Goal: Task Accomplishment & Management: Manage account settings

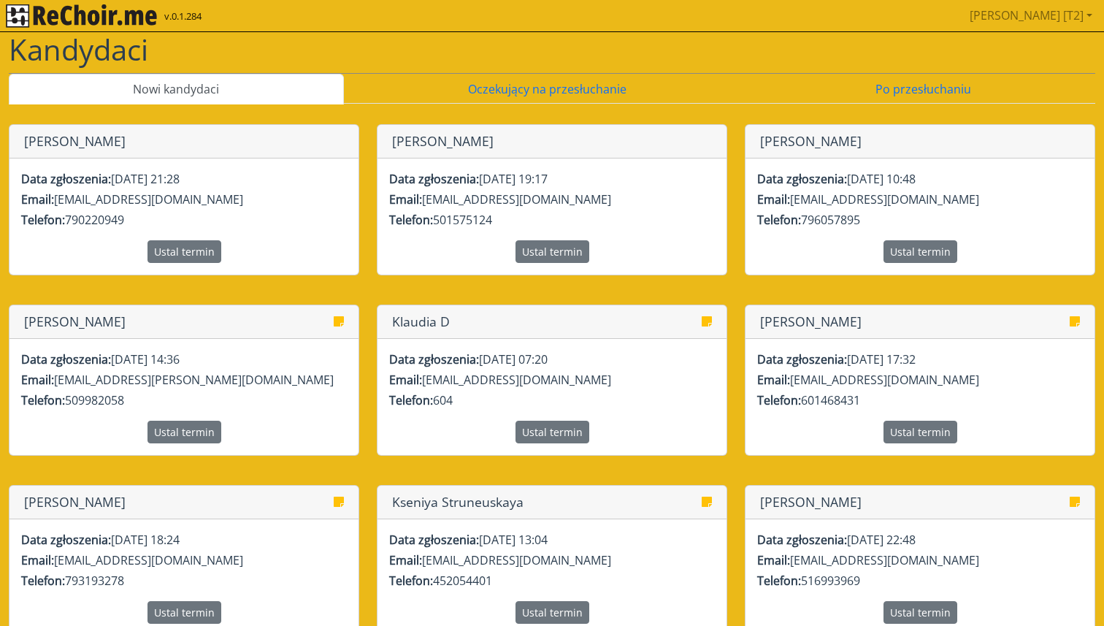
click at [146, 20] on img "rekłajer mi" at bounding box center [81, 15] width 151 height 23
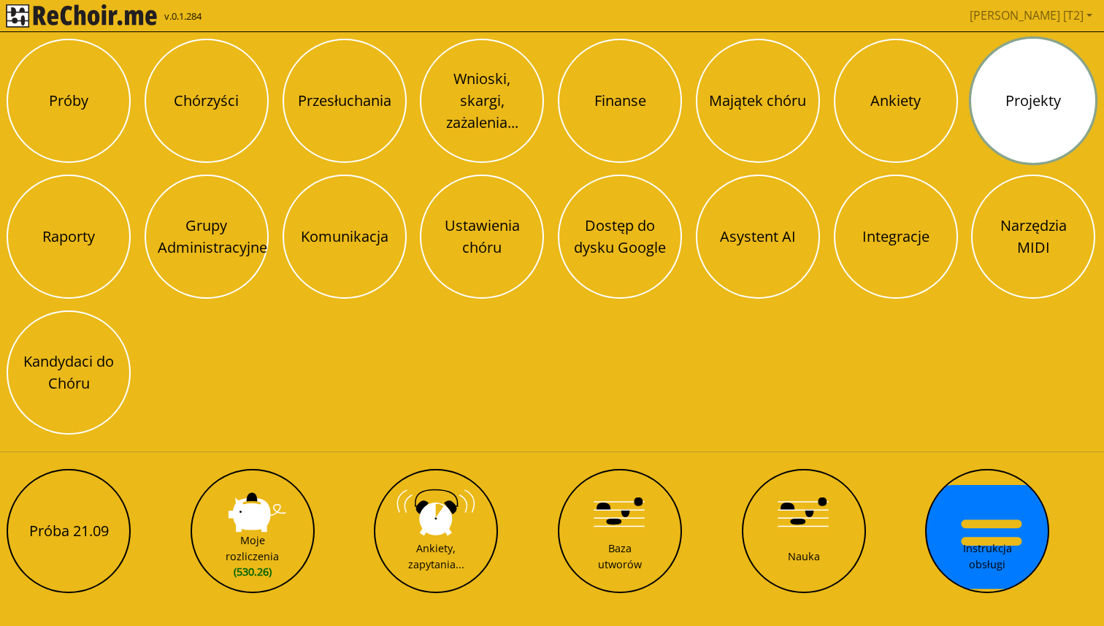
click at [980, 123] on button "Projekty" at bounding box center [1033, 101] width 124 height 124
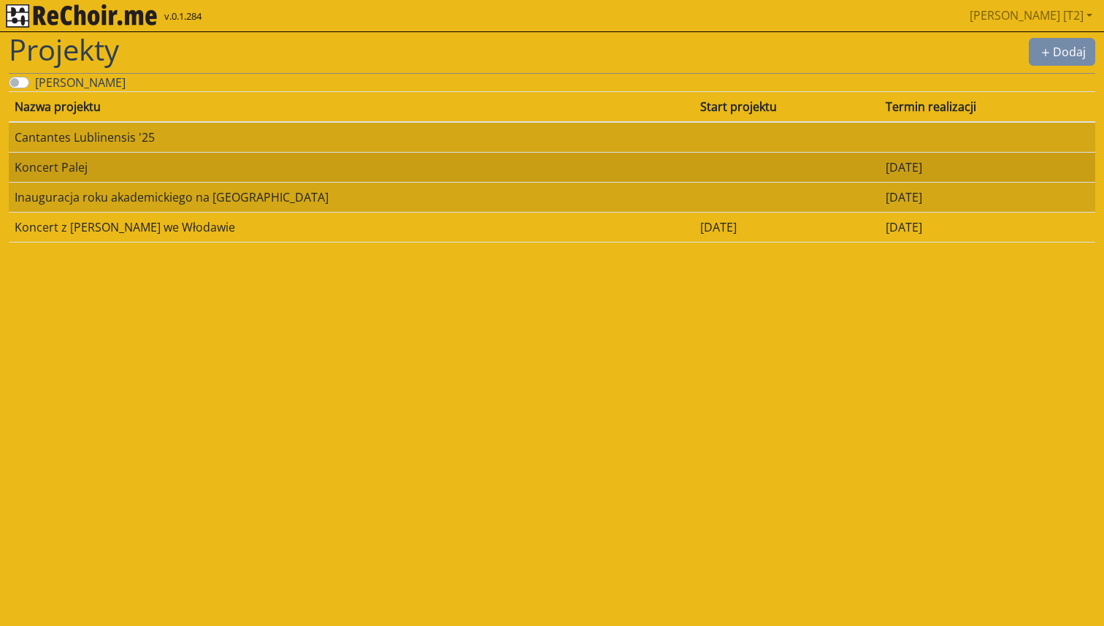
click at [94, 167] on td "Koncert [PERSON_NAME]" at bounding box center [352, 167] width 686 height 30
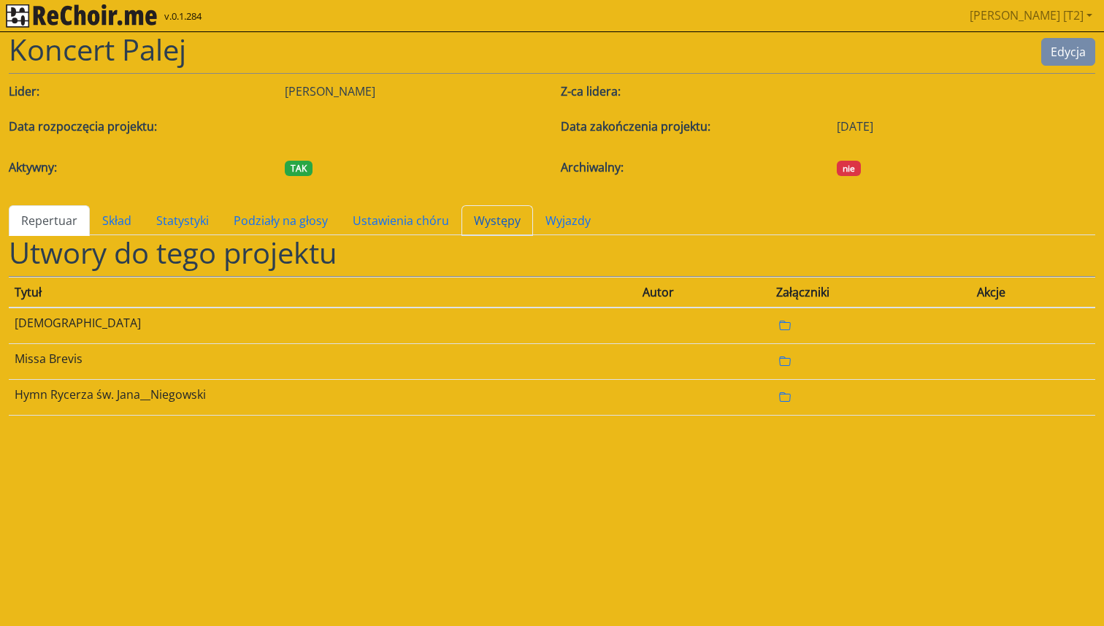
click at [482, 218] on link "Występy" at bounding box center [498, 220] width 72 height 31
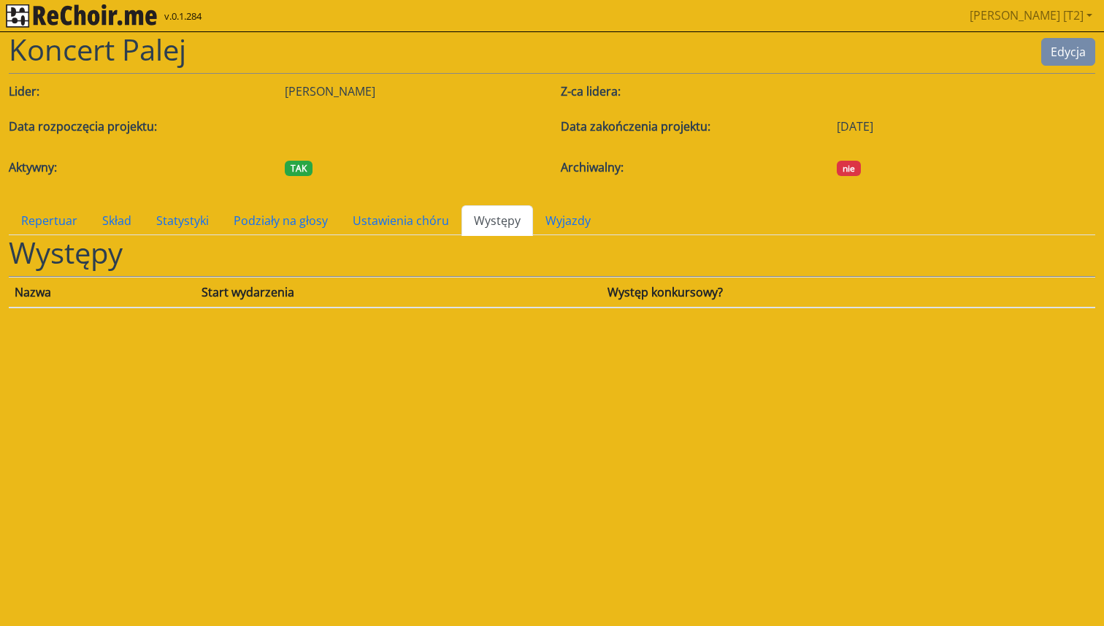
click at [487, 217] on link "Występy" at bounding box center [498, 220] width 72 height 31
click at [1067, 43] on button "Edycja" at bounding box center [1069, 52] width 54 height 28
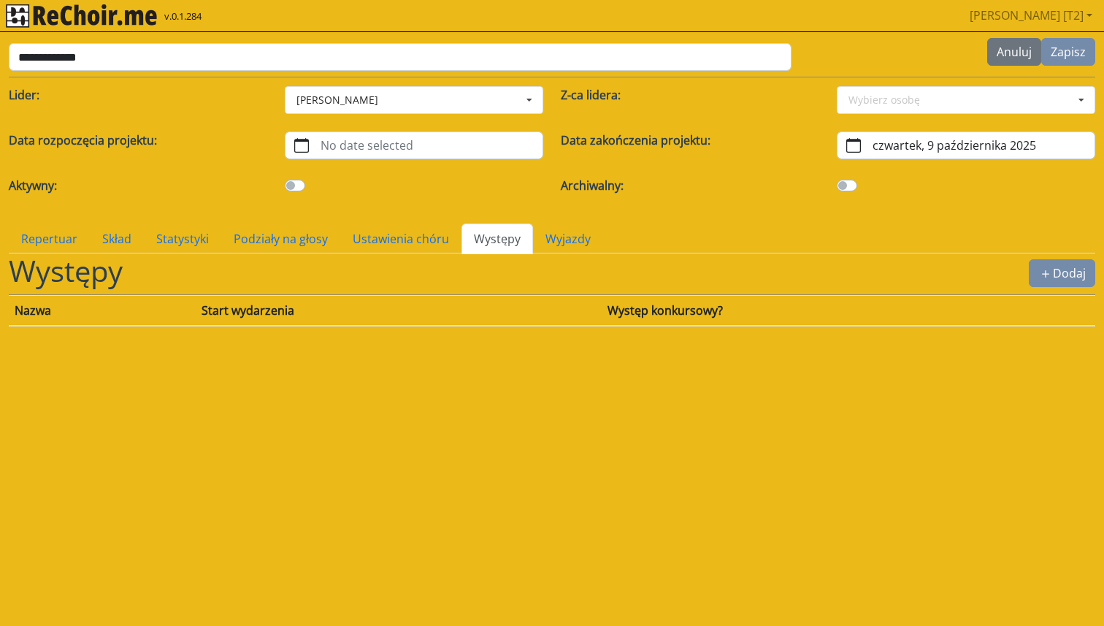
click at [501, 241] on link "Występy" at bounding box center [498, 239] width 72 height 31
click at [1065, 271] on button "Dodaj" at bounding box center [1062, 273] width 66 height 28
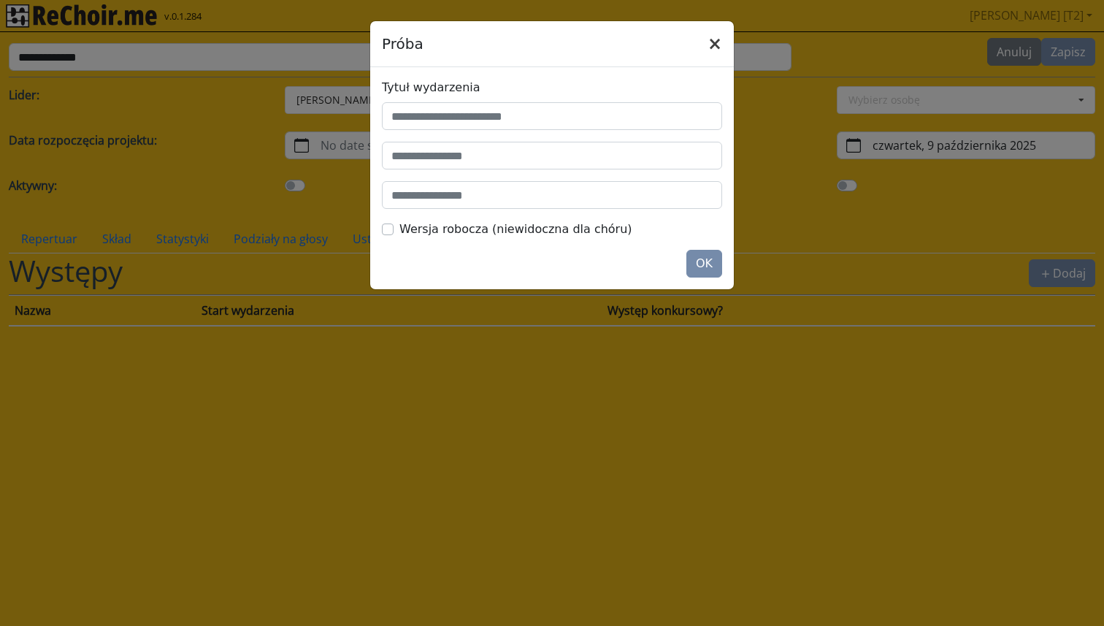
click at [717, 47] on button "×" at bounding box center [715, 43] width 38 height 41
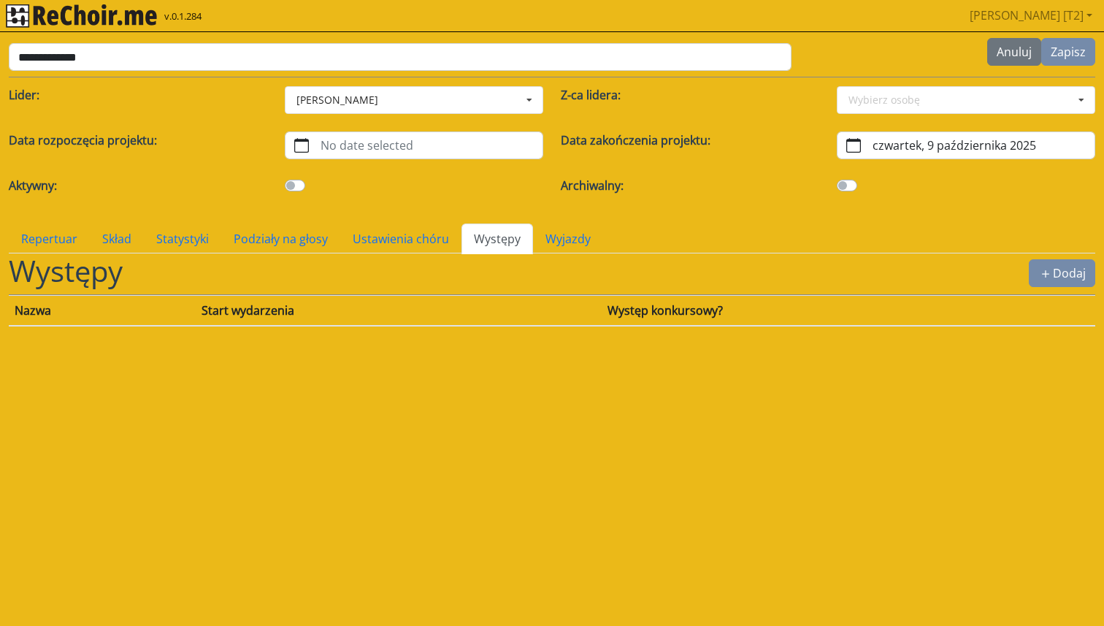
click at [128, 18] on img "rekłajer mi" at bounding box center [81, 15] width 151 height 23
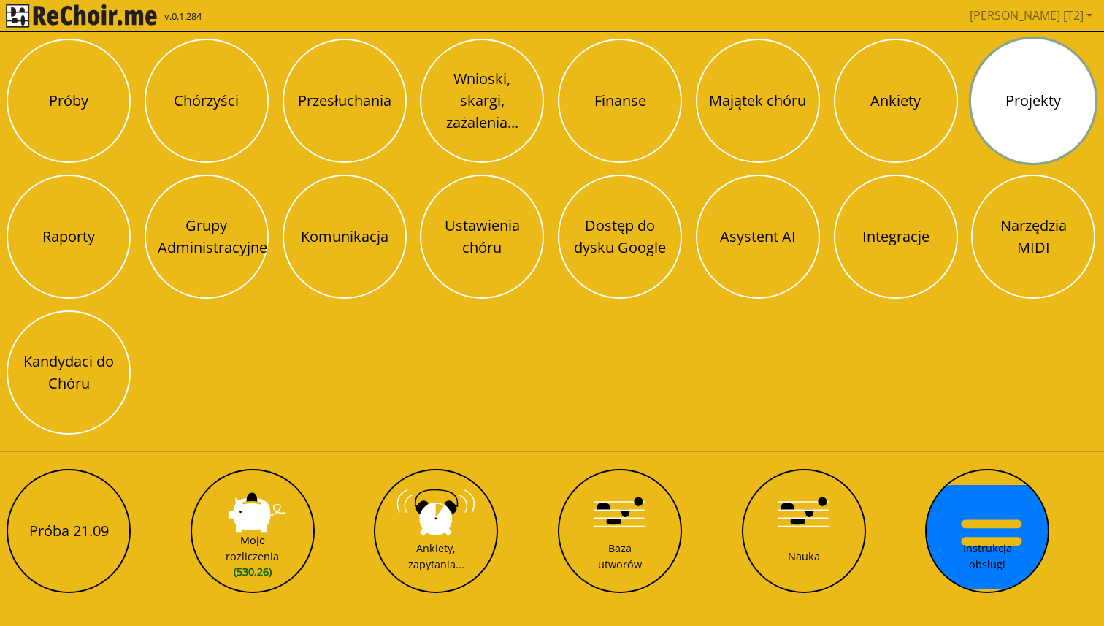
click at [1007, 110] on button "Projekty" at bounding box center [1033, 101] width 124 height 124
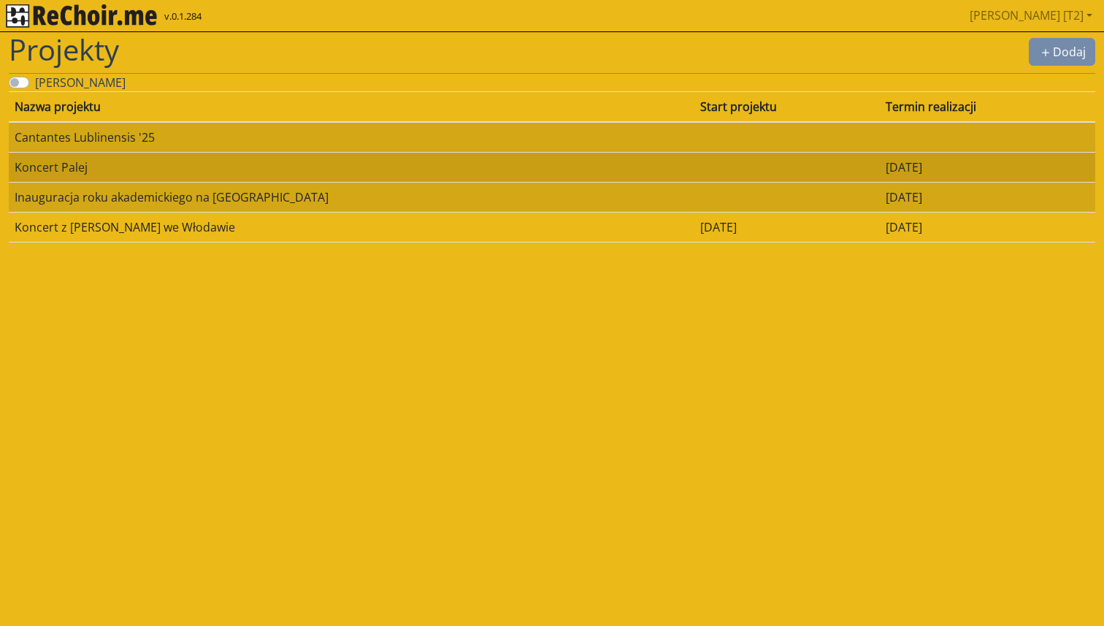
click at [96, 163] on td "Koncert [PERSON_NAME]" at bounding box center [352, 167] width 686 height 30
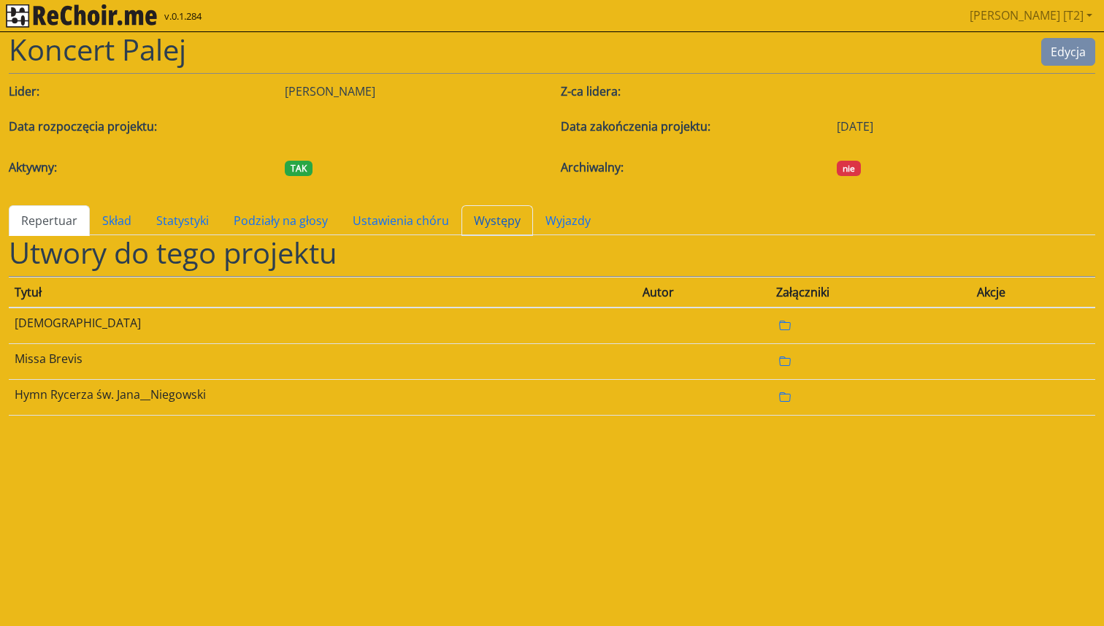
click at [499, 221] on link "Występy" at bounding box center [498, 220] width 72 height 31
click at [482, 223] on link "Występy" at bounding box center [498, 220] width 72 height 31
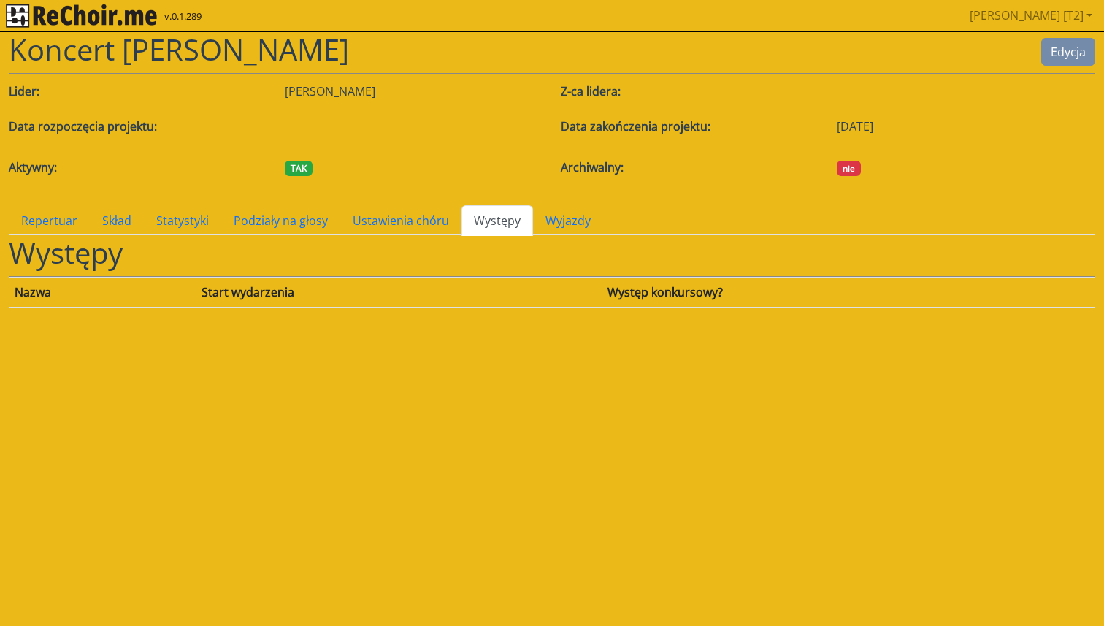
click at [113, 14] on img "rekłajer mi" at bounding box center [81, 15] width 151 height 23
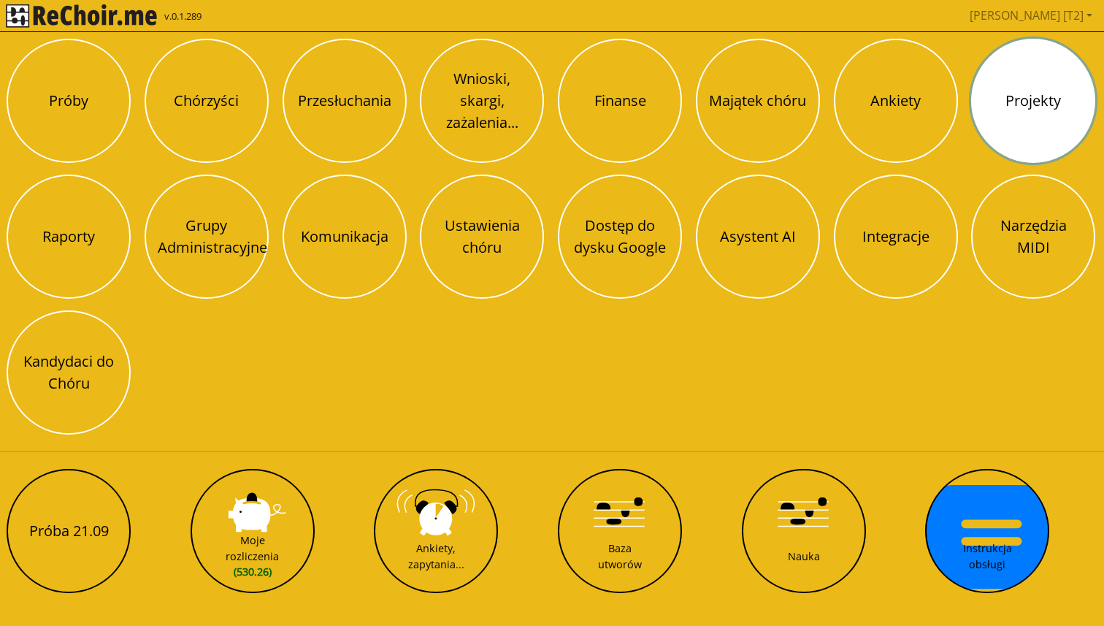
click at [1012, 128] on button "Projekty" at bounding box center [1033, 101] width 124 height 124
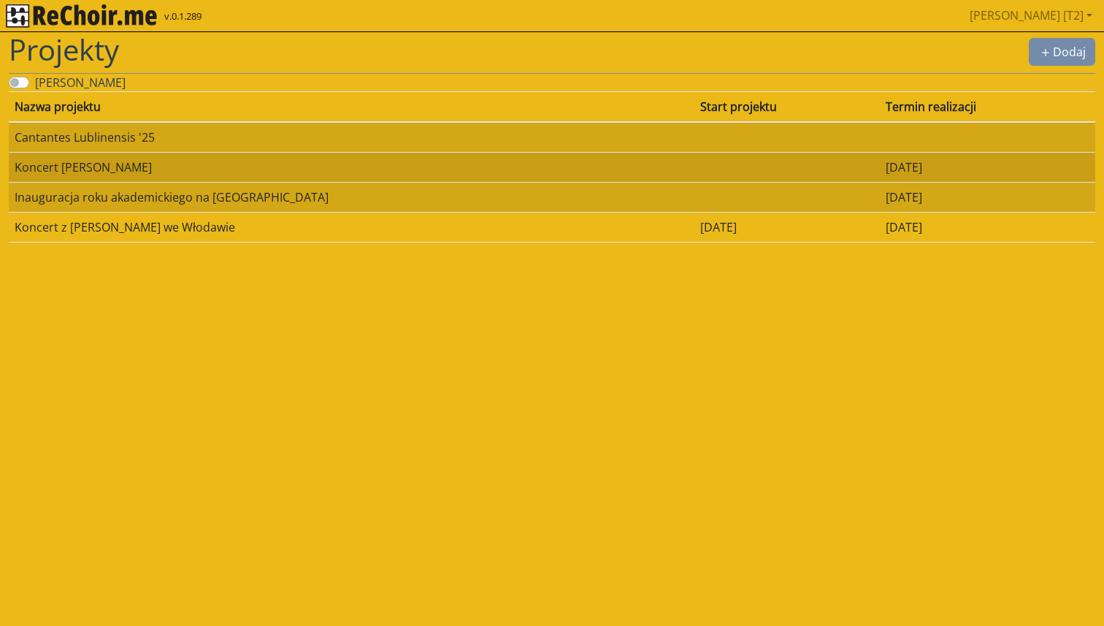
click at [99, 173] on td "Koncert [PERSON_NAME]" at bounding box center [352, 167] width 686 height 30
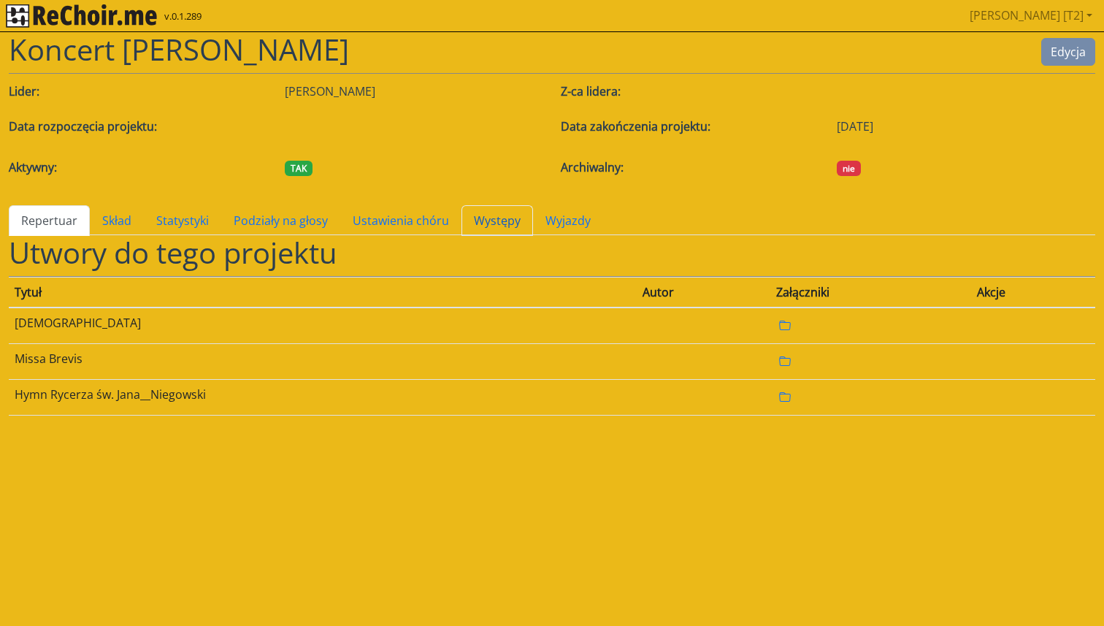
click at [491, 222] on link "Występy" at bounding box center [498, 220] width 72 height 31
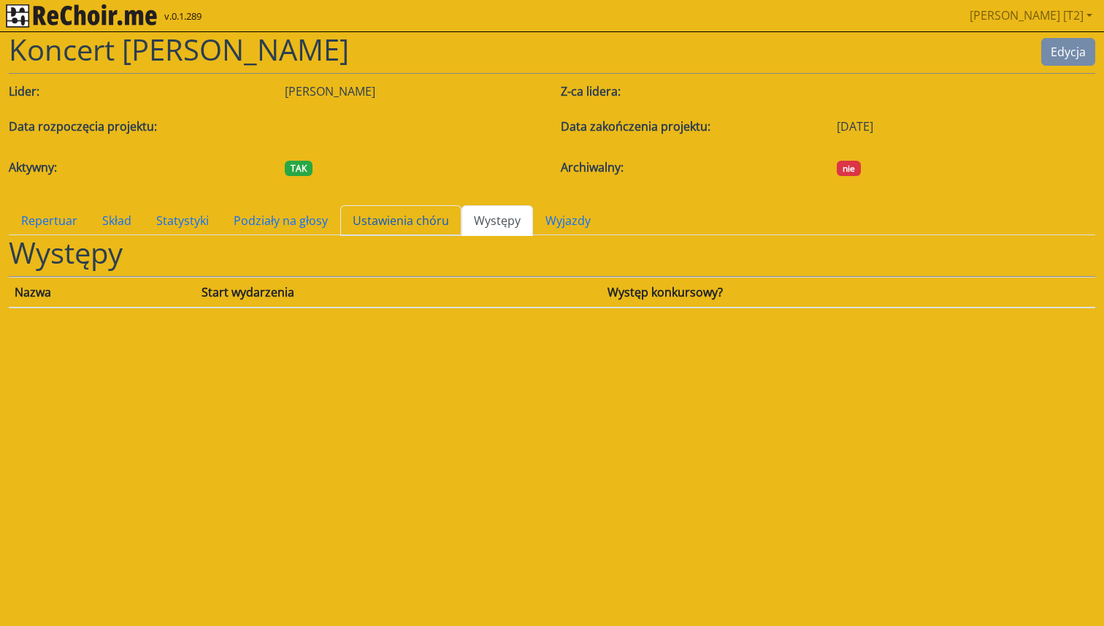
click at [408, 221] on link "Ustawienia chóru" at bounding box center [400, 220] width 121 height 31
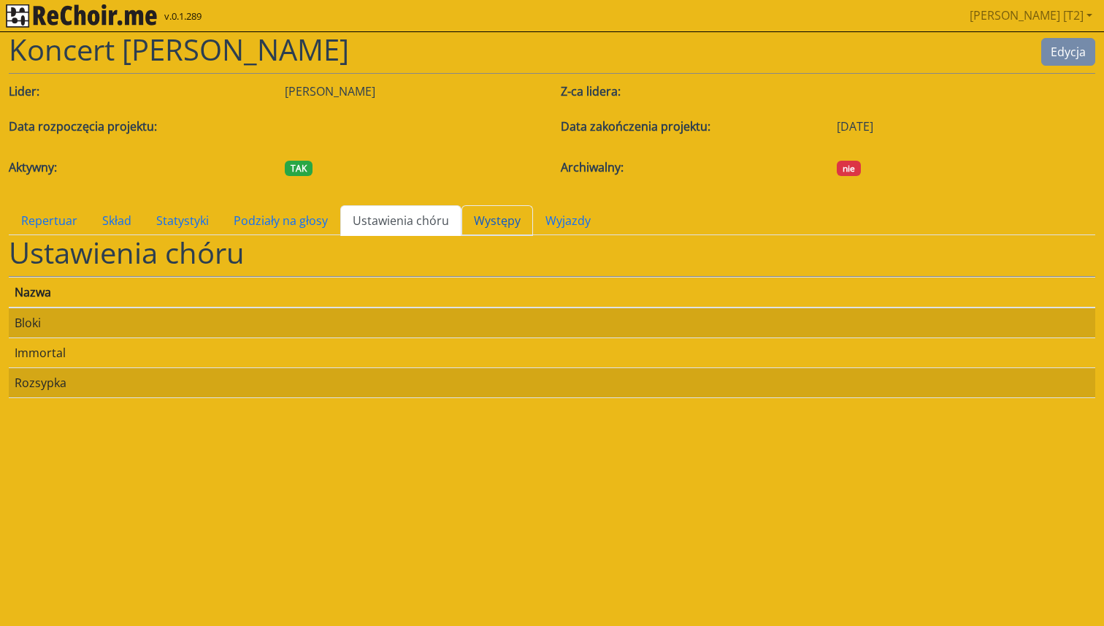
click at [509, 225] on link "Występy" at bounding box center [498, 220] width 72 height 31
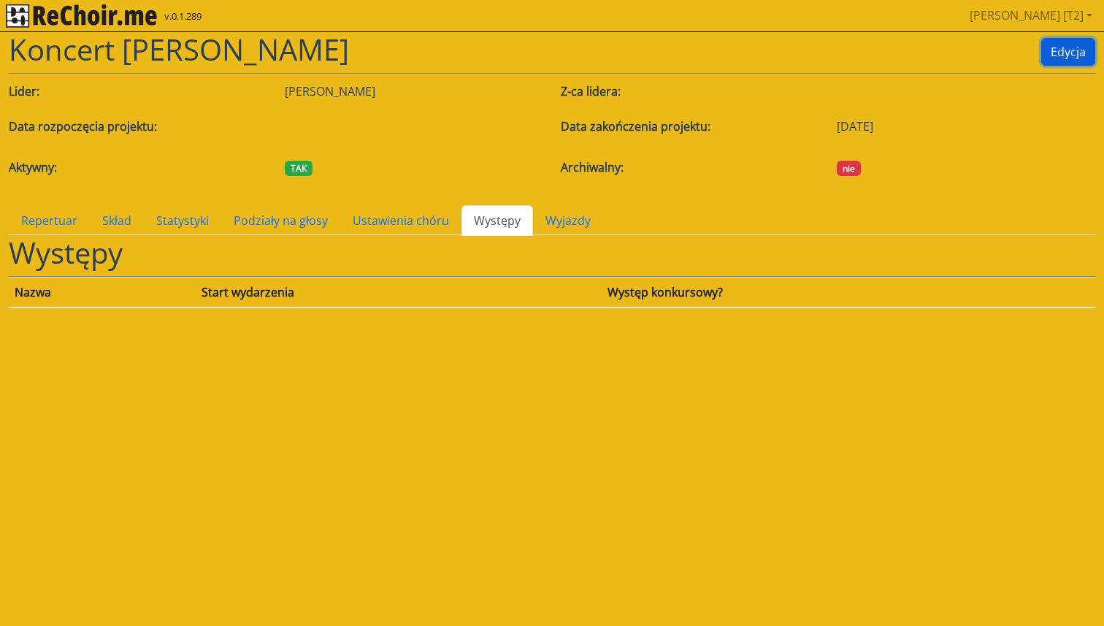
click at [1074, 38] on button "Edycja" at bounding box center [1069, 52] width 54 height 28
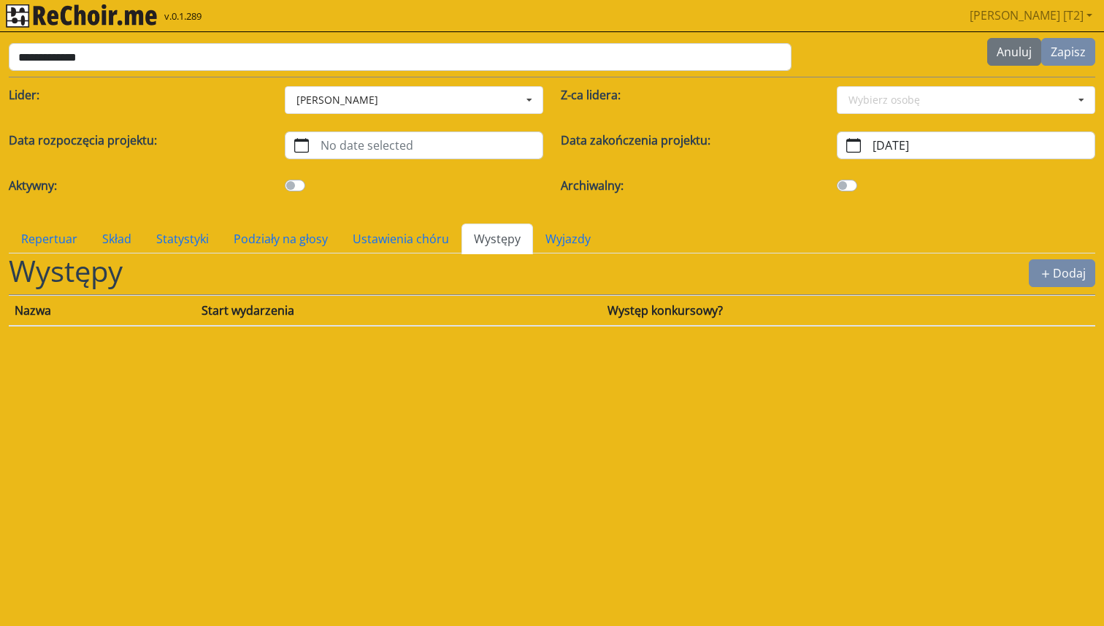
click at [492, 234] on link "Występy" at bounding box center [498, 239] width 72 height 31
click at [542, 240] on link "Wyjazdy" at bounding box center [568, 239] width 70 height 31
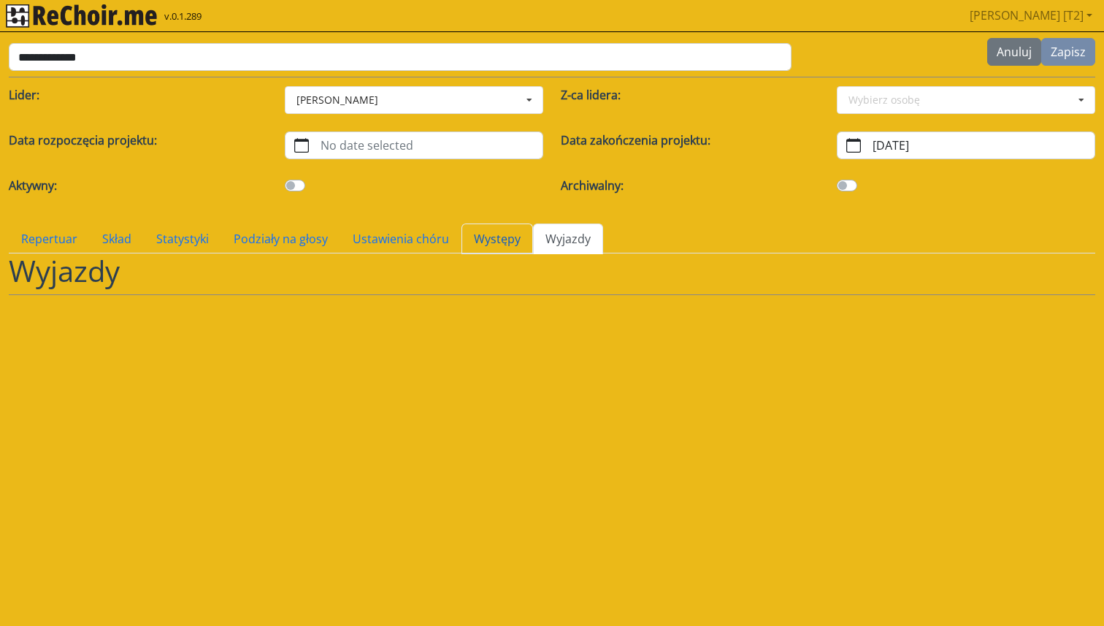
click at [491, 240] on link "Występy" at bounding box center [498, 239] width 72 height 31
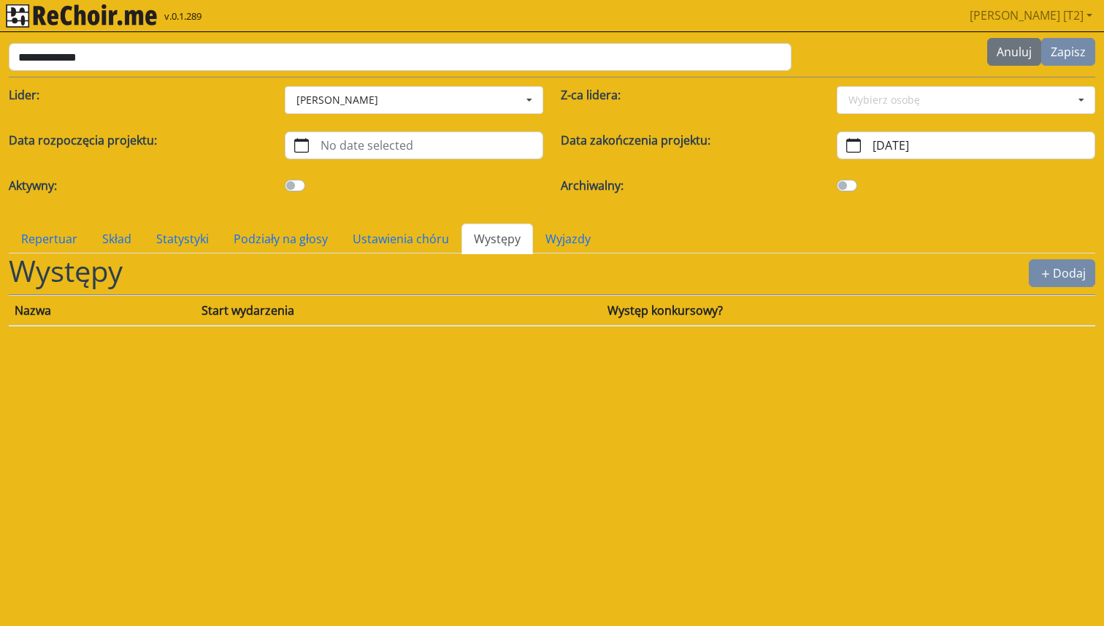
click at [482, 238] on link "Występy" at bounding box center [498, 239] width 72 height 31
click at [1047, 275] on icon "plus" at bounding box center [1046, 274] width 15 height 15
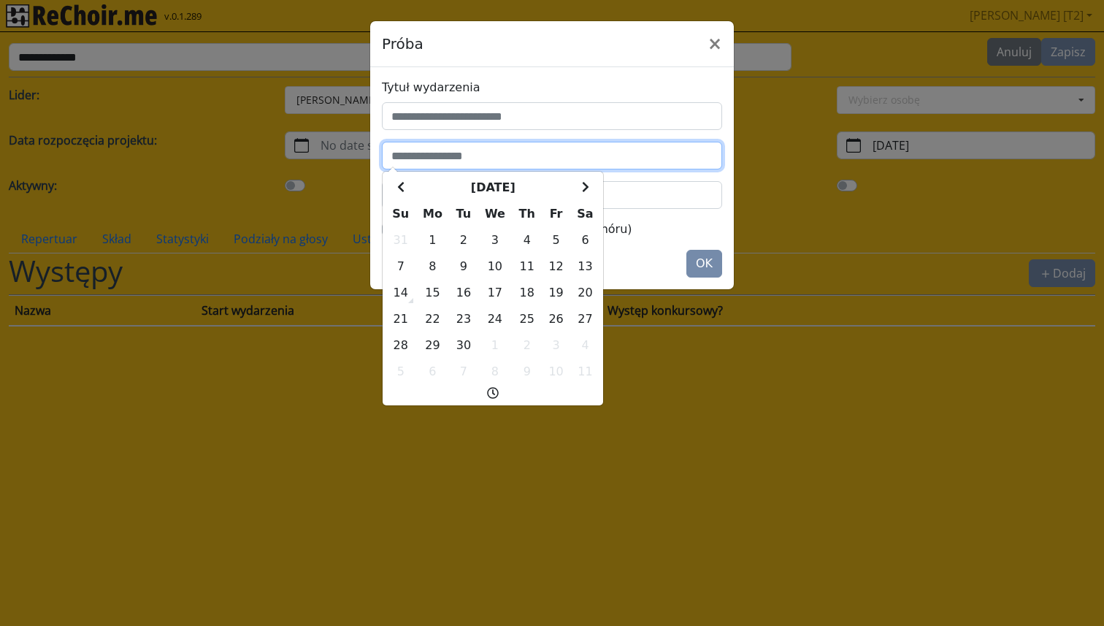
click at [596, 153] on input "text" at bounding box center [552, 156] width 340 height 28
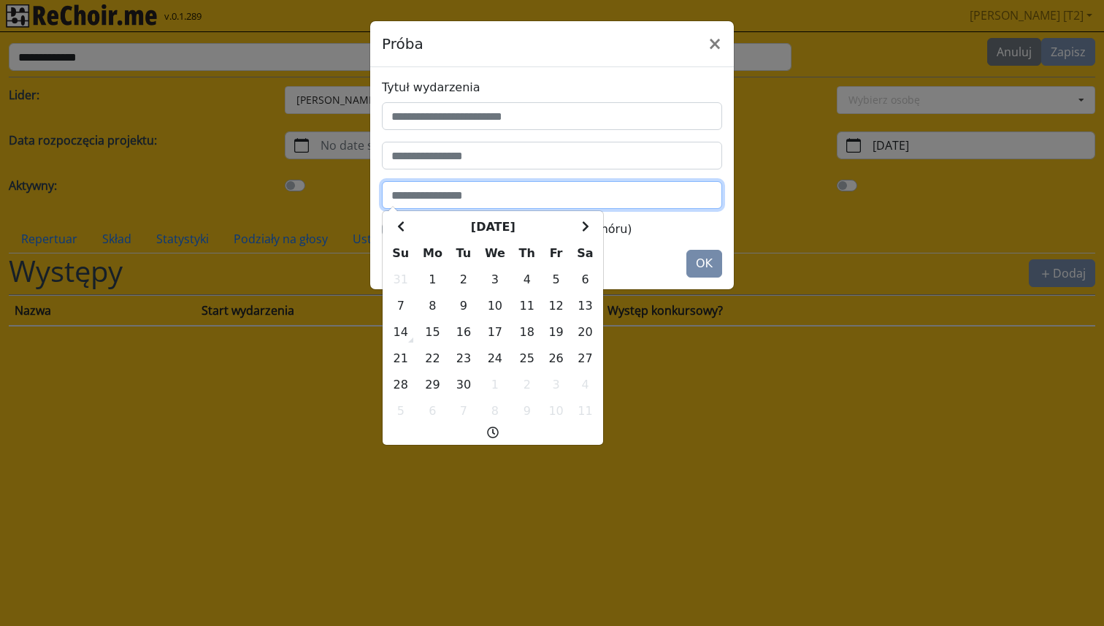
click at [668, 191] on input "text" at bounding box center [552, 195] width 340 height 28
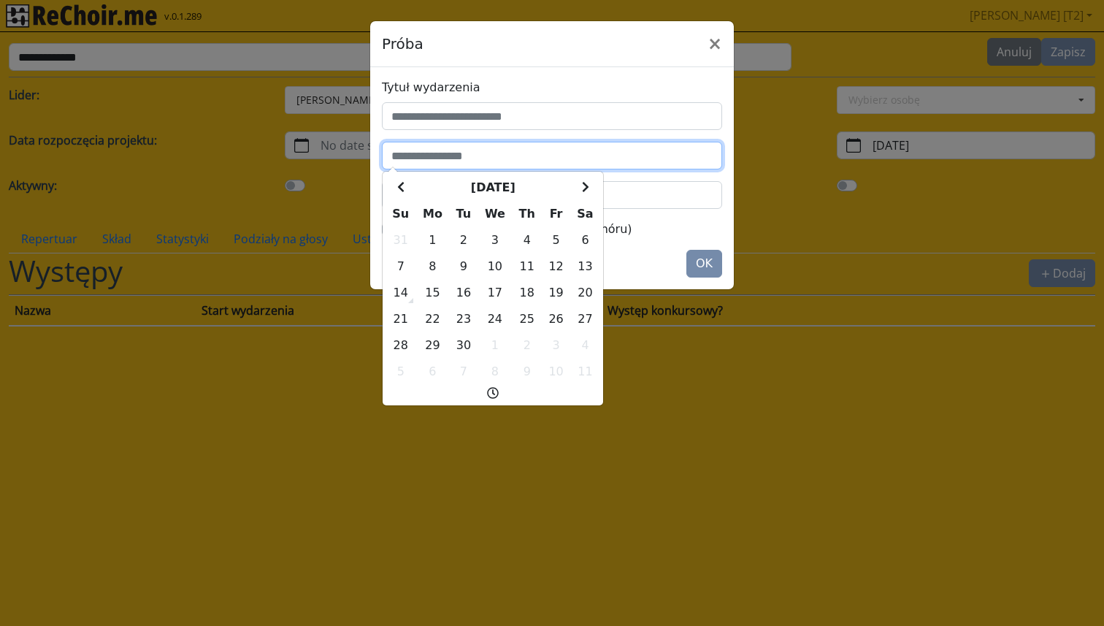
click at [640, 155] on input "text" at bounding box center [552, 156] width 340 height 28
click at [603, 38] on header "Próba ×" at bounding box center [552, 44] width 364 height 46
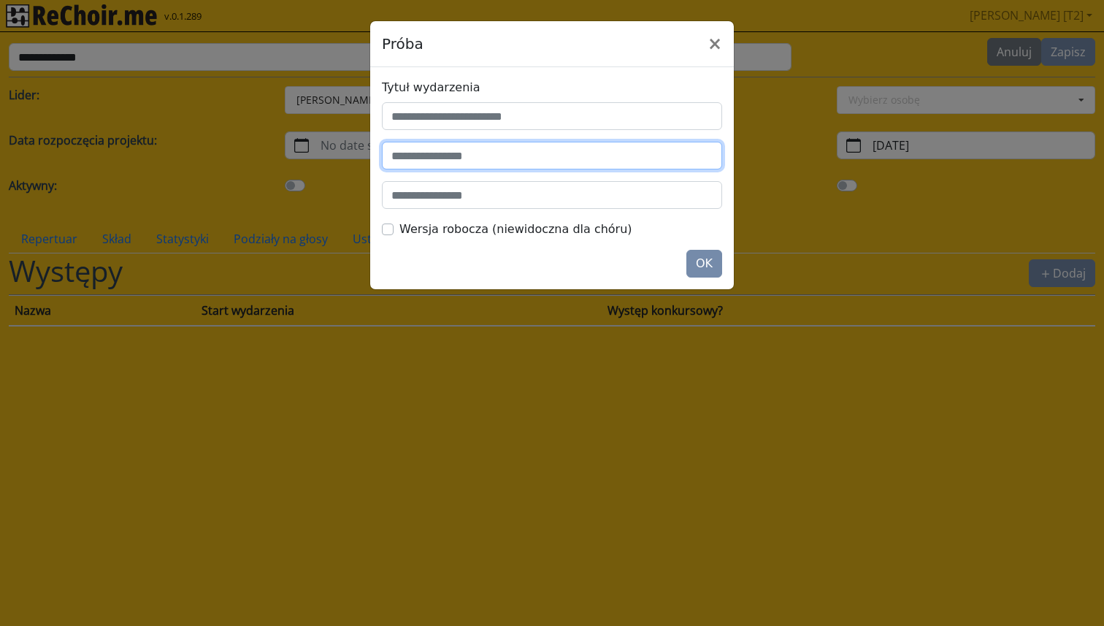
click at [555, 156] on input "text" at bounding box center [552, 156] width 340 height 28
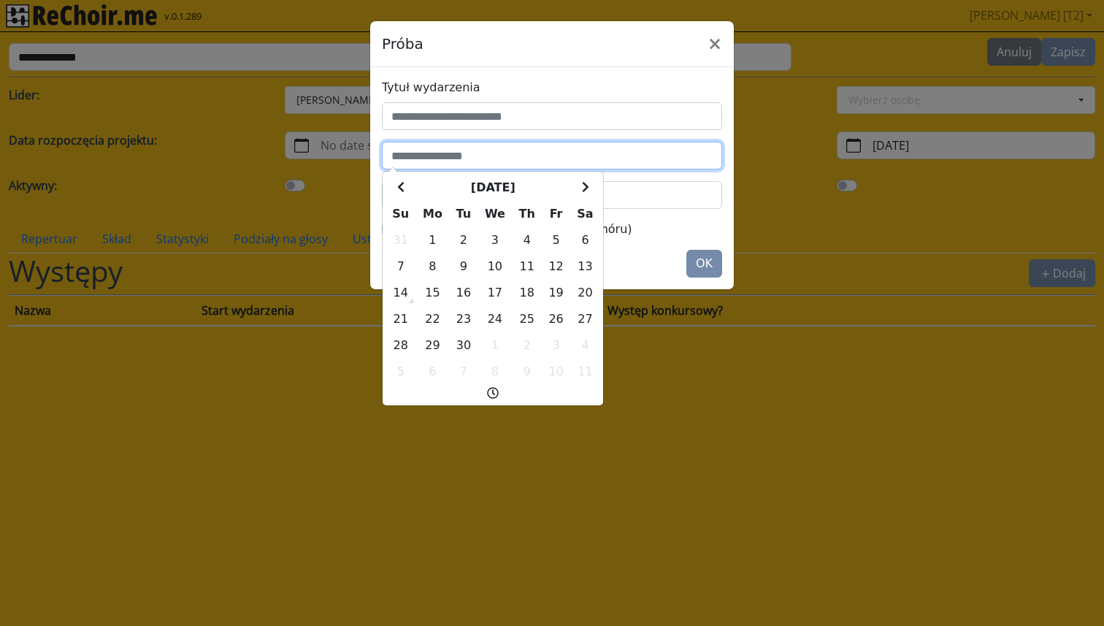
click at [493, 390] on icon at bounding box center [493, 393] width 12 height 12
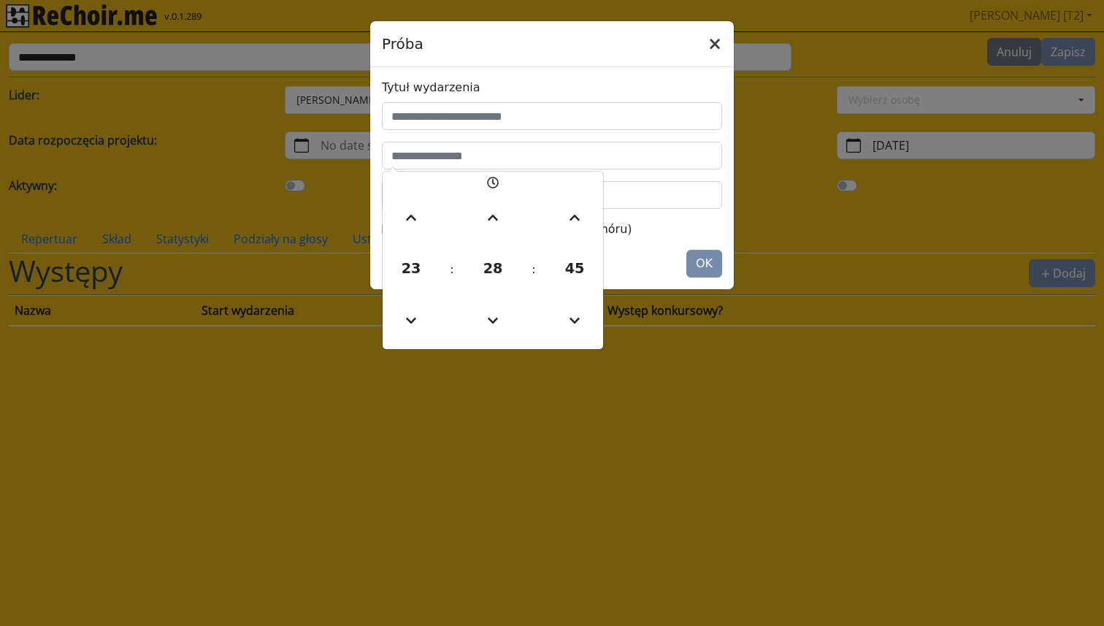
click at [717, 43] on button "×" at bounding box center [715, 43] width 38 height 41
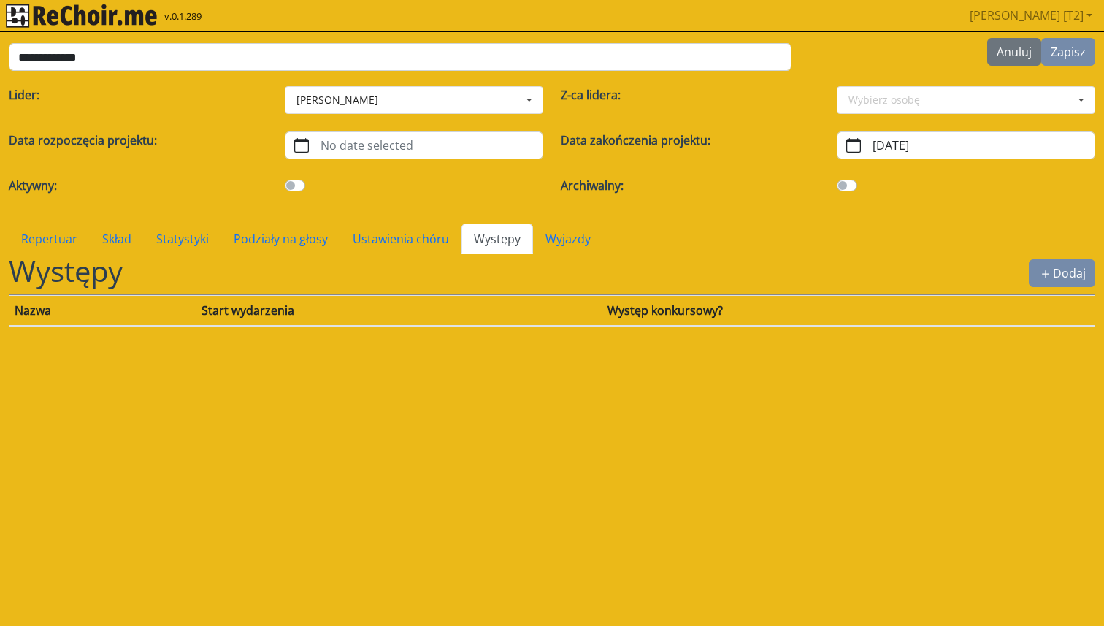
click at [479, 240] on link "Występy" at bounding box center [498, 239] width 72 height 31
click at [559, 237] on link "Wyjazdy" at bounding box center [568, 239] width 70 height 31
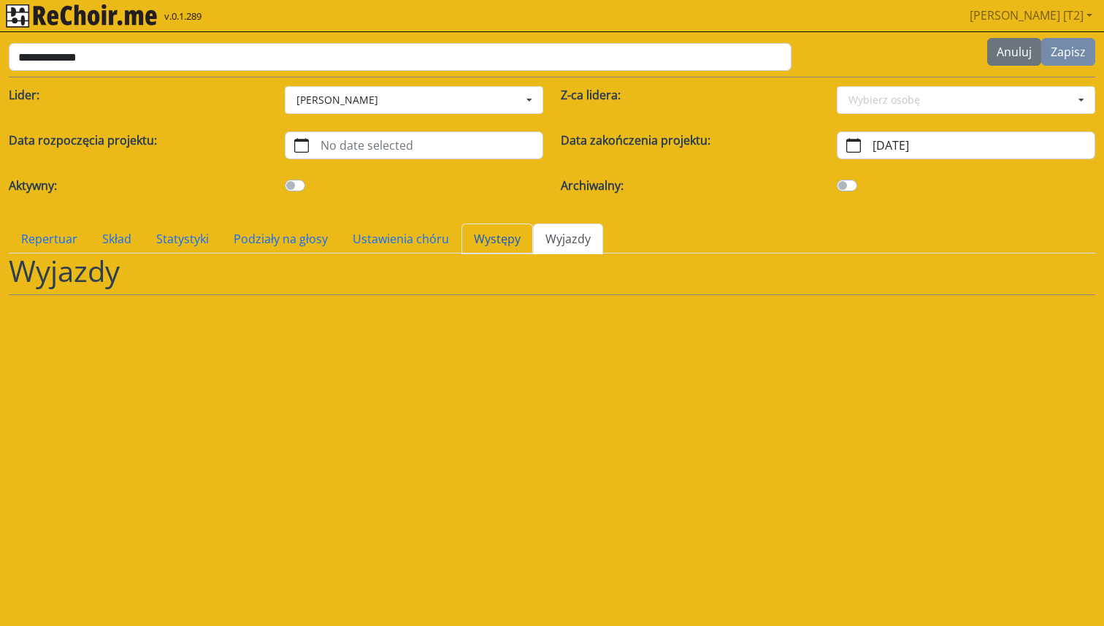
click at [496, 240] on link "Występy" at bounding box center [498, 239] width 72 height 31
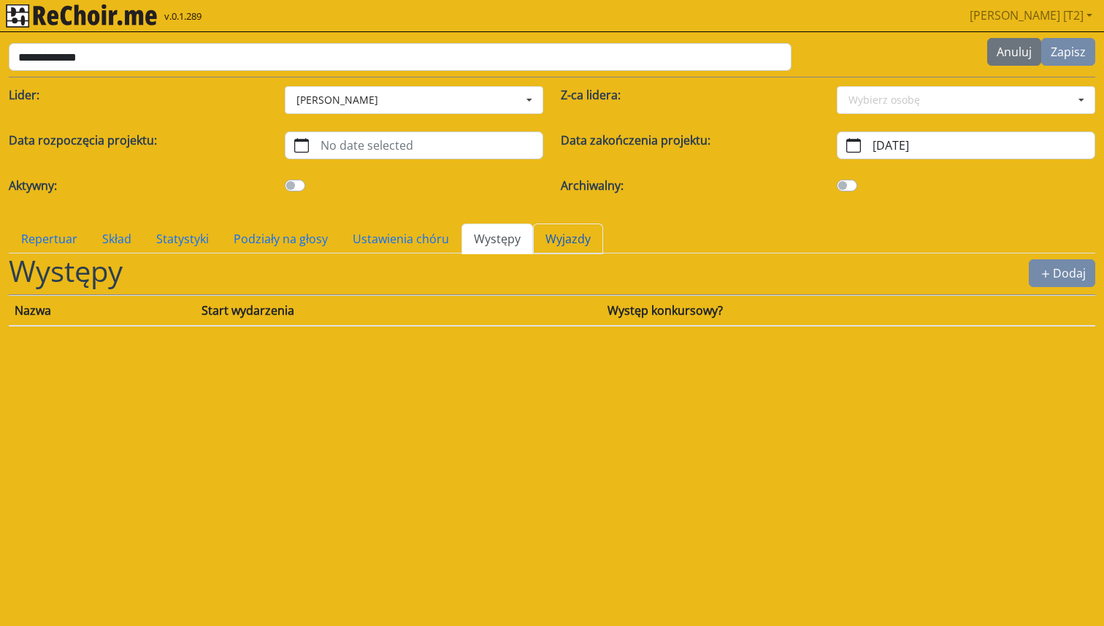
click at [551, 238] on link "Wyjazdy" at bounding box center [568, 239] width 70 height 31
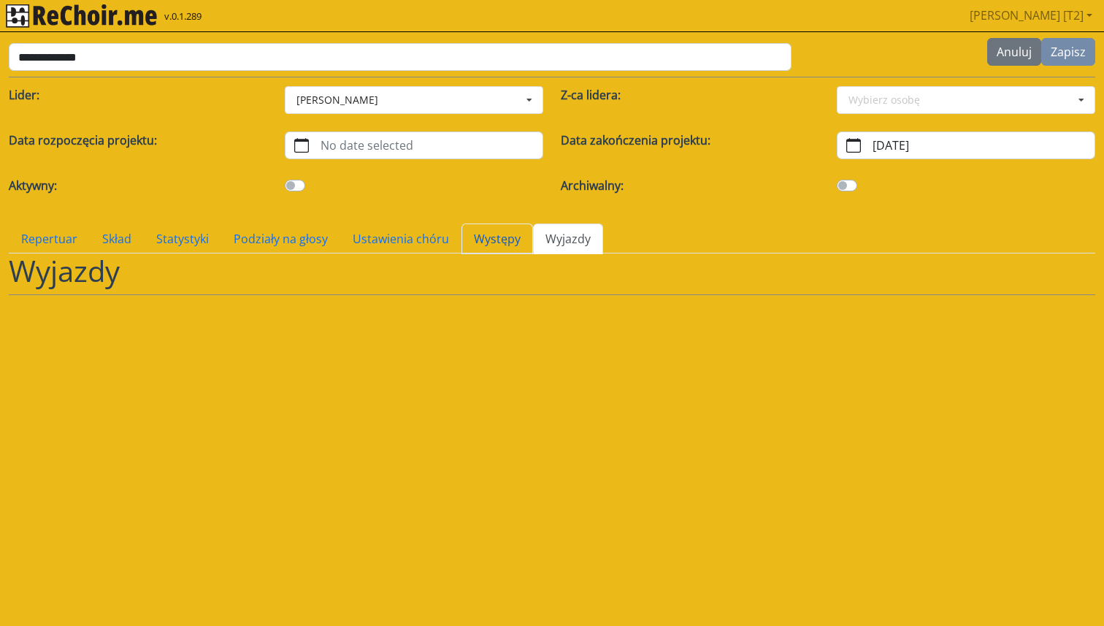
click at [482, 243] on link "Występy" at bounding box center [498, 239] width 72 height 31
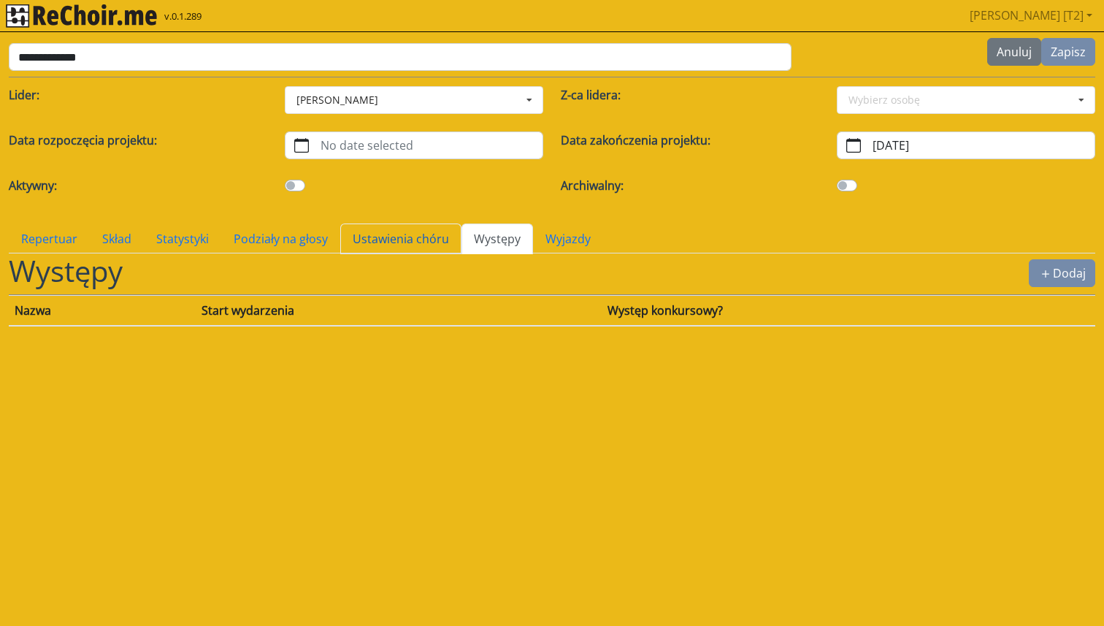
click at [409, 238] on link "Ustawienia chóru" at bounding box center [400, 239] width 121 height 31
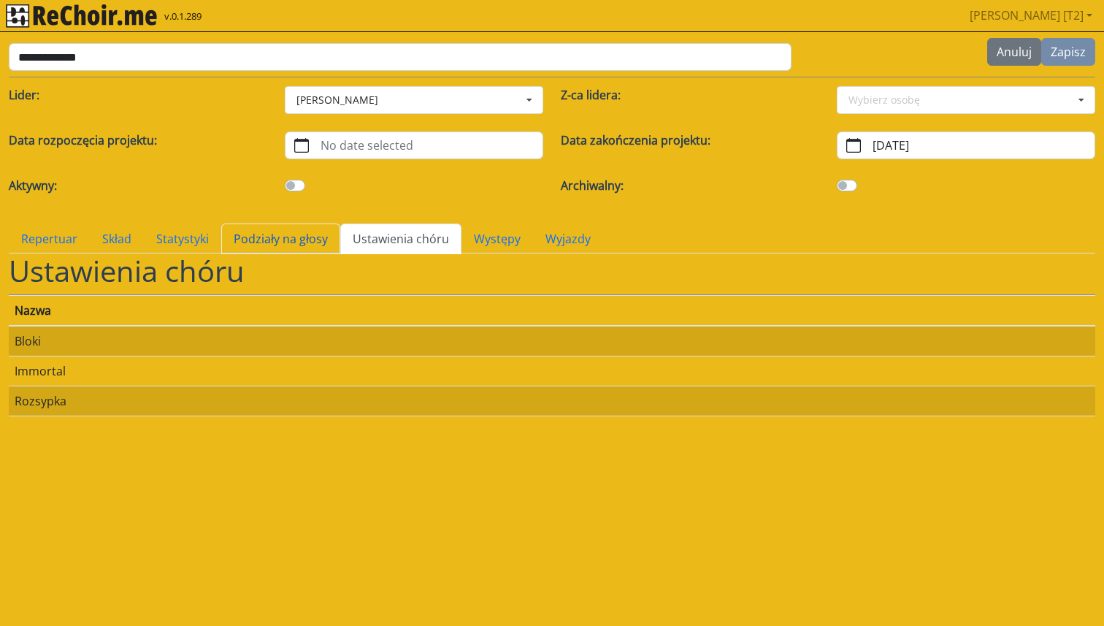
click at [298, 232] on link "Podziały na głosy" at bounding box center [280, 239] width 119 height 31
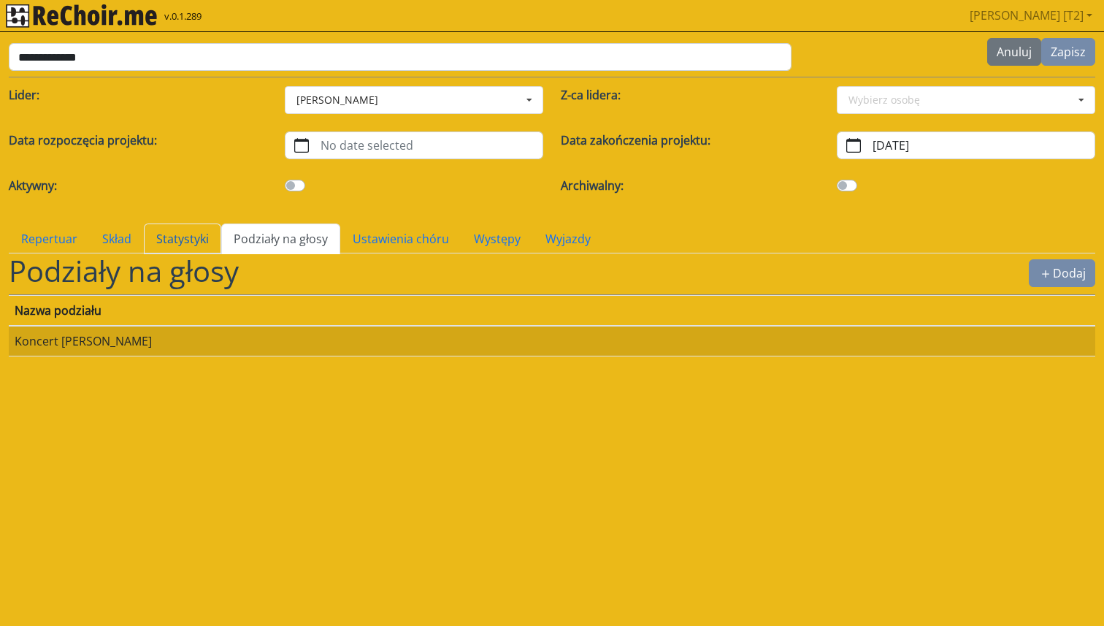
click at [192, 232] on link "Statystyki" at bounding box center [182, 239] width 77 height 31
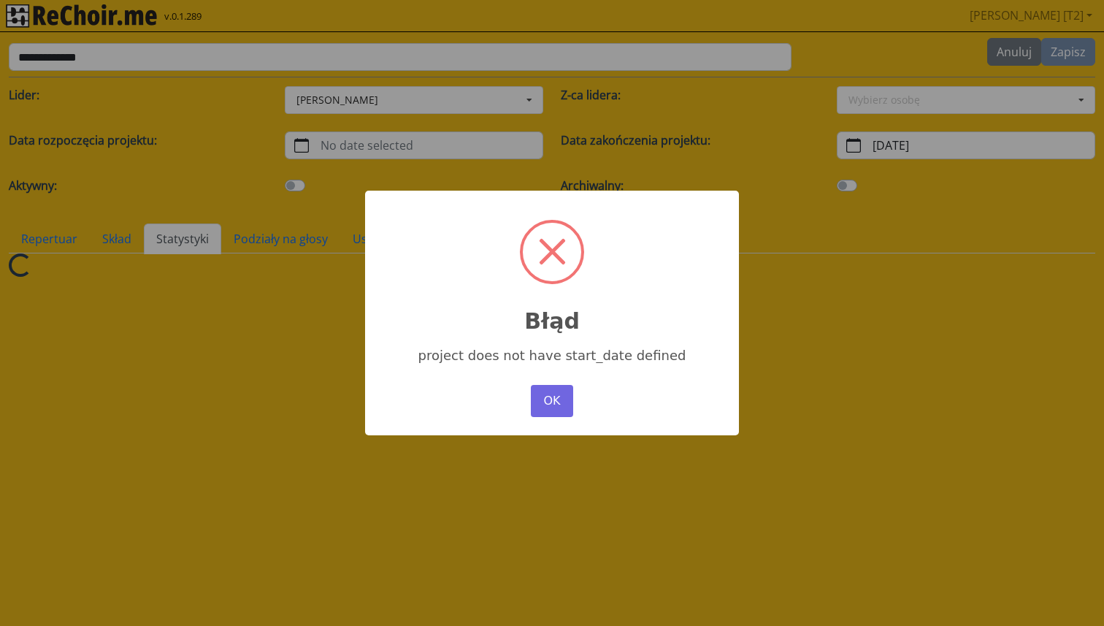
click at [107, 236] on div "× Błąd project does not have start_date defined OK No Cancel" at bounding box center [552, 313] width 1104 height 626
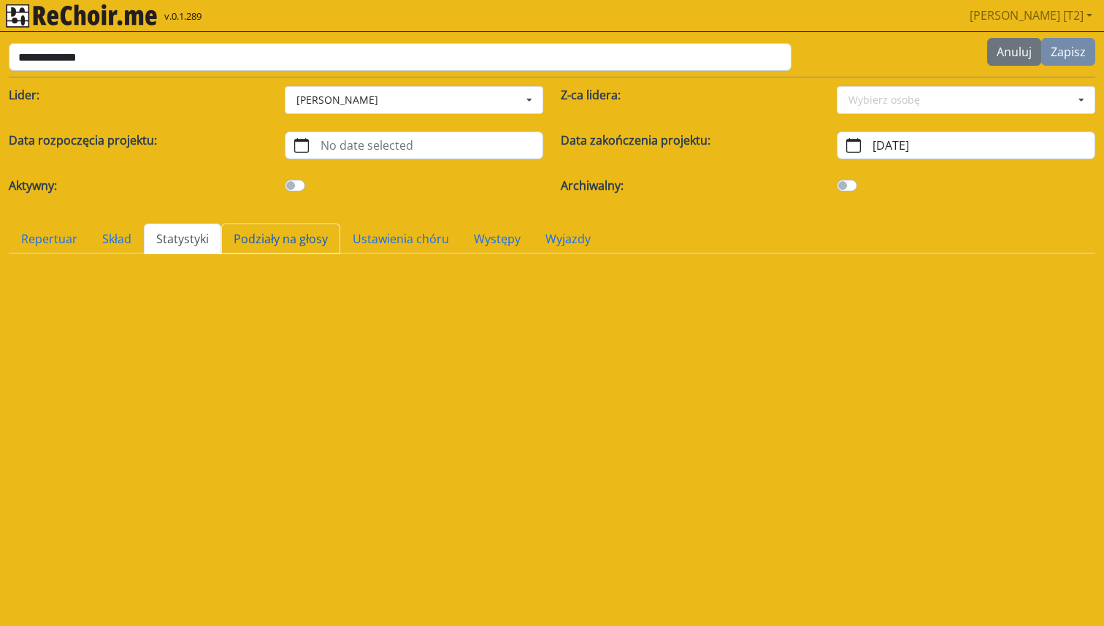
click at [258, 244] on link "Podziały na głosy" at bounding box center [280, 239] width 119 height 31
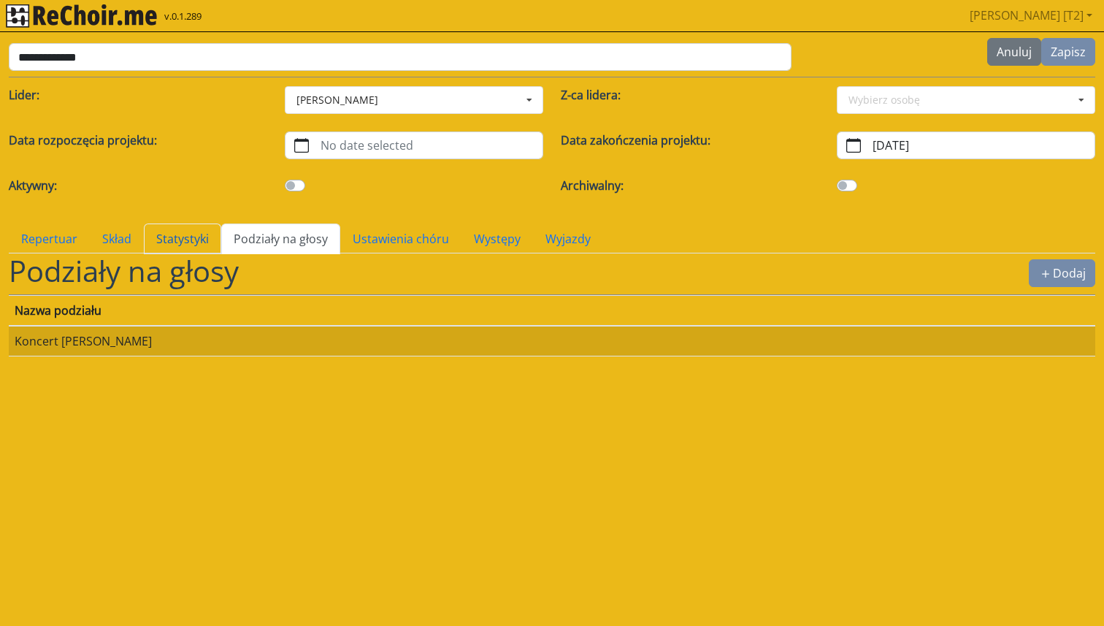
click at [184, 240] on link "Statystyki" at bounding box center [182, 239] width 77 height 31
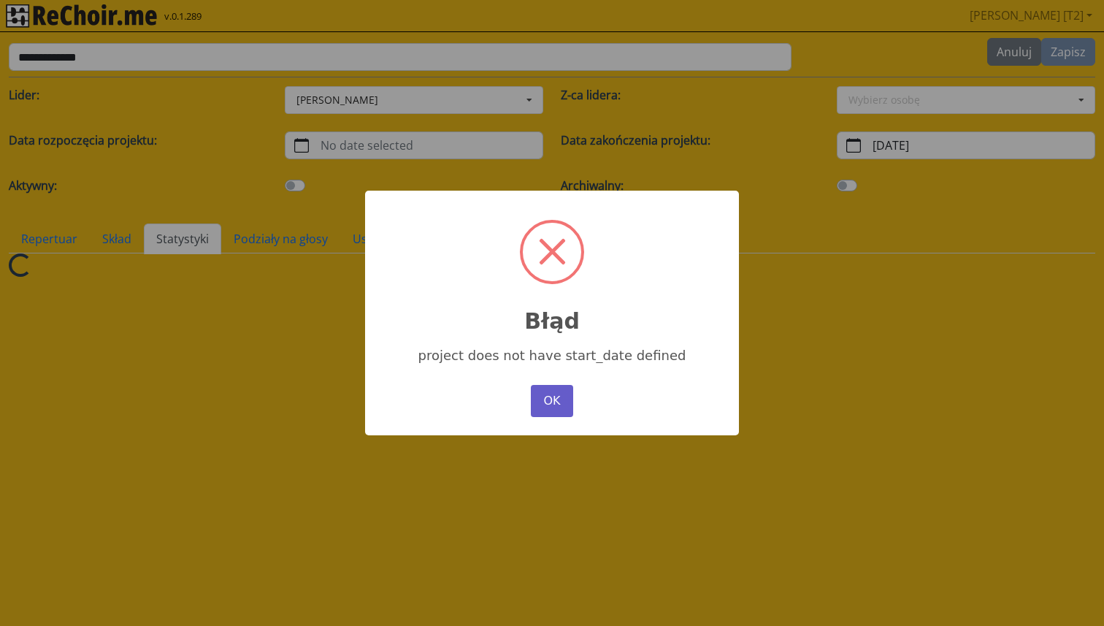
click at [552, 405] on button "OK" at bounding box center [552, 401] width 42 height 32
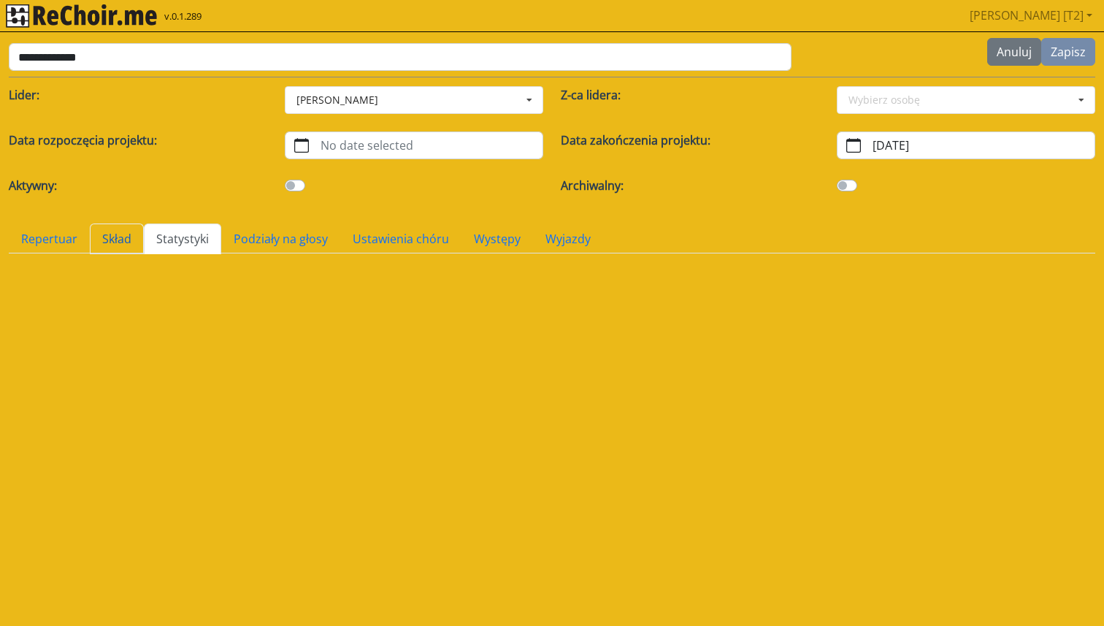
click at [113, 234] on link "Skład" at bounding box center [117, 239] width 54 height 31
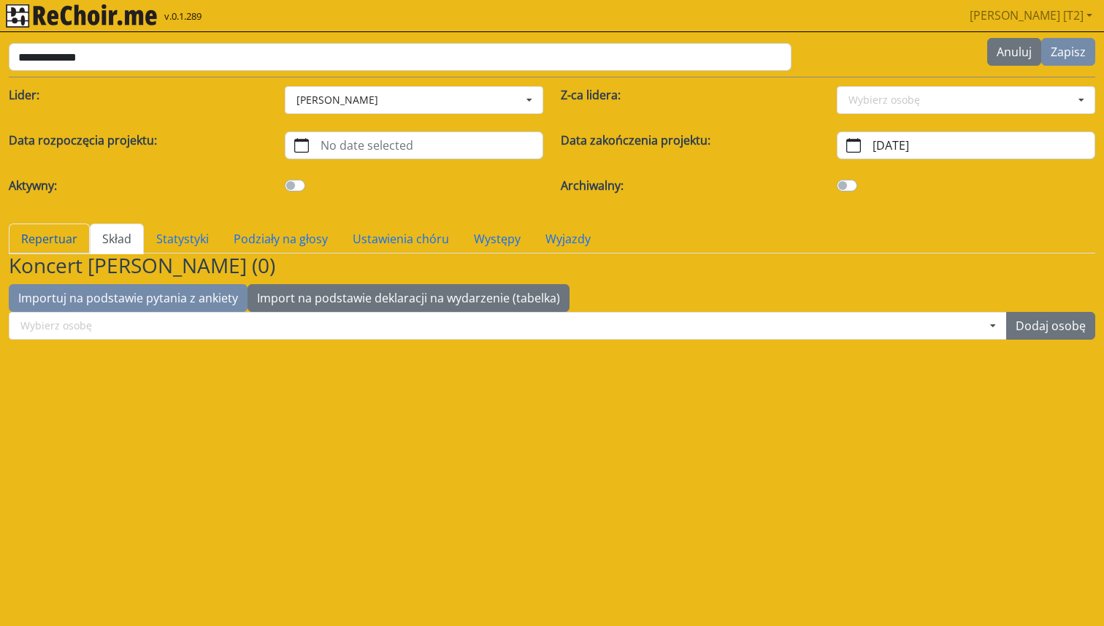
click at [56, 240] on link "Repertuar" at bounding box center [49, 239] width 81 height 31
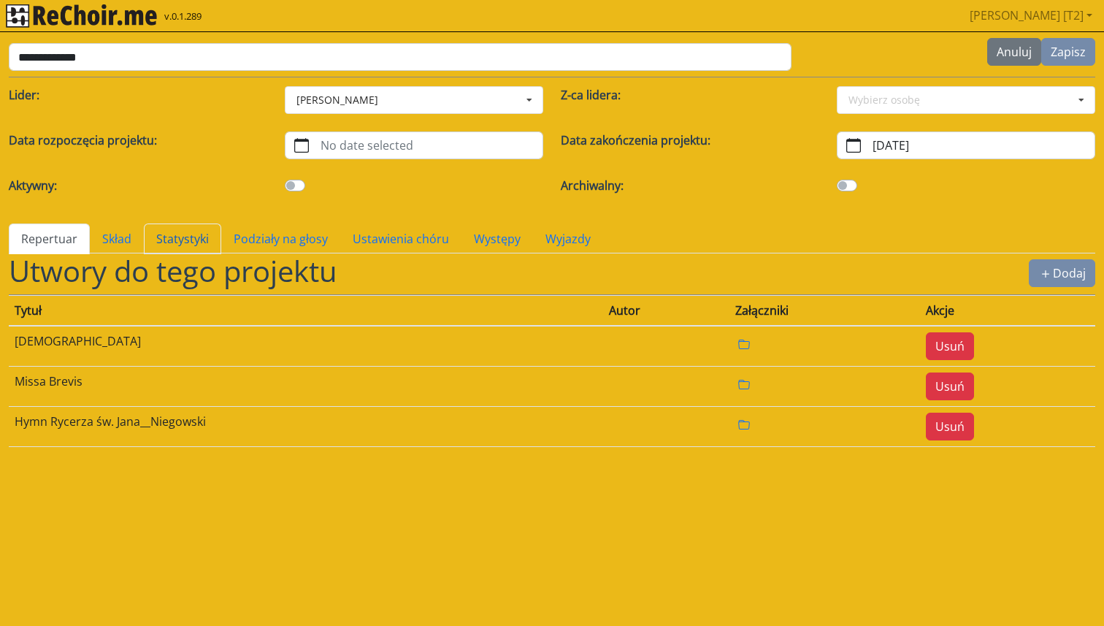
click at [183, 240] on link "Statystyki" at bounding box center [182, 239] width 77 height 31
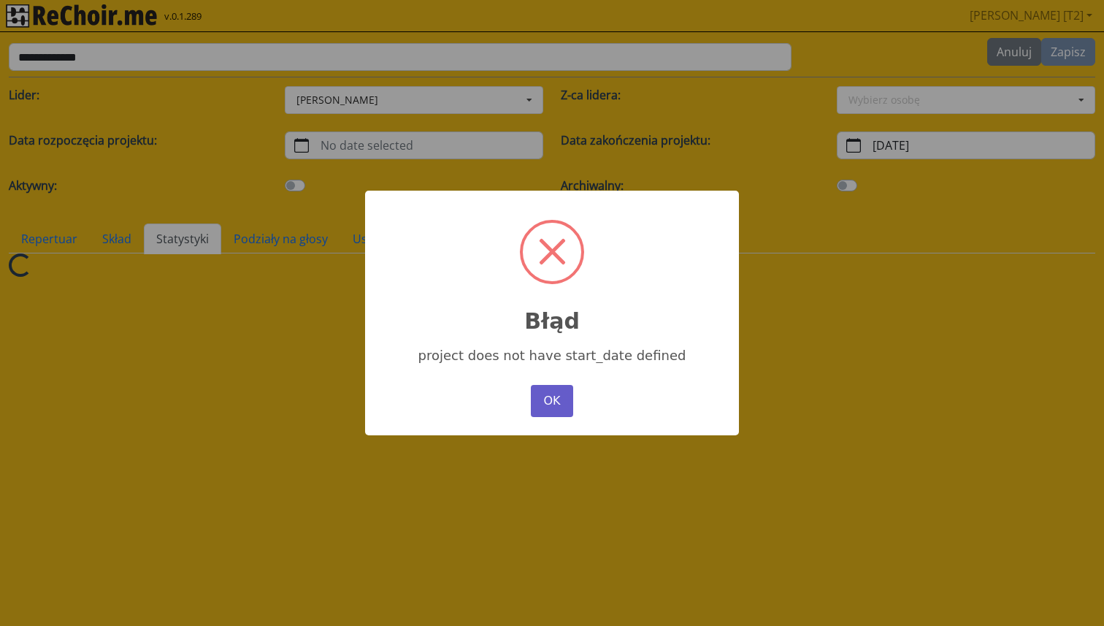
click at [558, 405] on button "OK" at bounding box center [552, 401] width 42 height 32
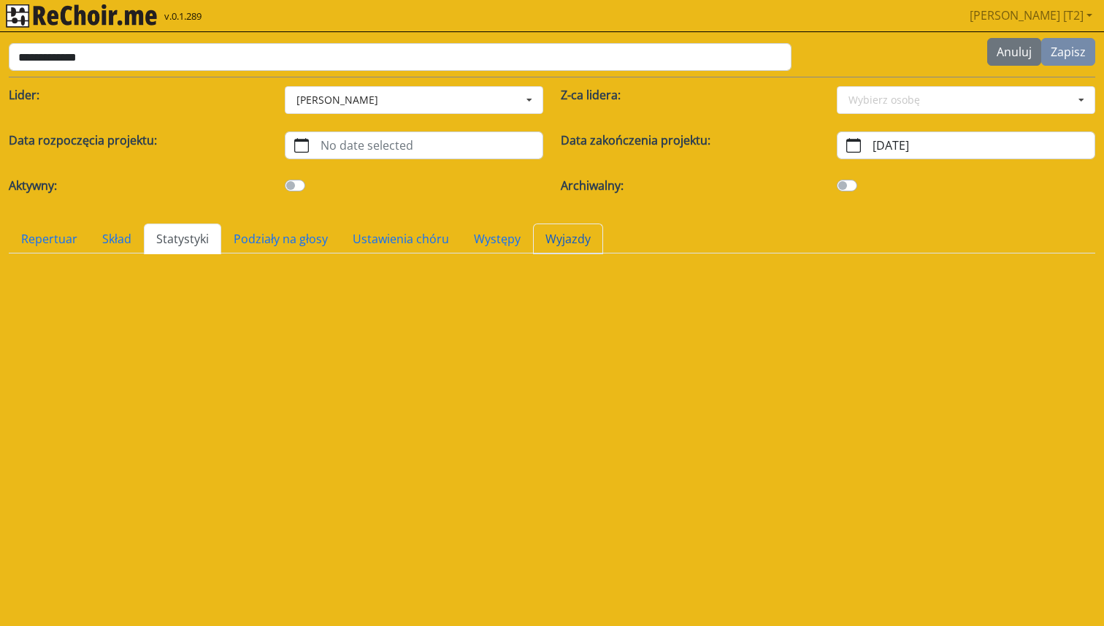
click at [552, 232] on link "Wyjazdy" at bounding box center [568, 239] width 70 height 31
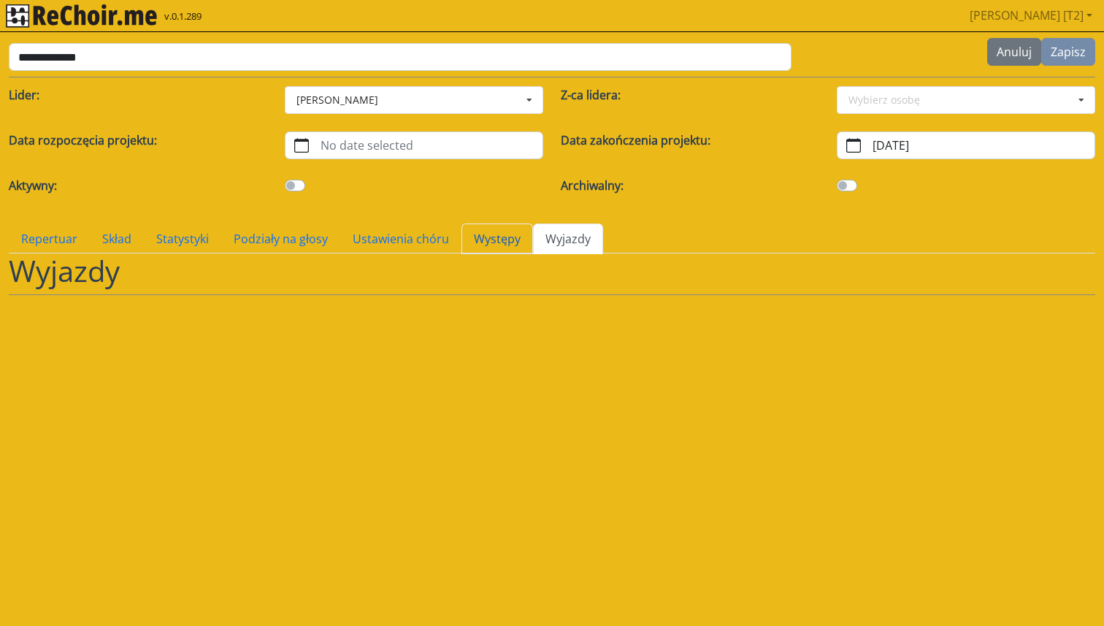
click at [500, 237] on link "Występy" at bounding box center [498, 239] width 72 height 31
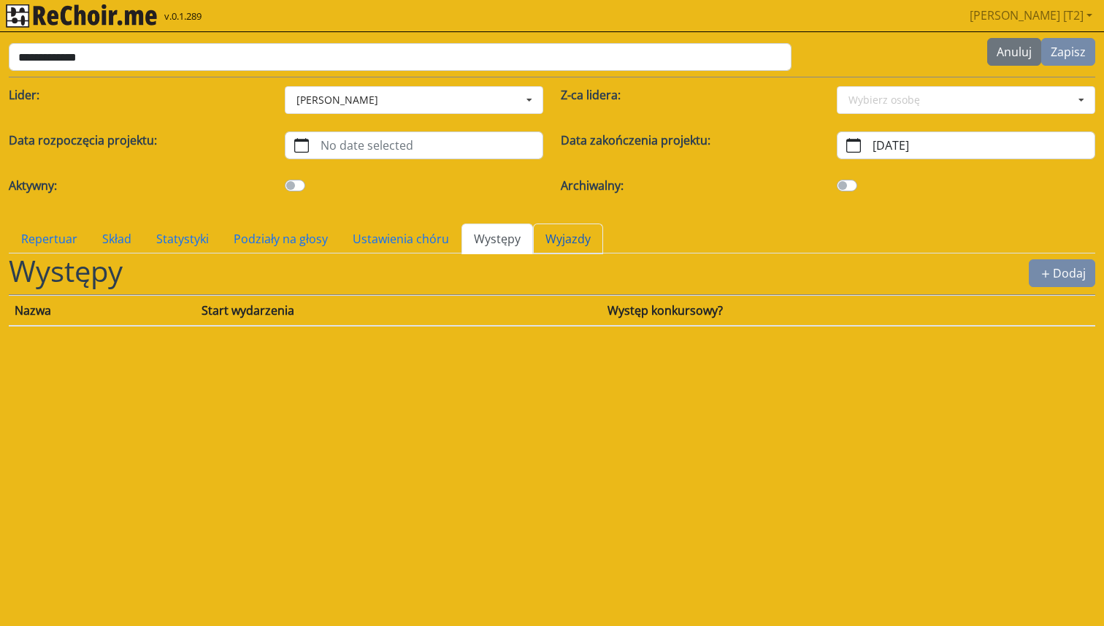
click at [541, 241] on link "Wyjazdy" at bounding box center [568, 239] width 70 height 31
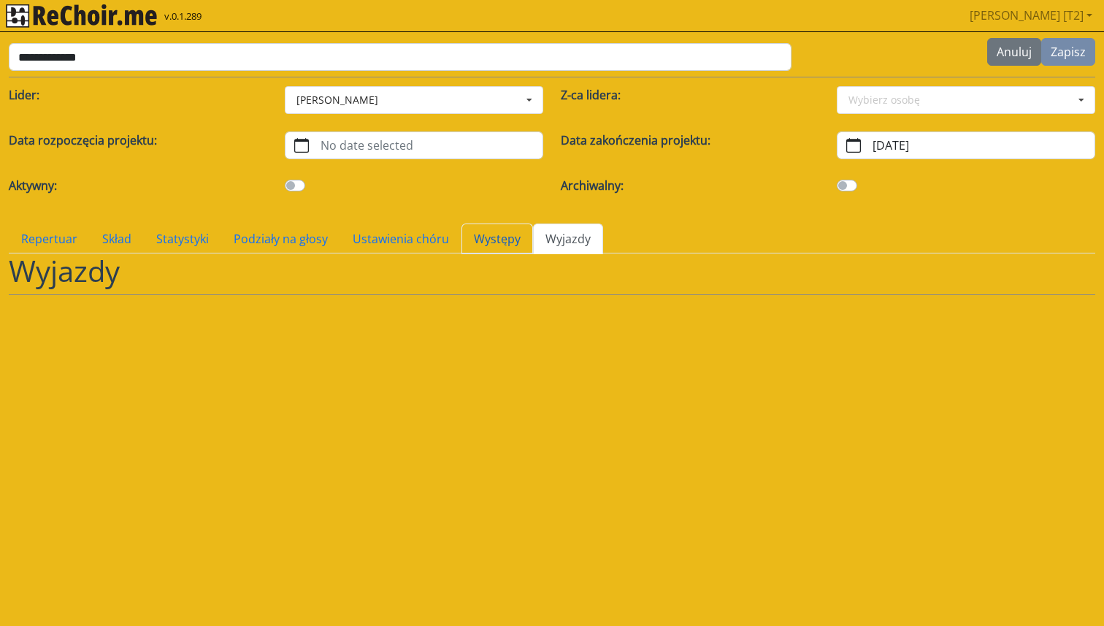
click at [486, 235] on link "Występy" at bounding box center [498, 239] width 72 height 31
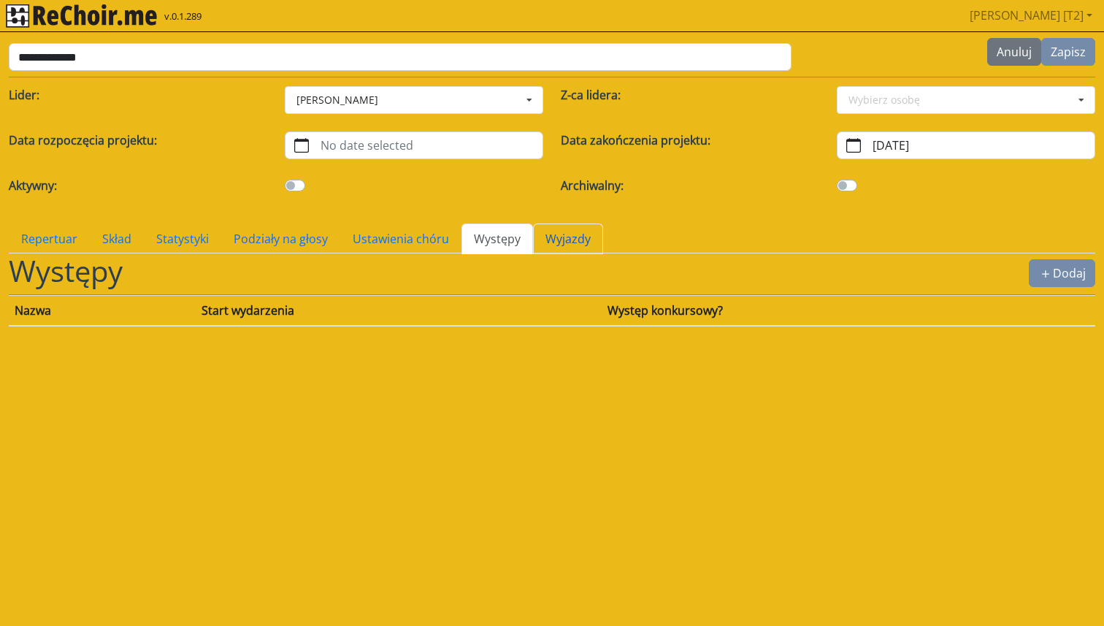
click at [536, 239] on link "Wyjazdy" at bounding box center [568, 239] width 70 height 31
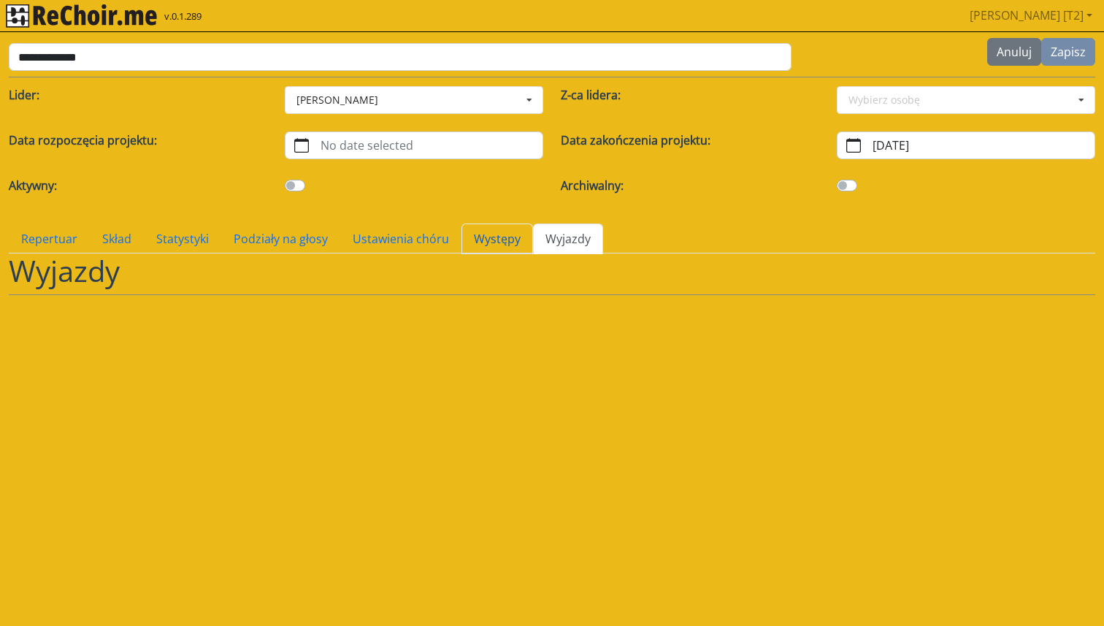
click at [495, 237] on link "Występy" at bounding box center [498, 239] width 72 height 31
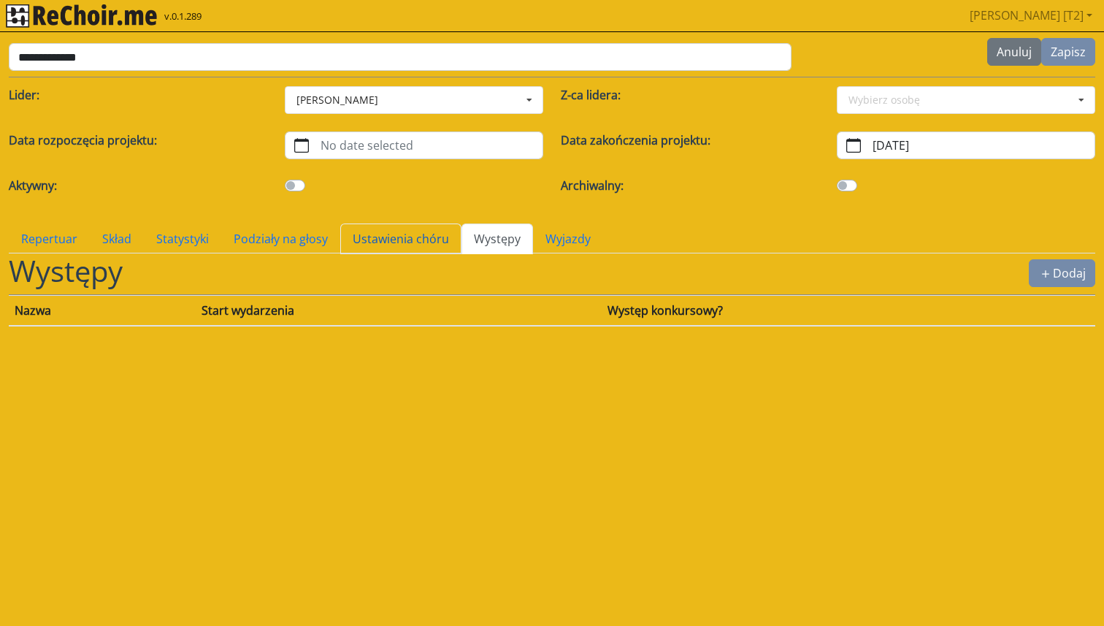
click at [438, 238] on link "Ustawienia chóru" at bounding box center [400, 239] width 121 height 31
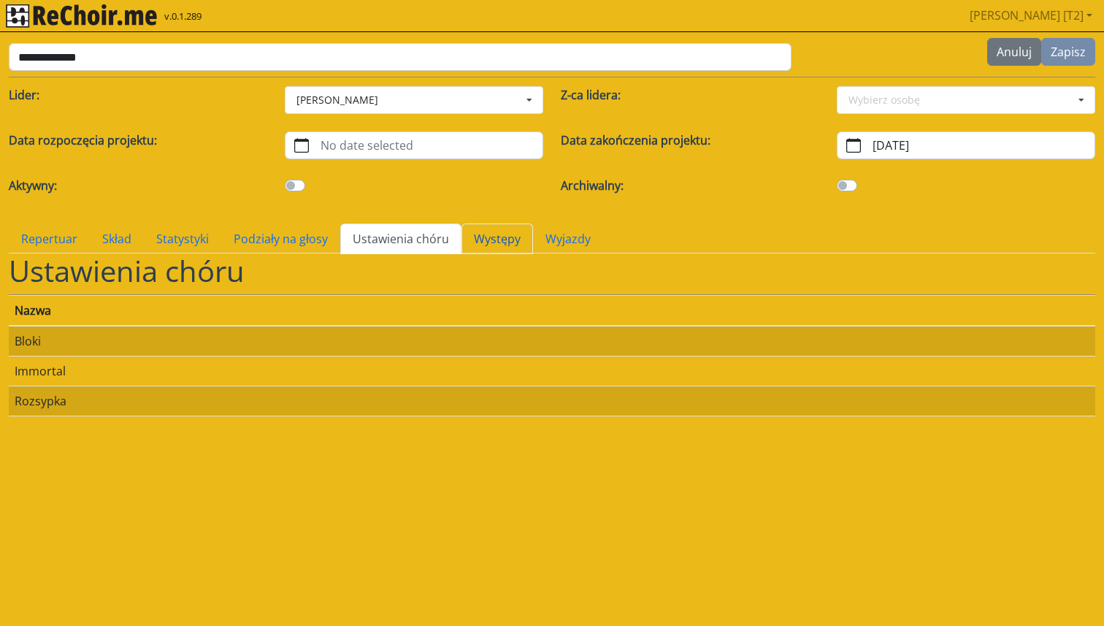
click at [486, 239] on link "Występy" at bounding box center [498, 239] width 72 height 31
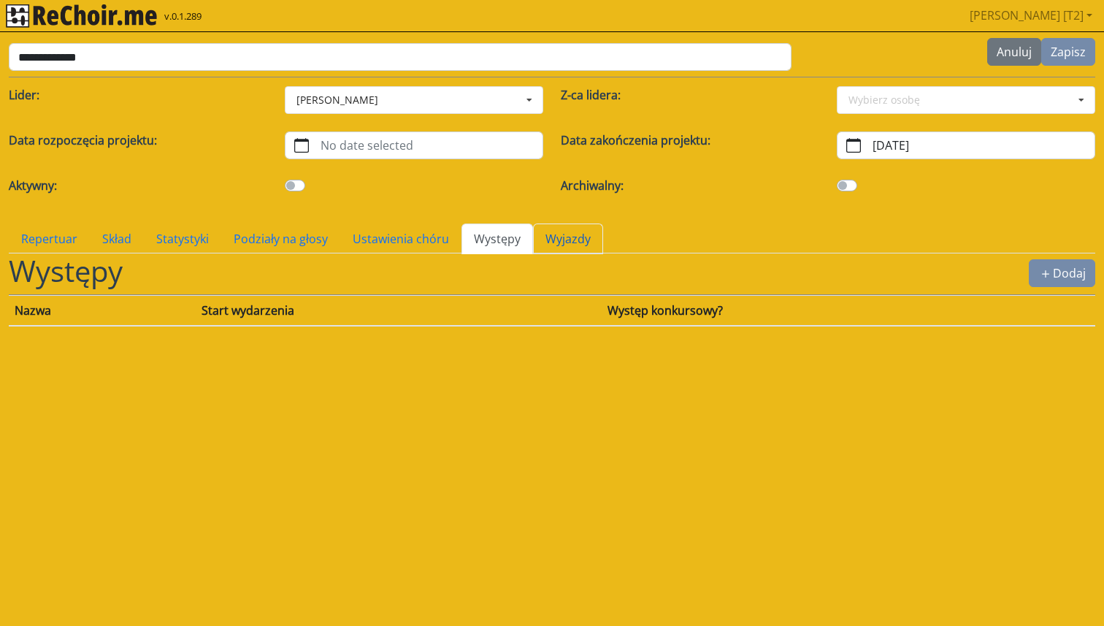
click at [553, 237] on link "Wyjazdy" at bounding box center [568, 239] width 70 height 31
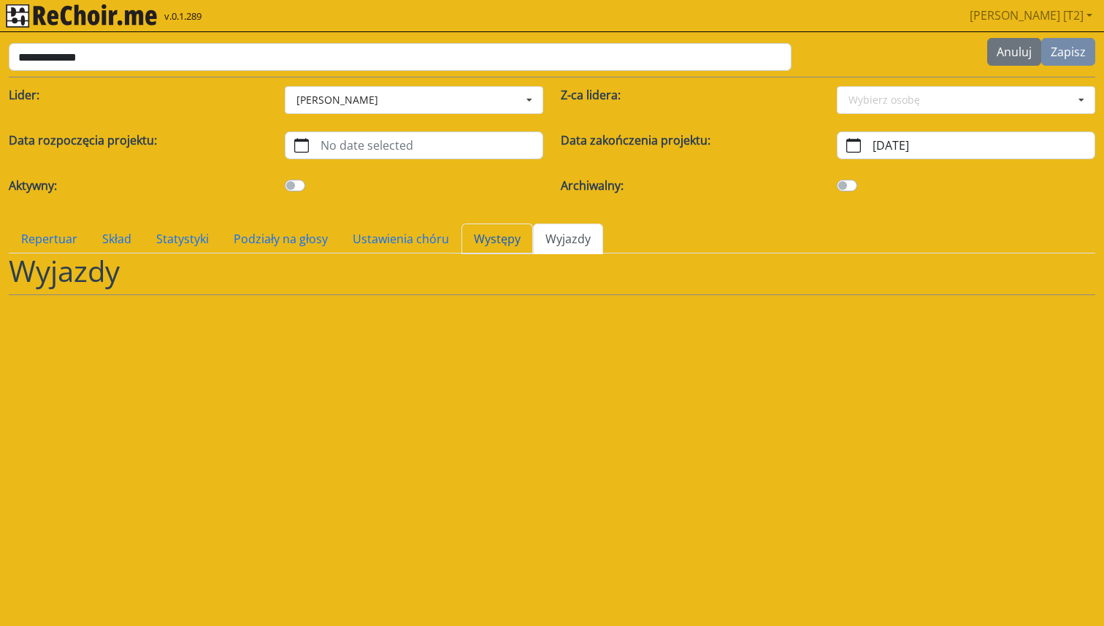
click at [497, 237] on link "Występy" at bounding box center [498, 239] width 72 height 31
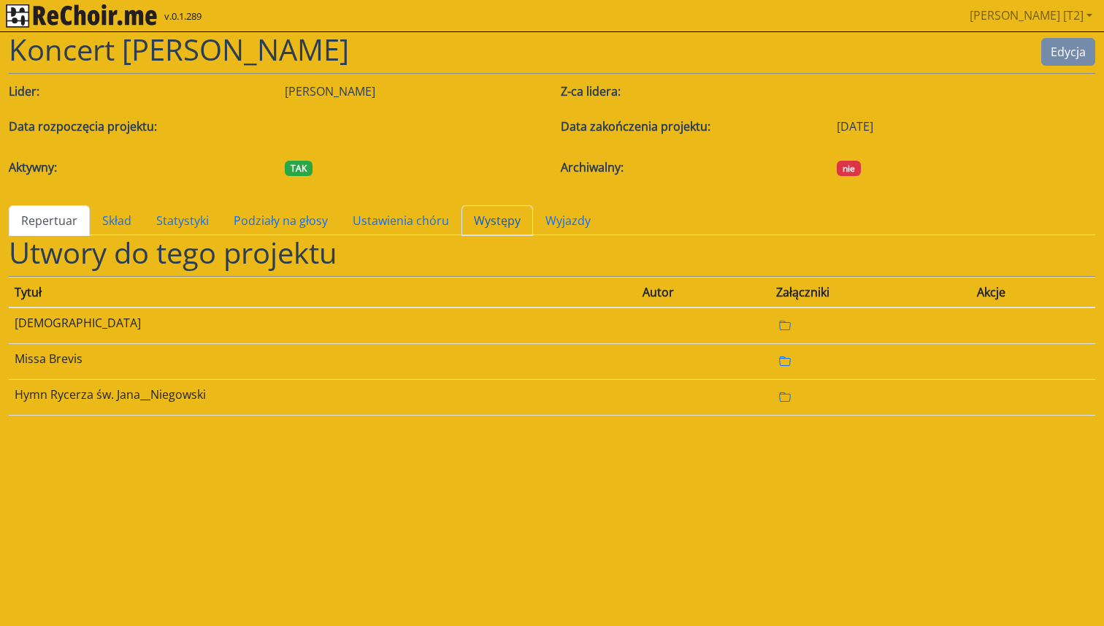
click at [493, 224] on link "Występy" at bounding box center [498, 220] width 72 height 31
click at [478, 225] on link "Występy" at bounding box center [498, 220] width 72 height 31
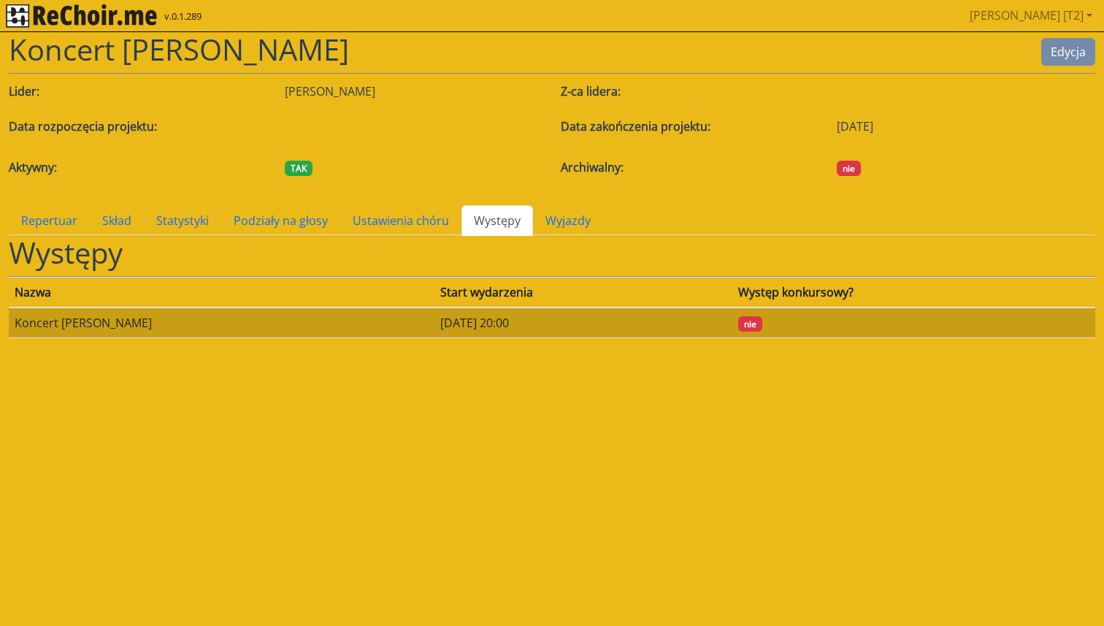
click at [435, 329] on td "[DATE] 20:00" at bounding box center [584, 323] width 298 height 31
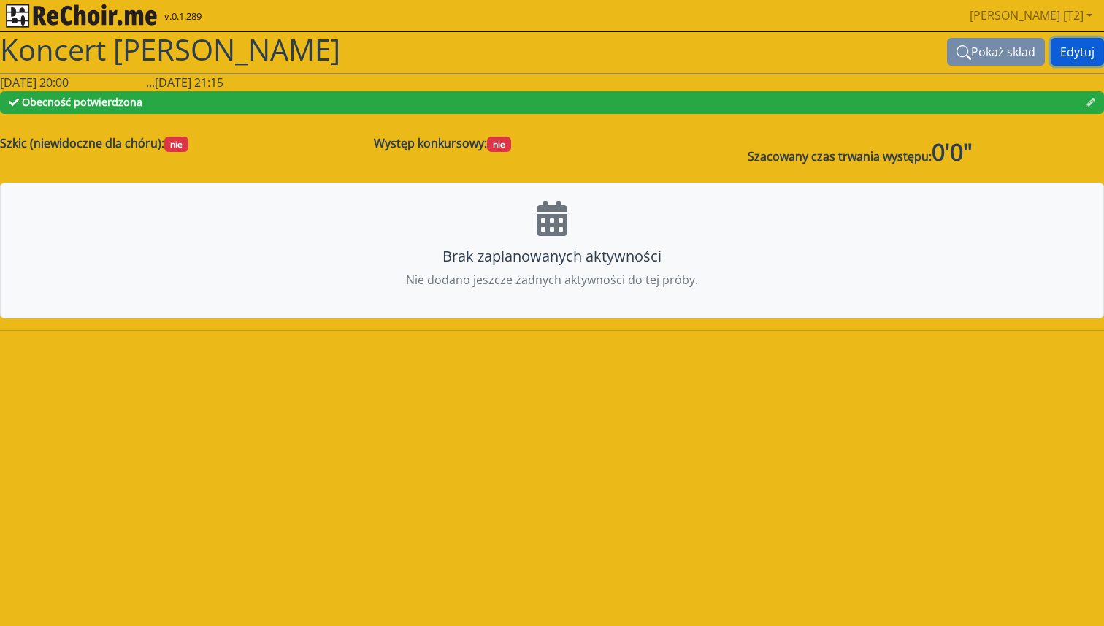
click at [1091, 50] on button "Edytuj" at bounding box center [1077, 52] width 53 height 28
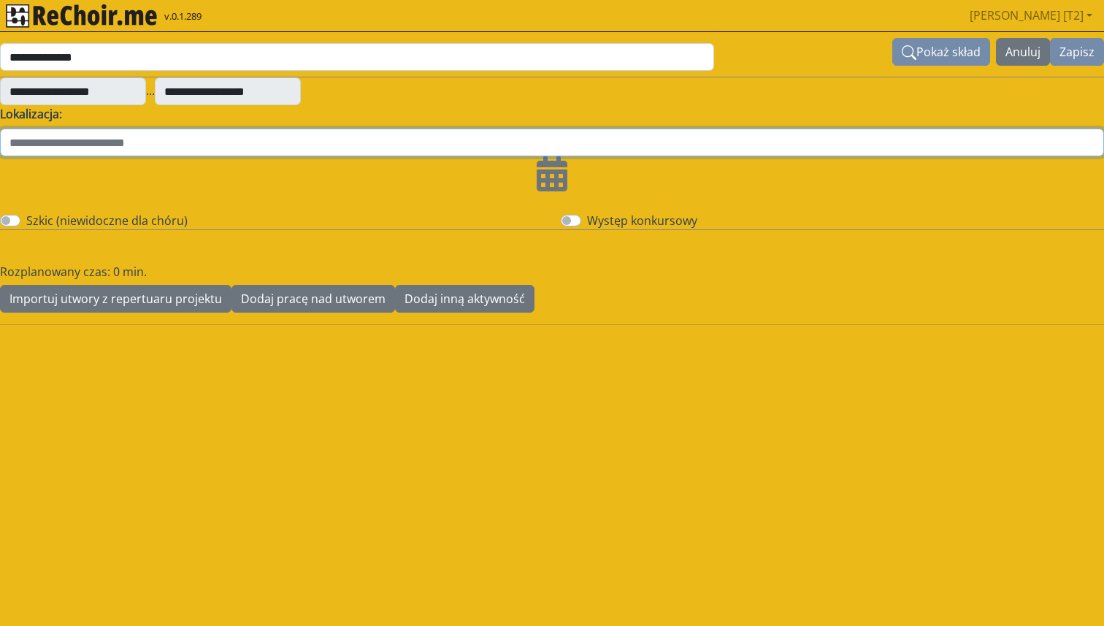
click at [122, 146] on input "text" at bounding box center [552, 143] width 1104 height 28
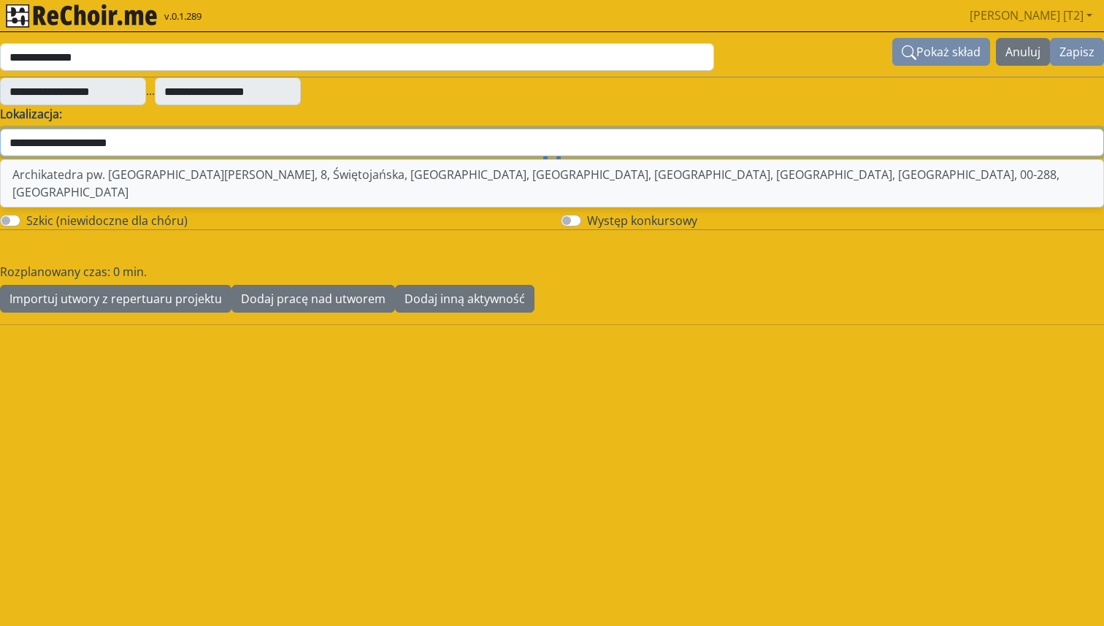
type input "**********"
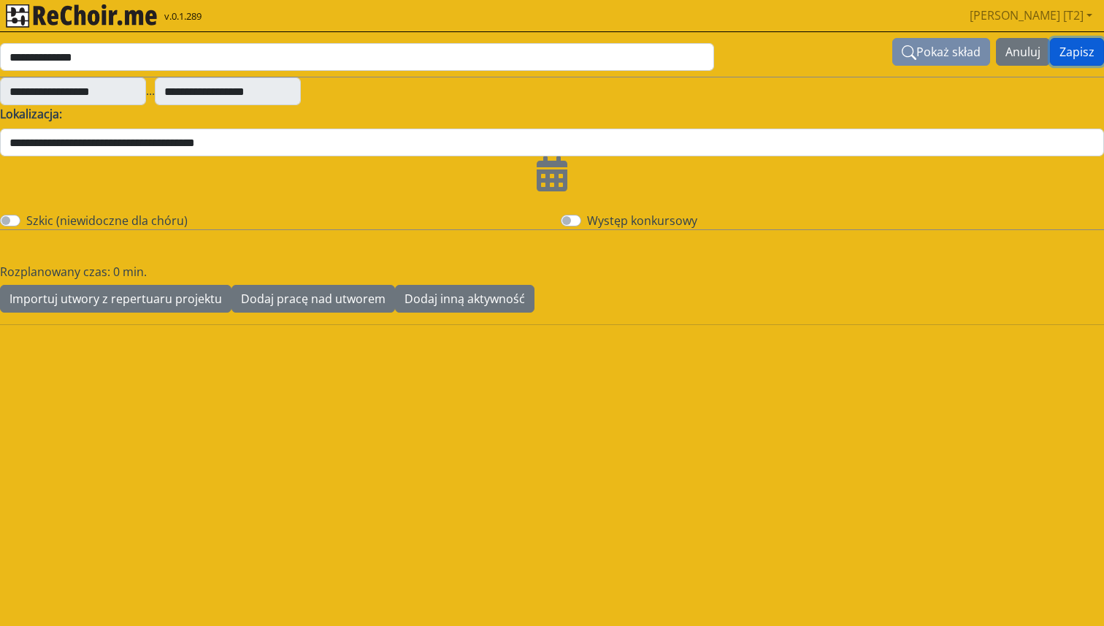
click at [1073, 52] on button "Zapisz" at bounding box center [1077, 52] width 54 height 28
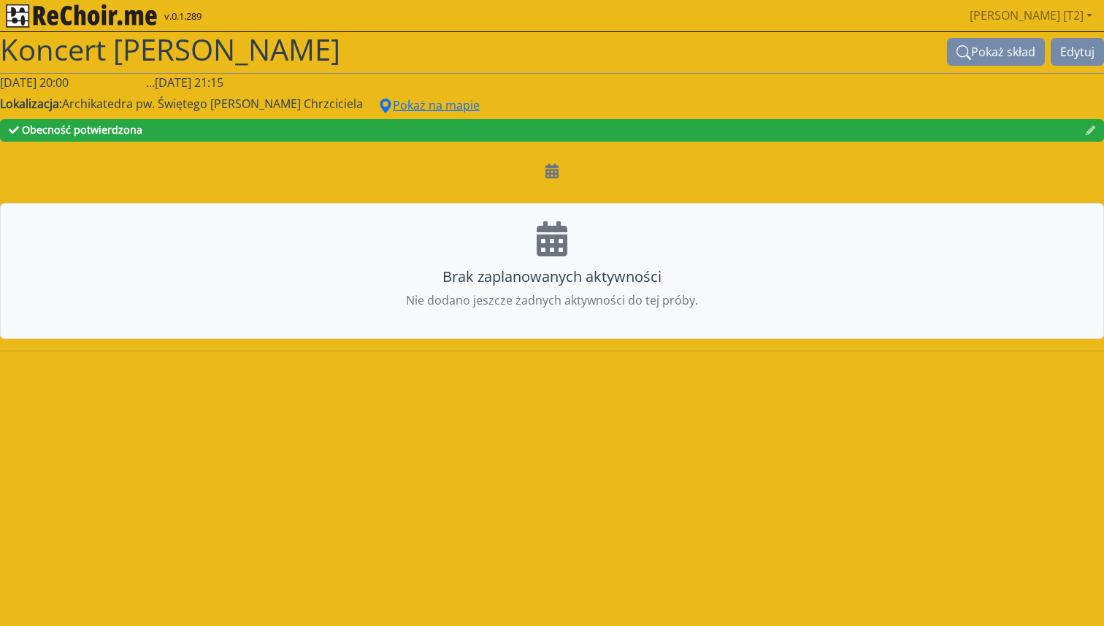
click at [105, 9] on img "rekłajer mi" at bounding box center [81, 15] width 151 height 23
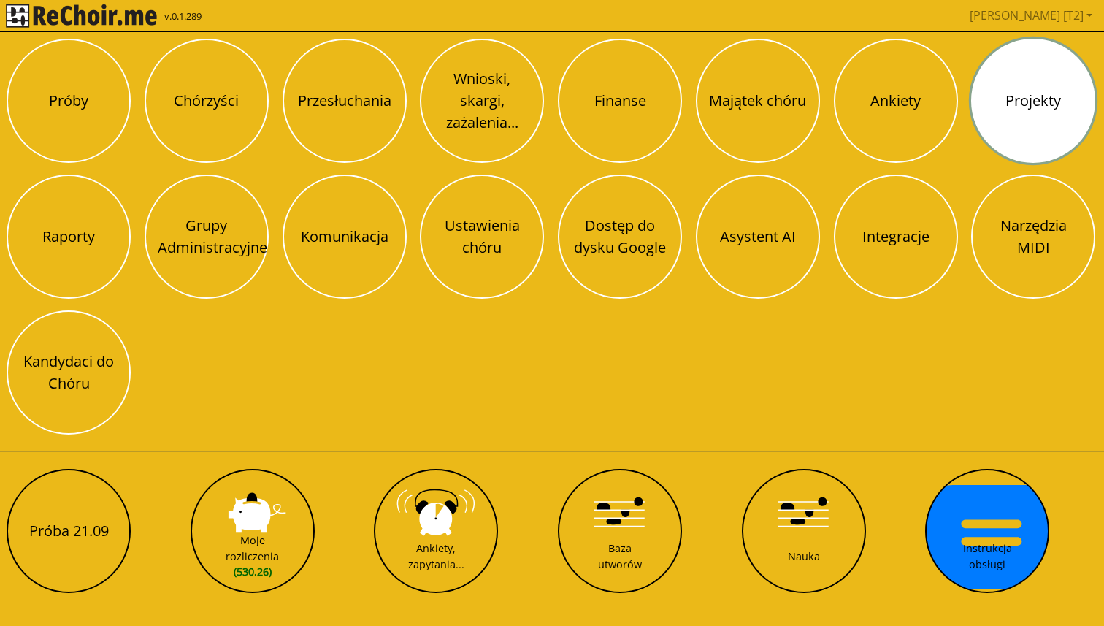
click at [1011, 110] on button "Projekty" at bounding box center [1033, 101] width 124 height 124
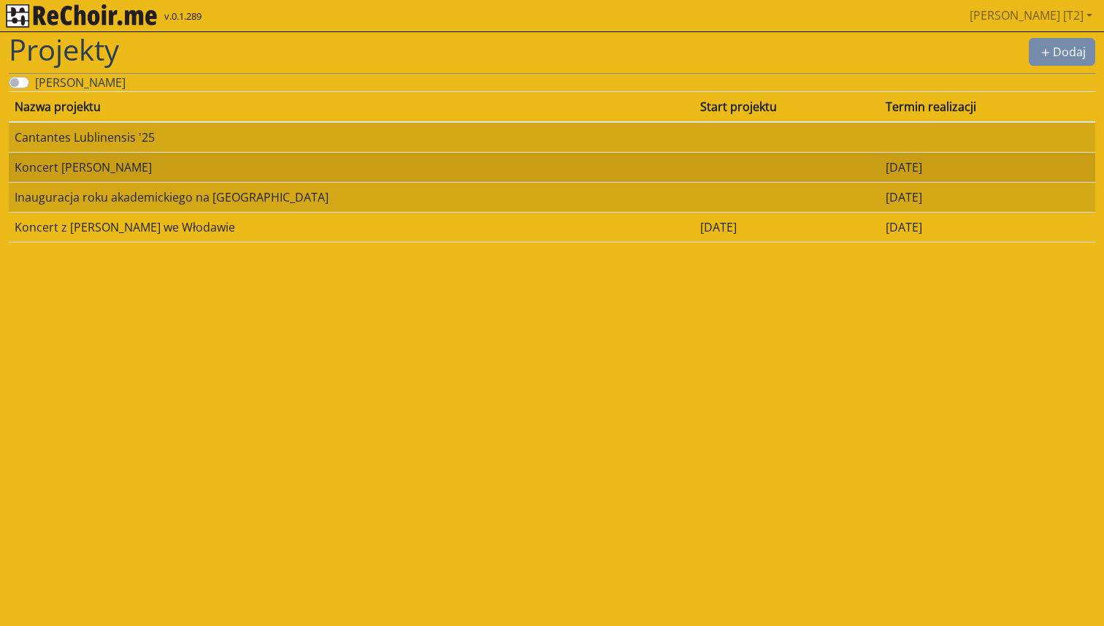
click at [182, 175] on td "Koncert [PERSON_NAME]" at bounding box center [352, 167] width 686 height 30
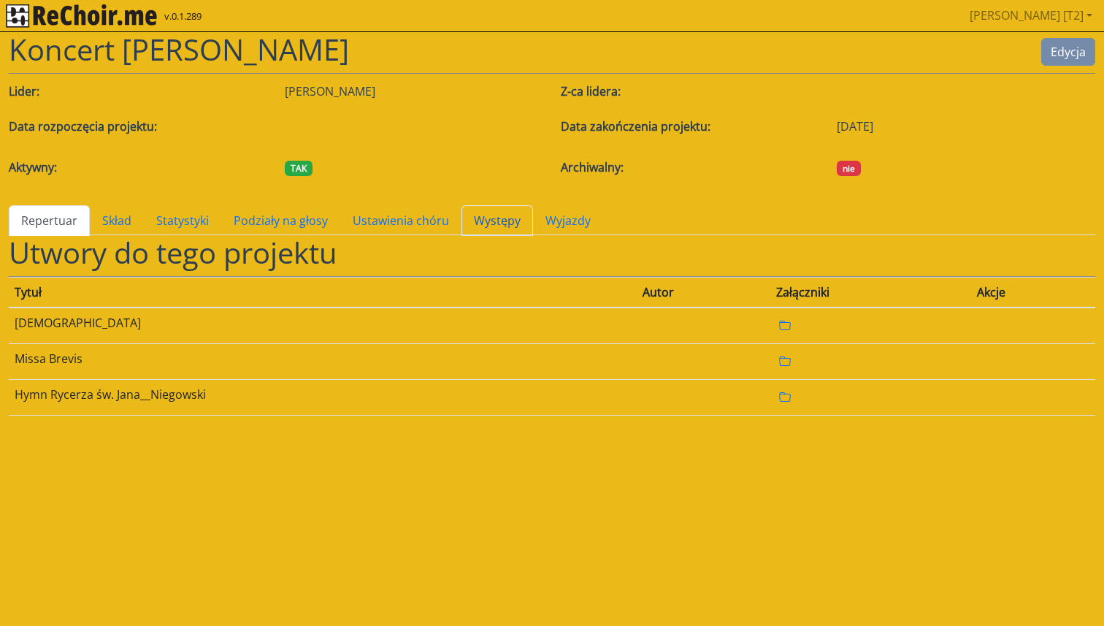
click at [493, 224] on link "Występy" at bounding box center [498, 220] width 72 height 31
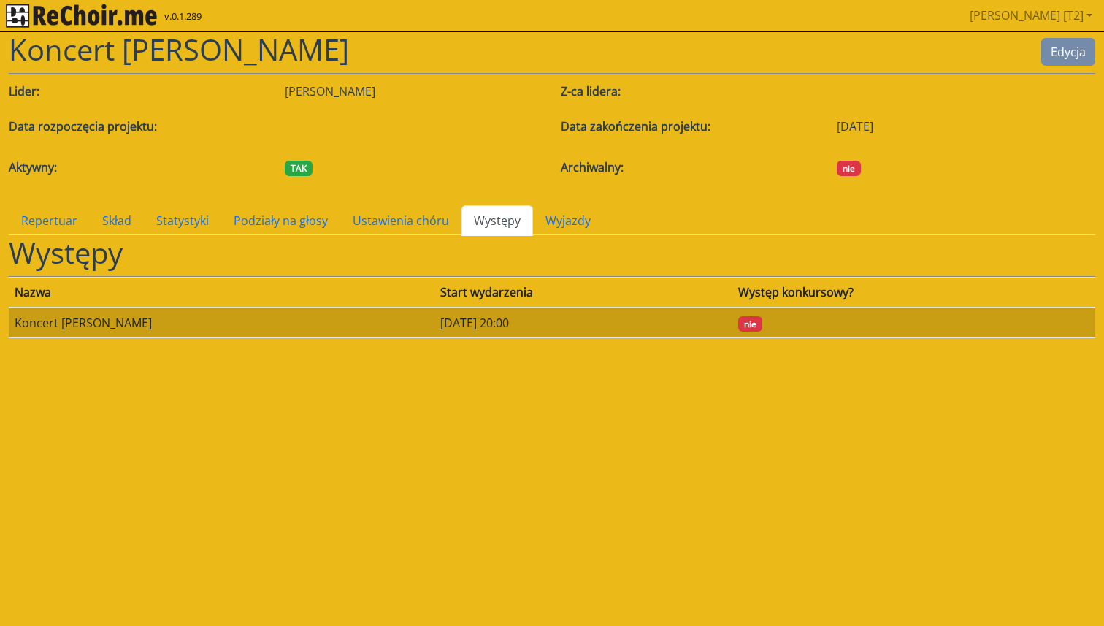
click at [473, 323] on td "[DATE] 20:00" at bounding box center [584, 323] width 298 height 31
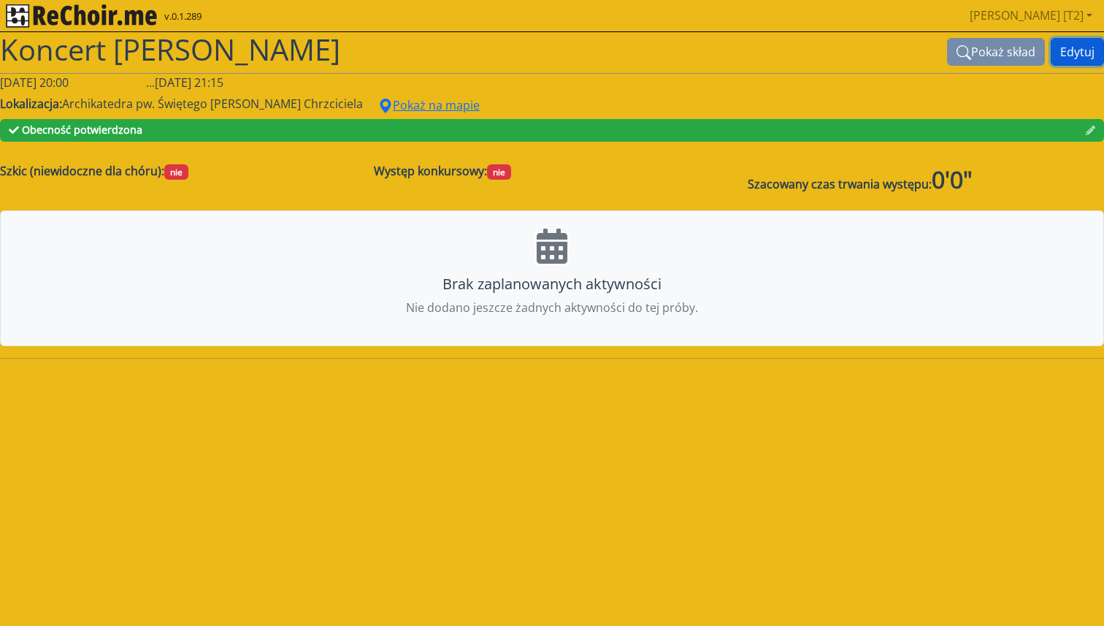
click at [1075, 48] on button "Edytuj" at bounding box center [1077, 52] width 53 height 28
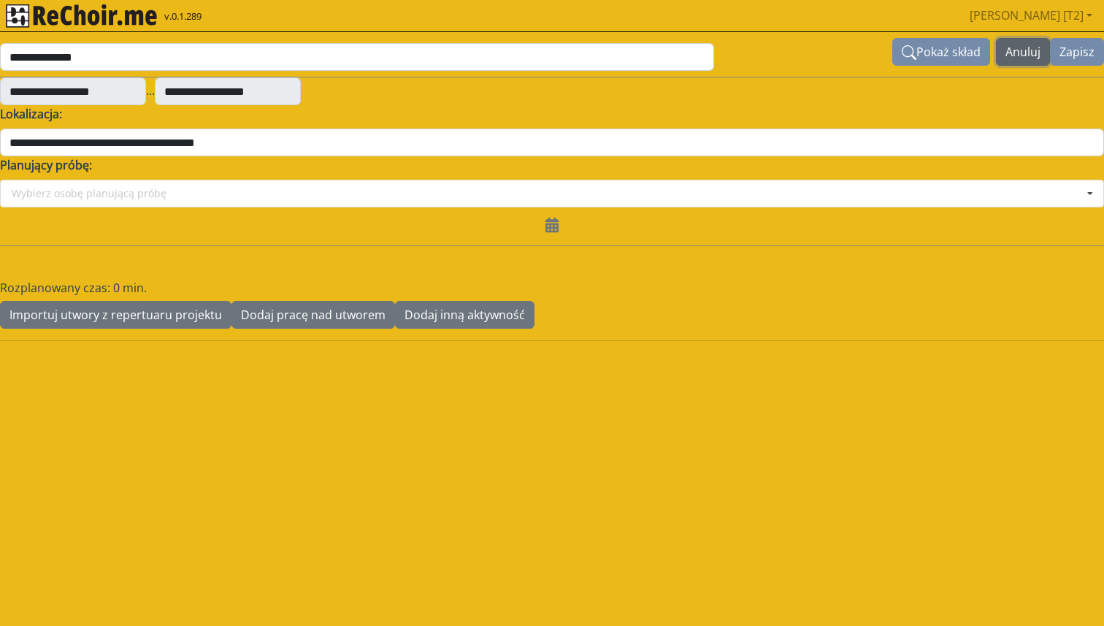
click at [1022, 48] on button "Anuluj" at bounding box center [1023, 52] width 54 height 28
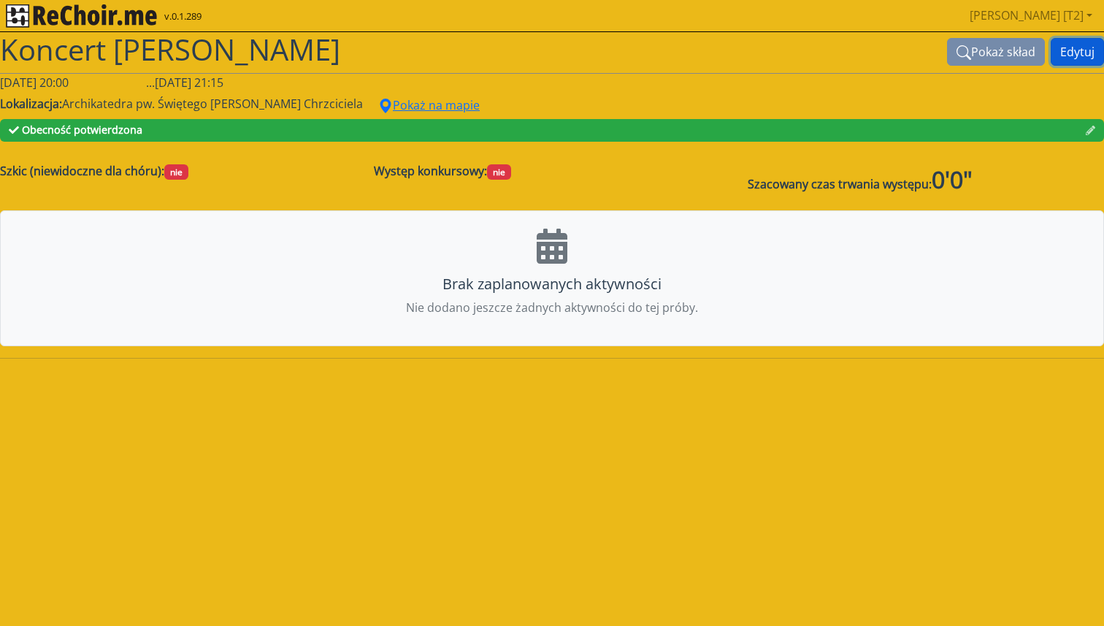
click at [1068, 50] on button "Edytuj" at bounding box center [1077, 52] width 53 height 28
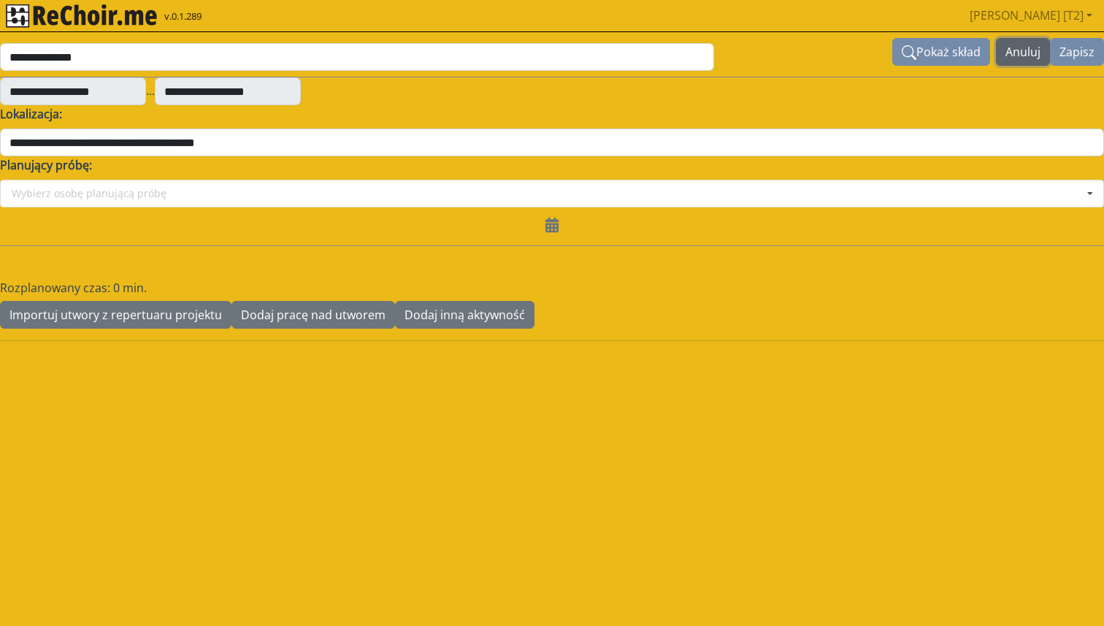
click at [1026, 49] on button "Anuluj" at bounding box center [1023, 52] width 54 height 28
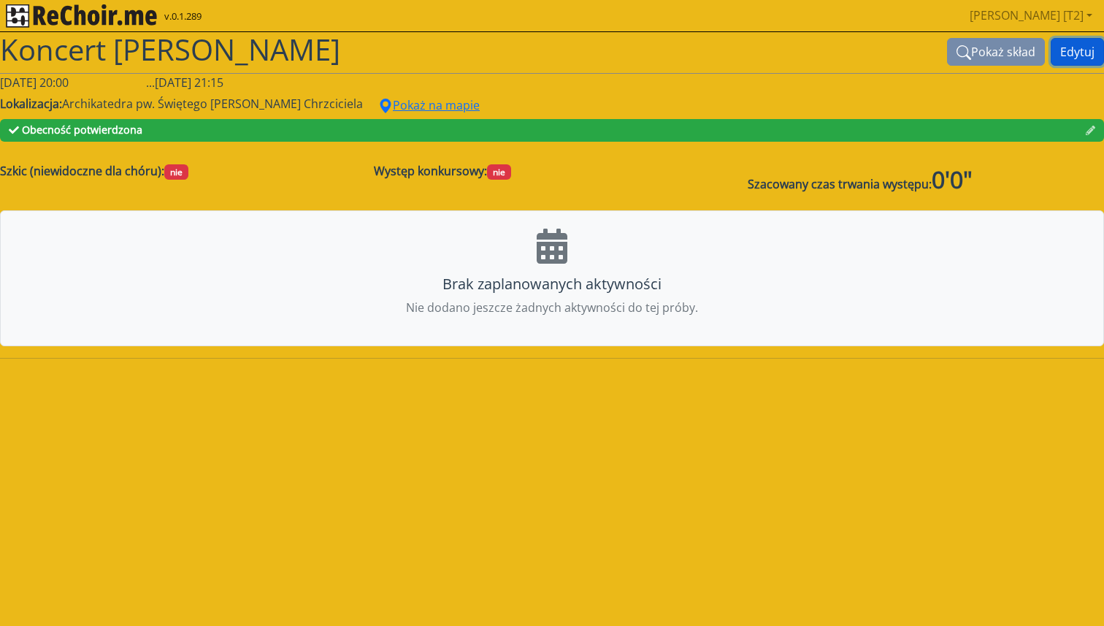
click at [1070, 55] on button "Edytuj" at bounding box center [1077, 52] width 53 height 28
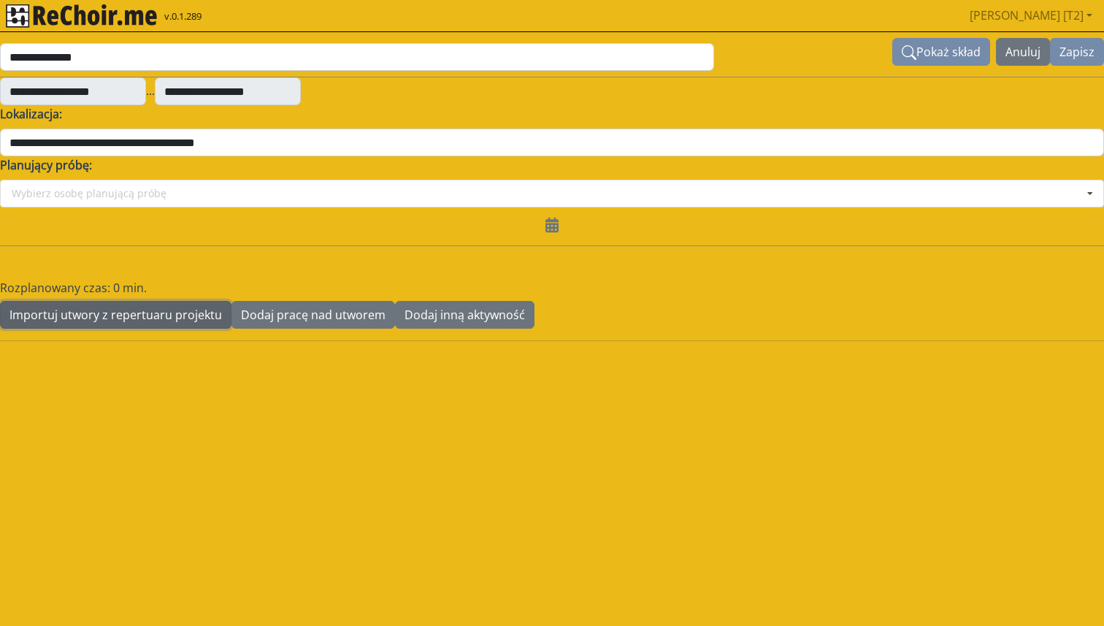
click at [160, 323] on button "Importuj utwory z repertuaru projektu" at bounding box center [116, 315] width 232 height 28
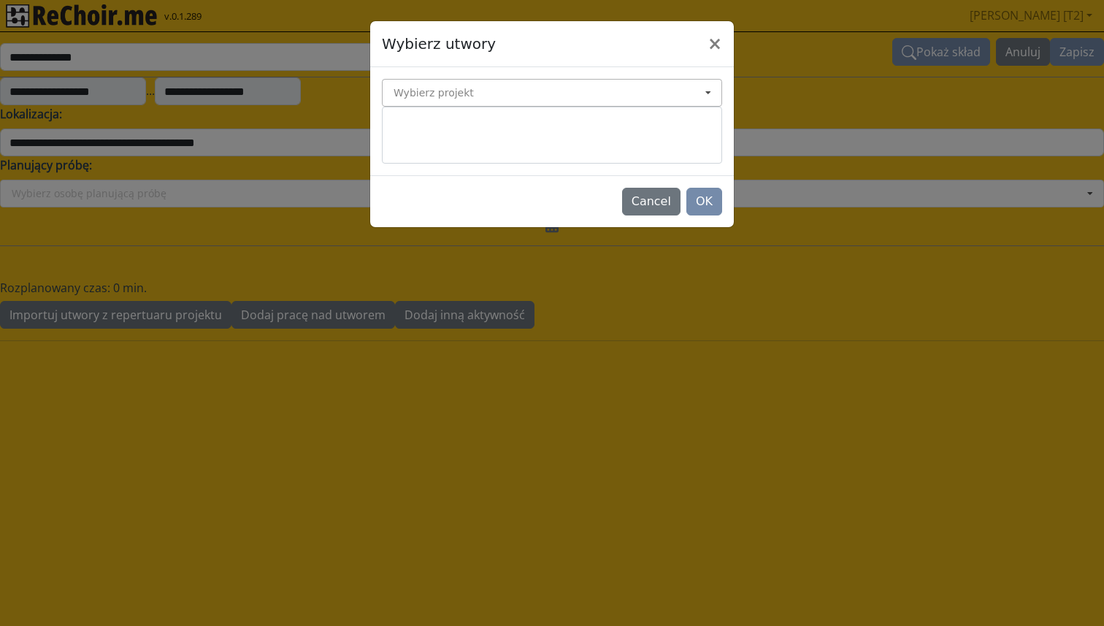
click at [468, 86] on input at bounding box center [552, 93] width 339 height 26
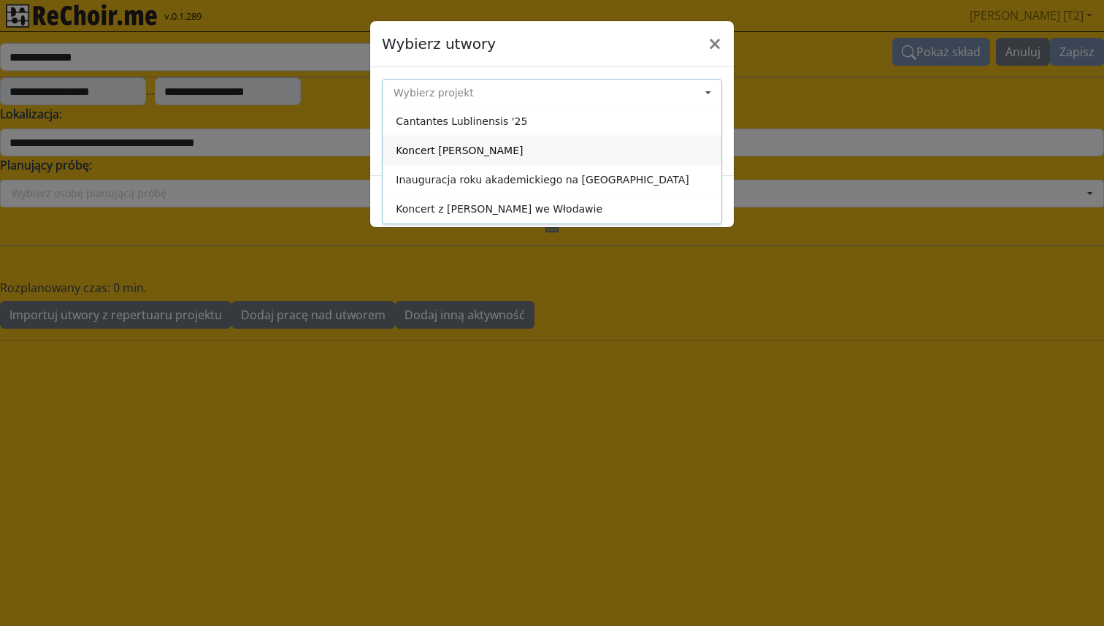
click at [459, 148] on div "Koncert [PERSON_NAME]" at bounding box center [552, 149] width 339 height 29
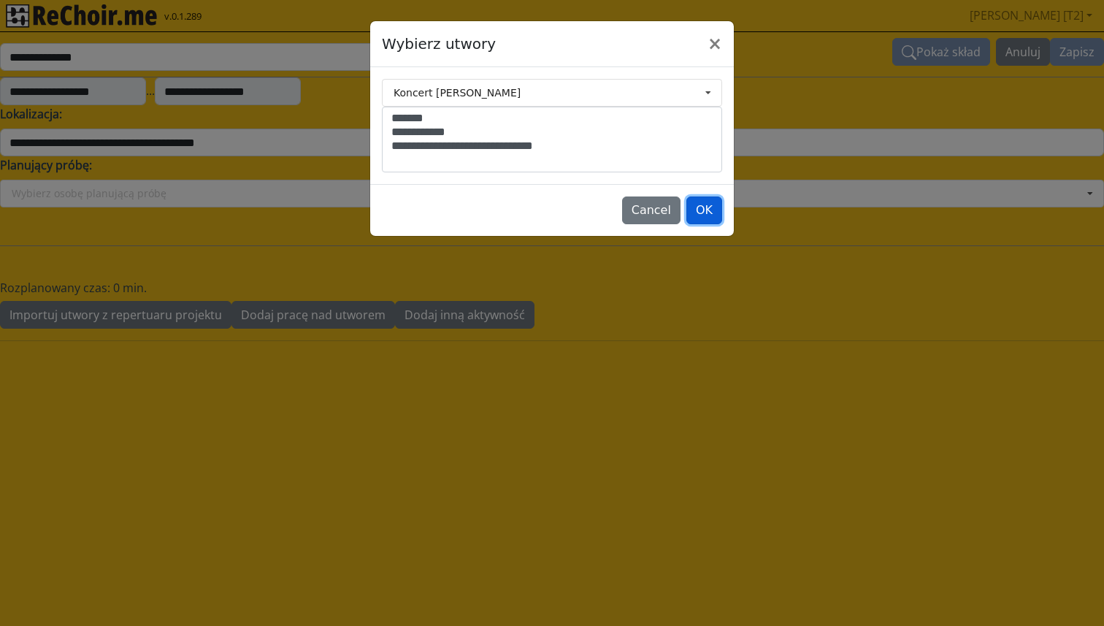
click at [702, 205] on button "OK" at bounding box center [705, 210] width 36 height 28
select select
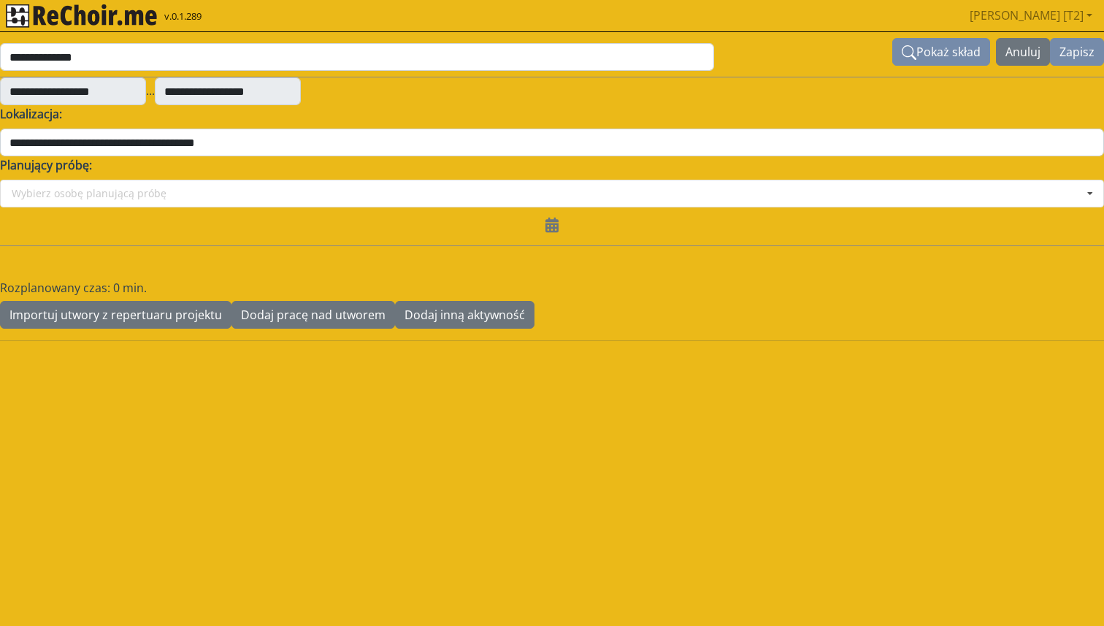
click at [292, 231] on div at bounding box center [552, 230] width 1122 height 47
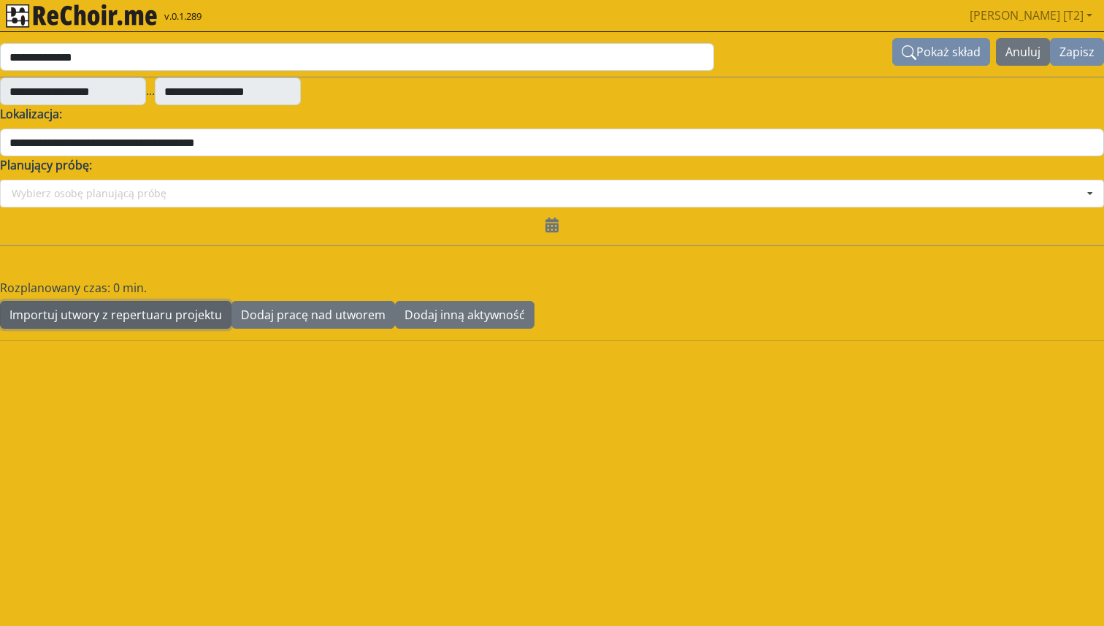
click at [122, 321] on button "Importuj utwory z repertuaru projektu" at bounding box center [116, 315] width 232 height 28
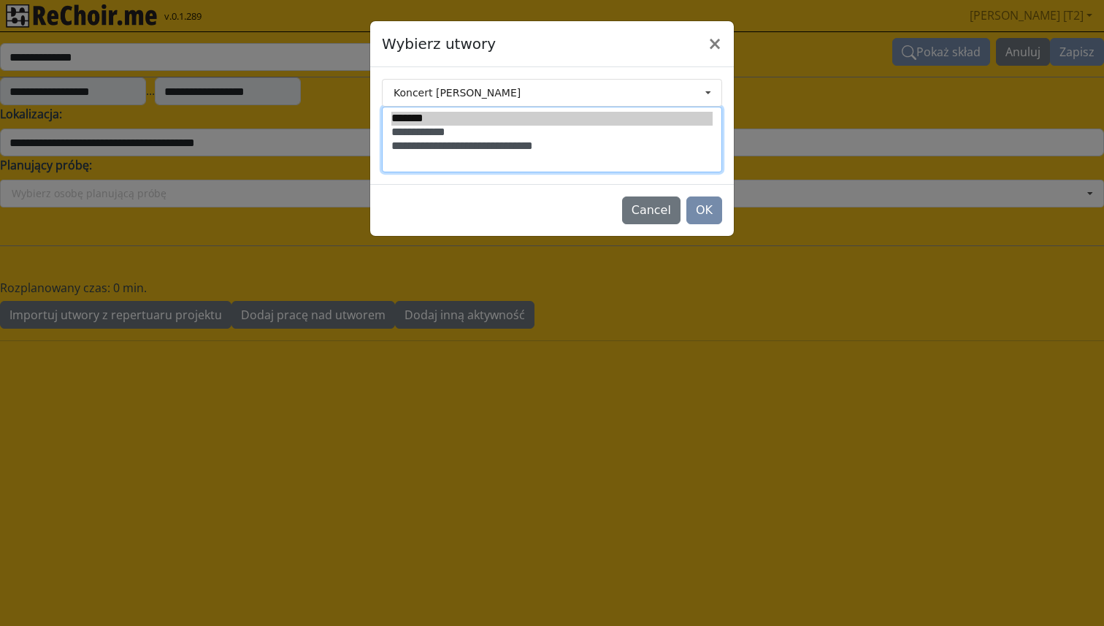
click at [430, 124] on option "*******" at bounding box center [552, 119] width 321 height 14
select select "***"
click at [430, 147] on option "**********" at bounding box center [552, 147] width 321 height 14
click at [703, 213] on button "OK" at bounding box center [705, 210] width 36 height 28
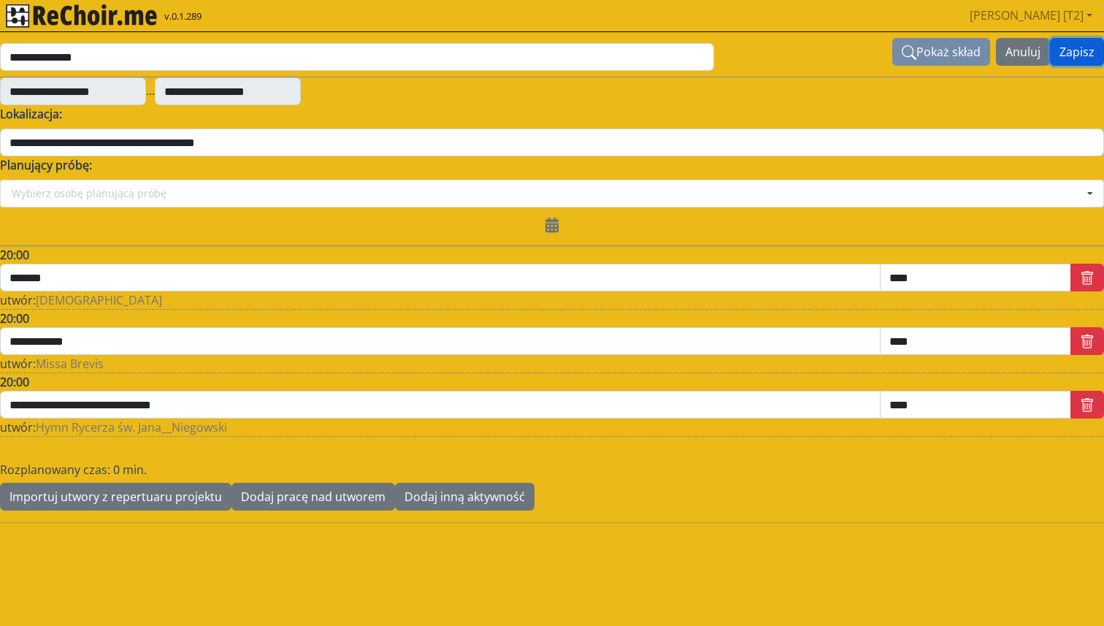
click at [1066, 55] on button "Zapisz" at bounding box center [1077, 52] width 54 height 28
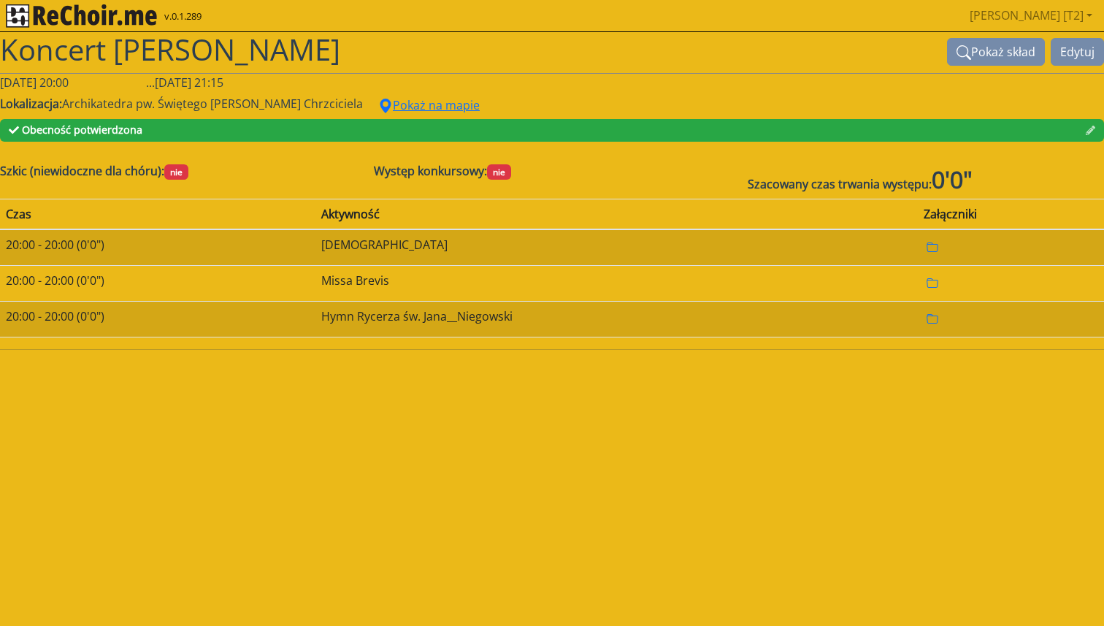
click at [134, 21] on img "rekłajer mi" at bounding box center [81, 15] width 151 height 23
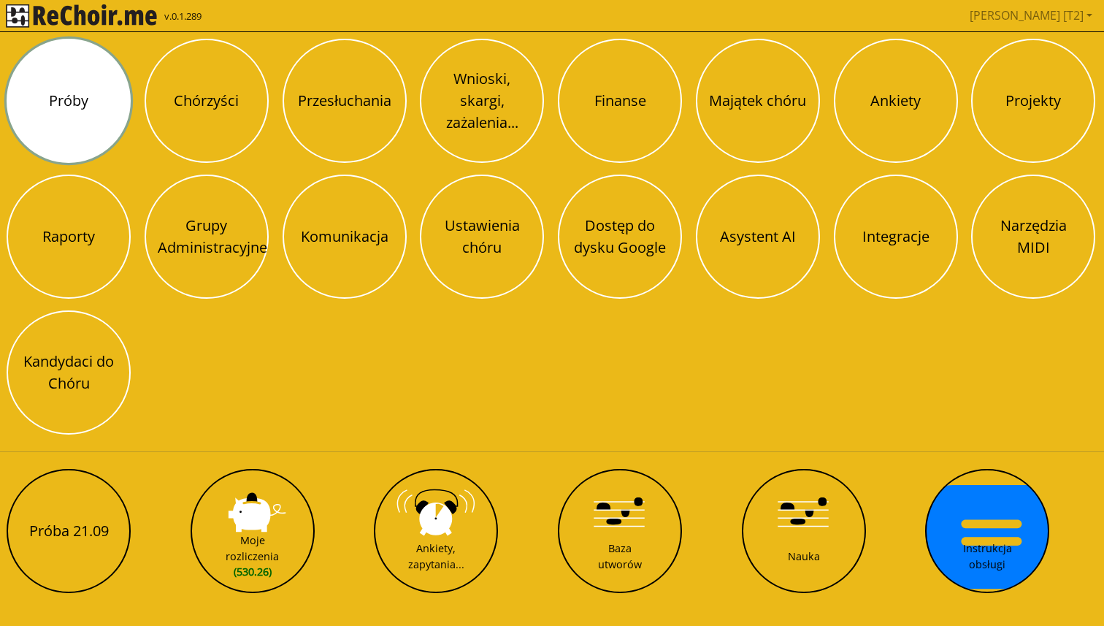
click at [26, 121] on button "Próby" at bounding box center [69, 101] width 124 height 124
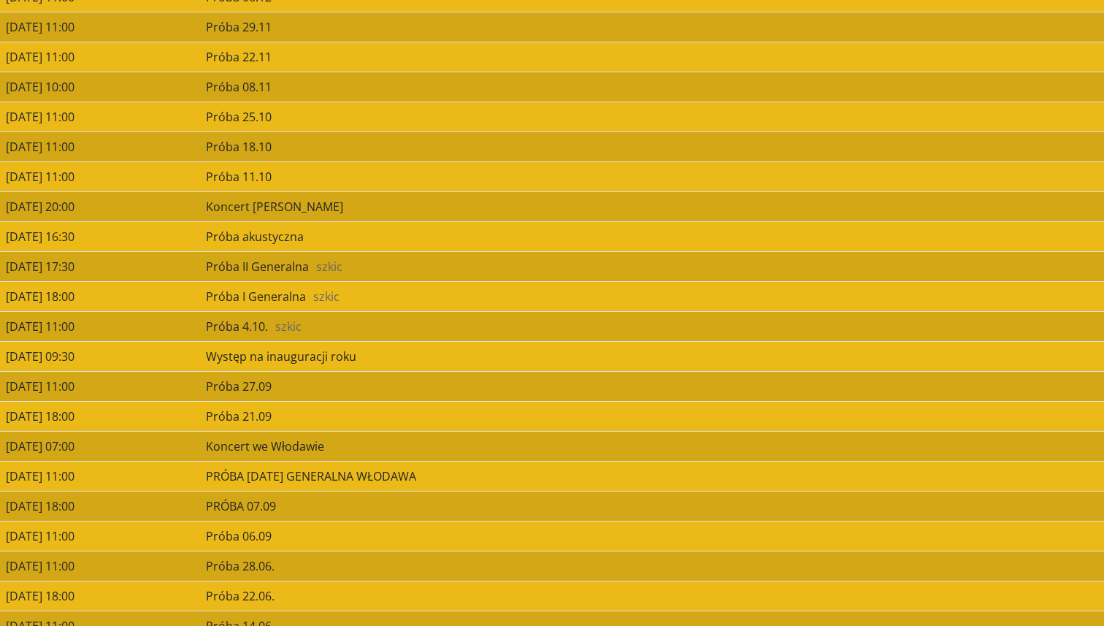
scroll to position [1051, 0]
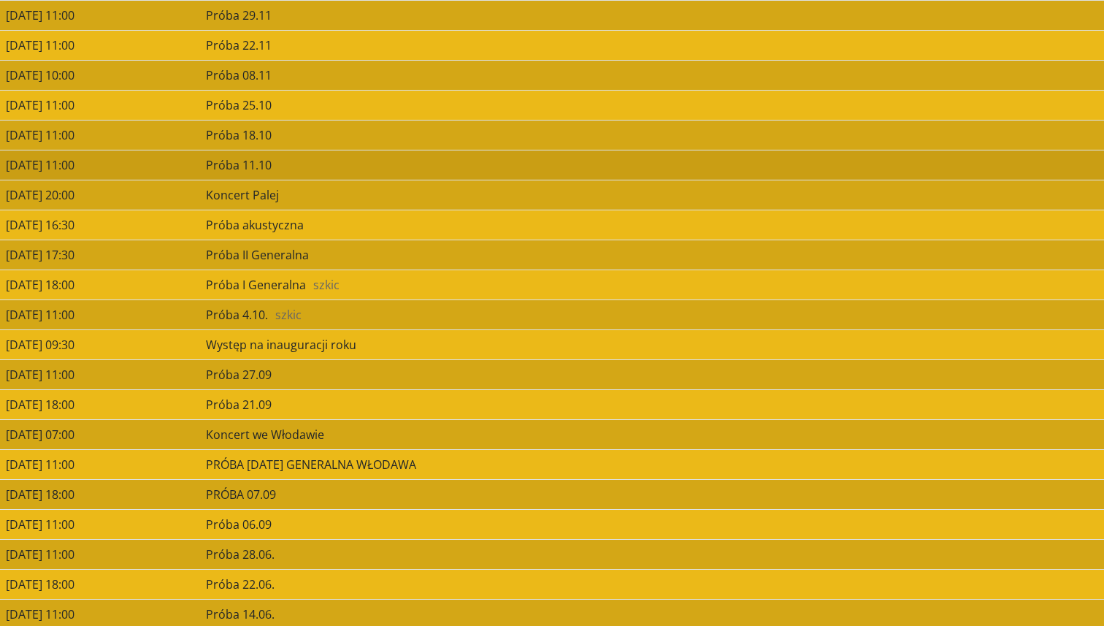
scroll to position [949, 0]
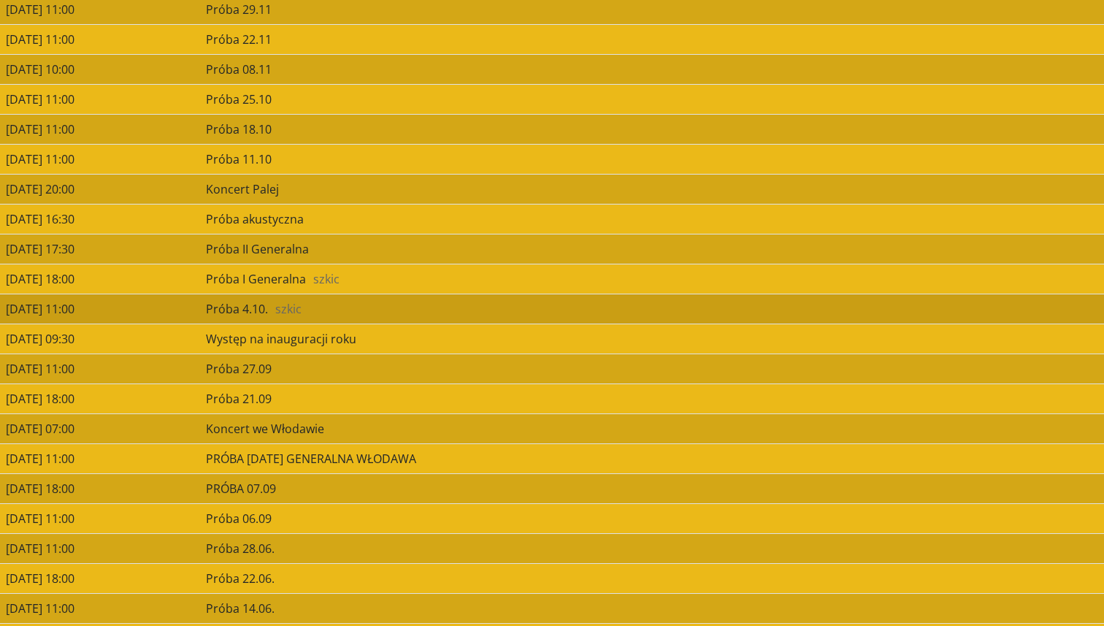
click at [200, 310] on td "[DATE] 11:00" at bounding box center [100, 309] width 200 height 30
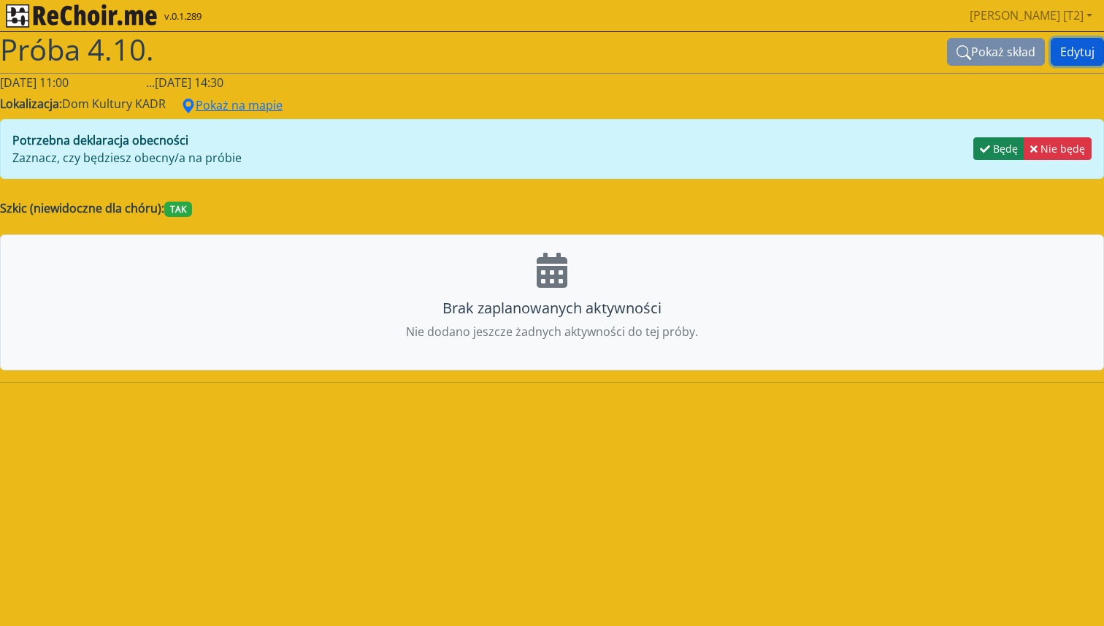
click at [1073, 54] on button "Edytuj" at bounding box center [1077, 52] width 53 height 28
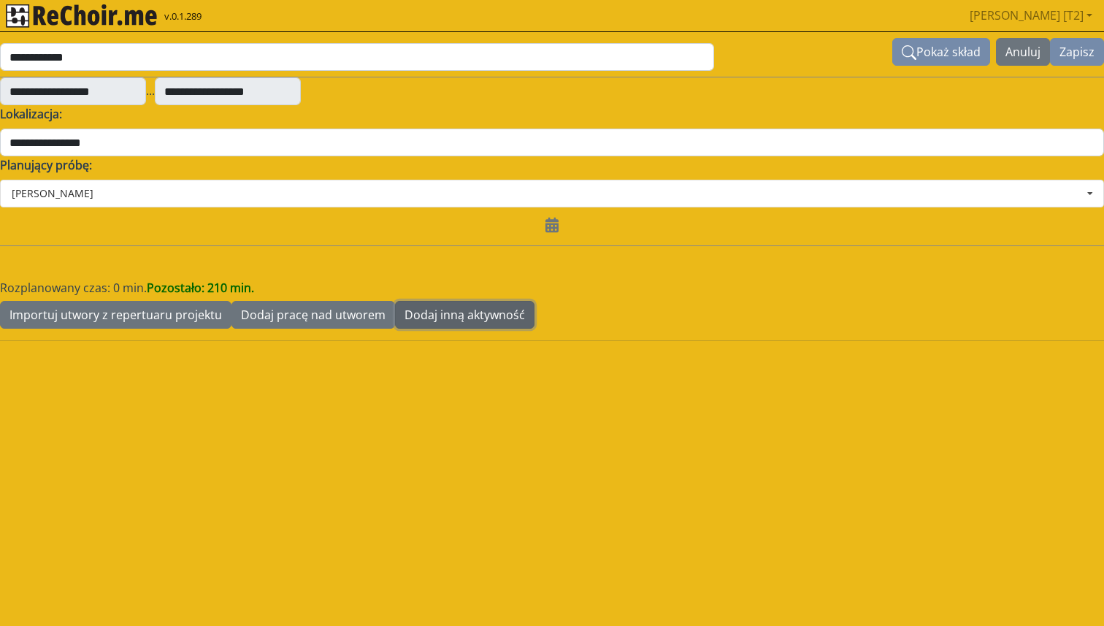
click at [429, 310] on button "Dodaj inną aktywność" at bounding box center [465, 315] width 140 height 28
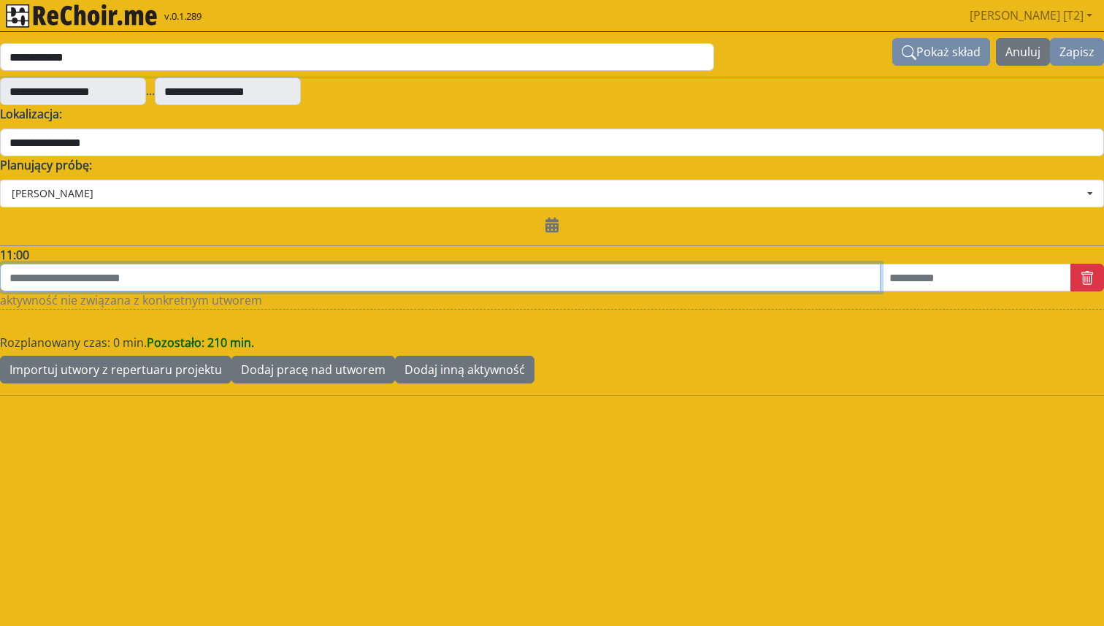
click at [427, 272] on input "text" at bounding box center [440, 278] width 881 height 28
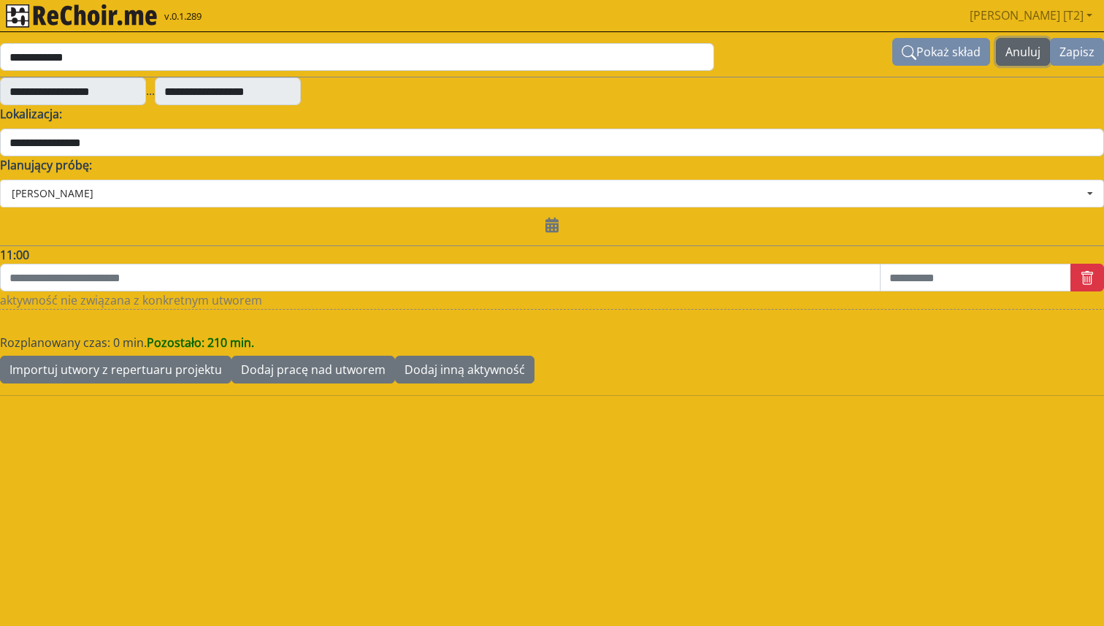
click at [1025, 49] on button "Anuluj" at bounding box center [1023, 52] width 54 height 28
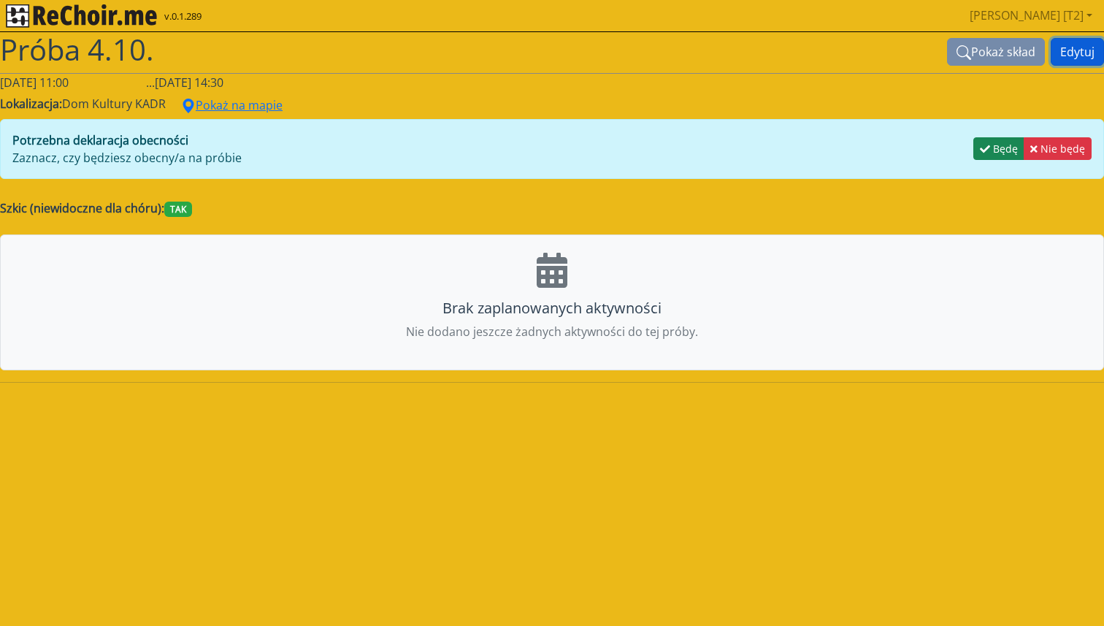
click at [1074, 55] on button "Edytuj" at bounding box center [1077, 52] width 53 height 28
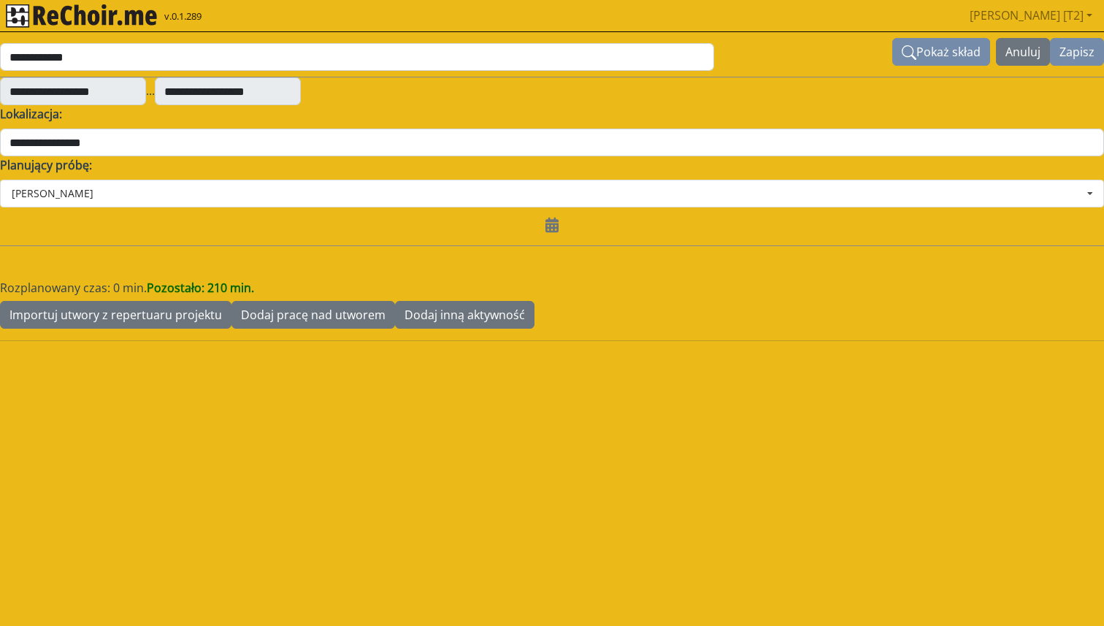
click at [556, 223] on icon at bounding box center [552, 225] width 13 height 15
click at [1028, 53] on button "Anuluj" at bounding box center [1023, 52] width 54 height 28
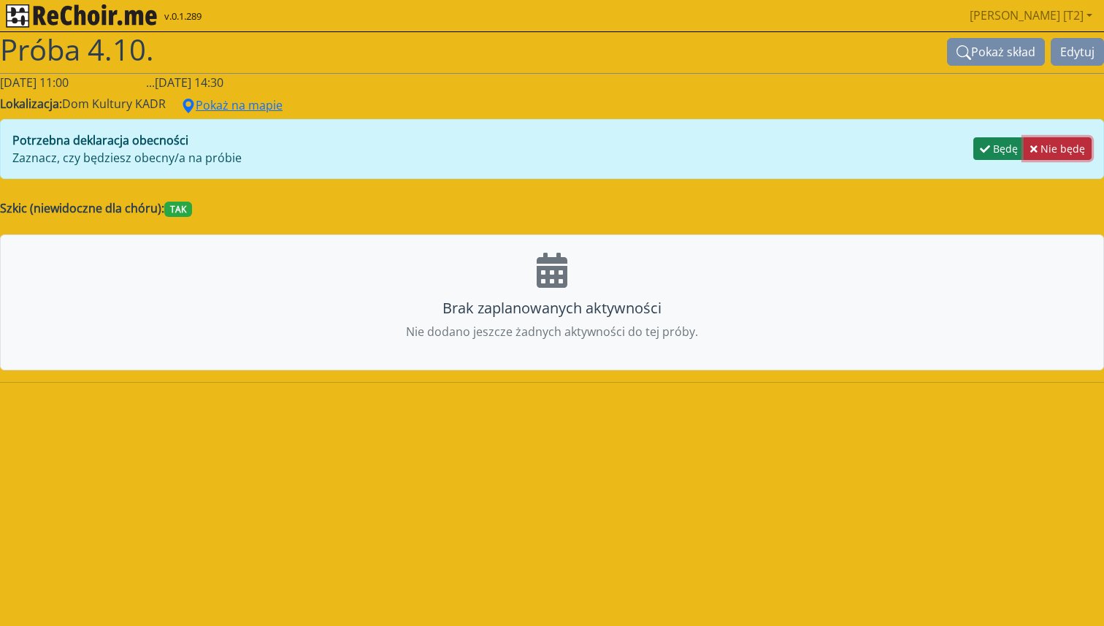
click at [1055, 150] on button "Nie będę" at bounding box center [1058, 148] width 68 height 23
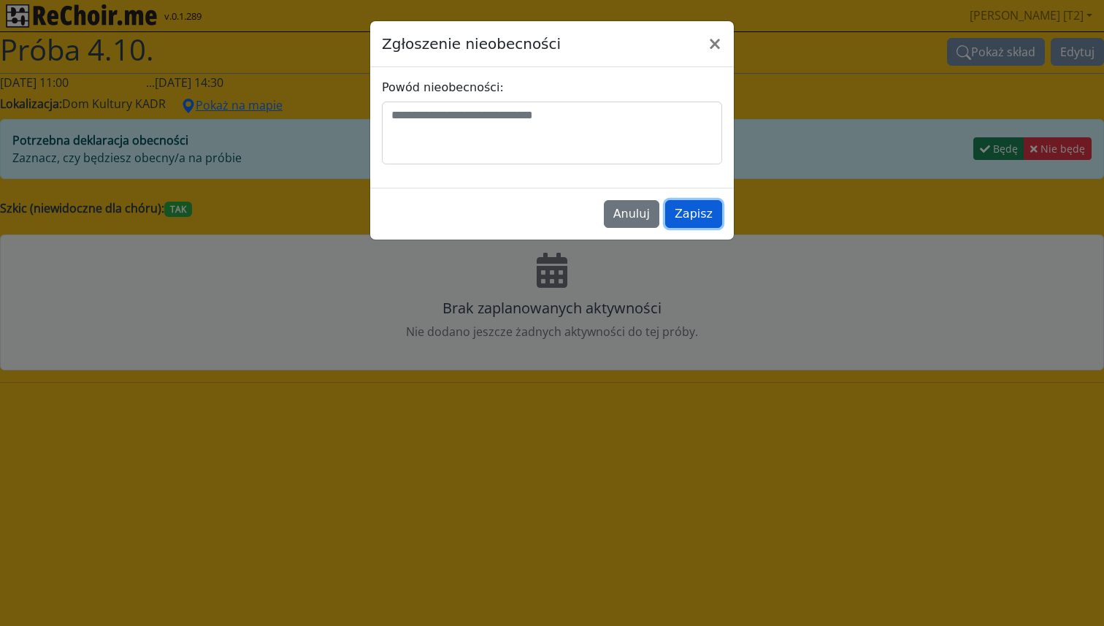
click at [687, 213] on button "Zapisz" at bounding box center [693, 214] width 57 height 28
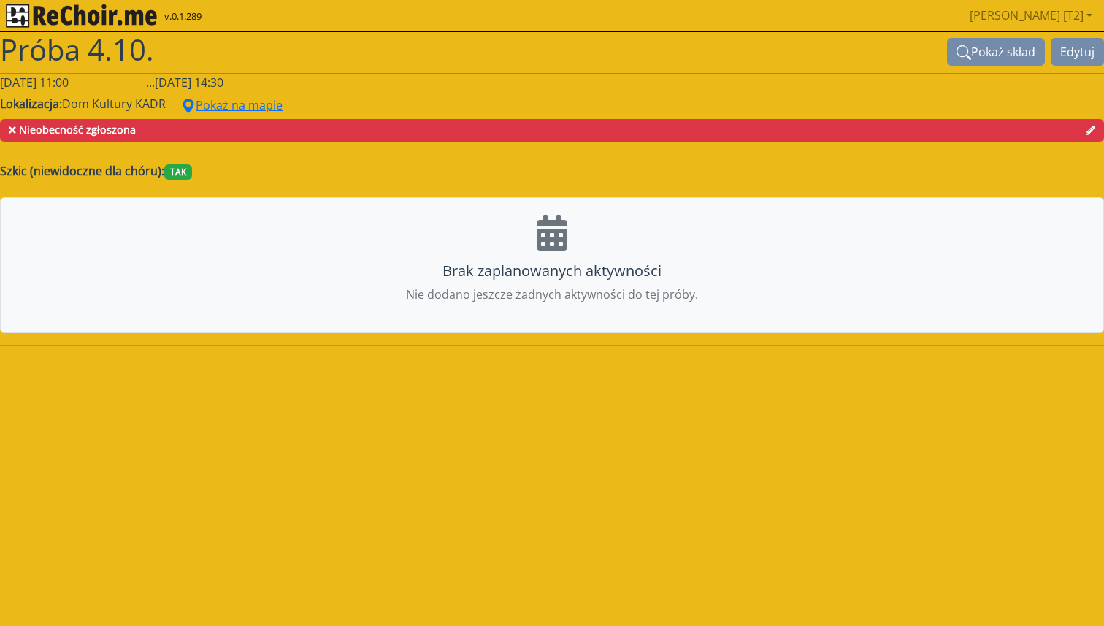
click at [191, 134] on span "Nieobecność zgłoszona" at bounding box center [552, 130] width 1104 height 23
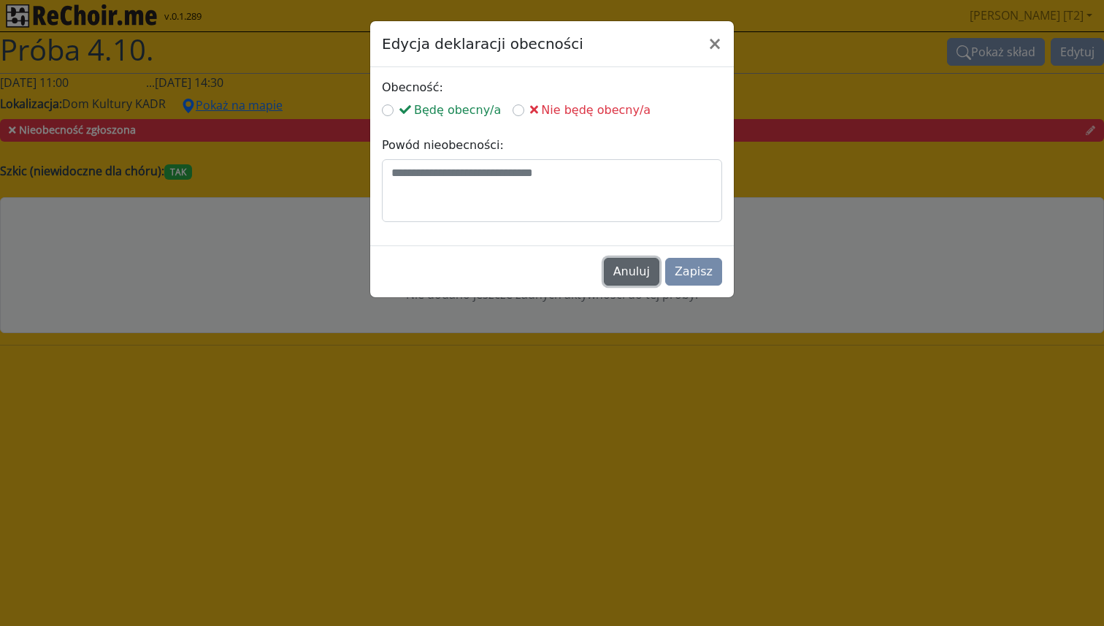
click at [625, 276] on button "Anuluj" at bounding box center [632, 272] width 56 height 28
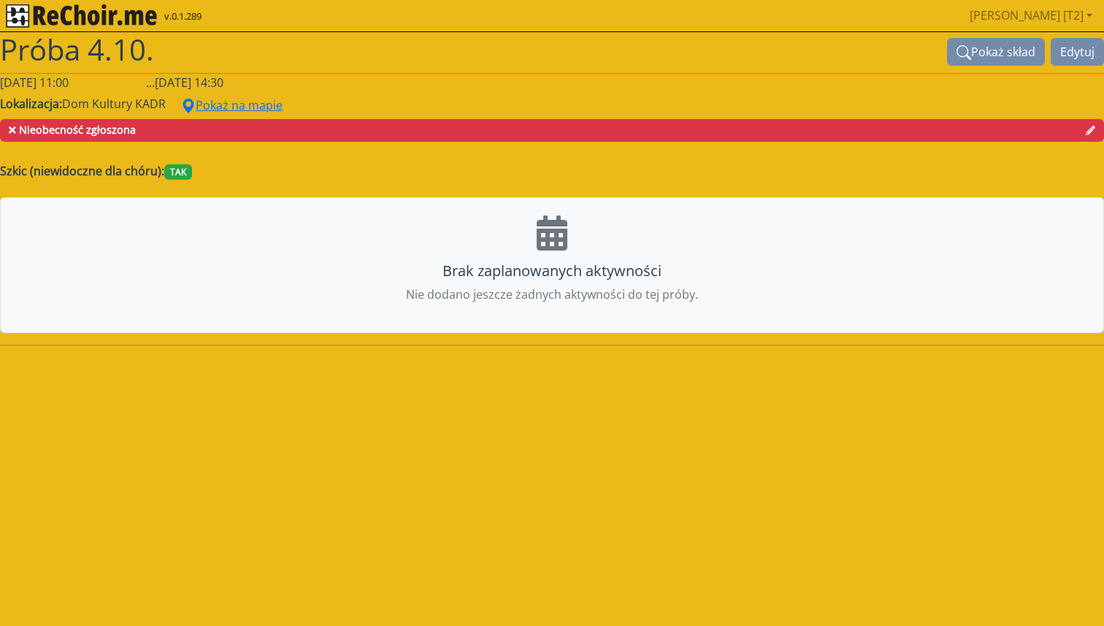
click at [177, 134] on span "Nieobecność zgłoszona" at bounding box center [552, 130] width 1104 height 23
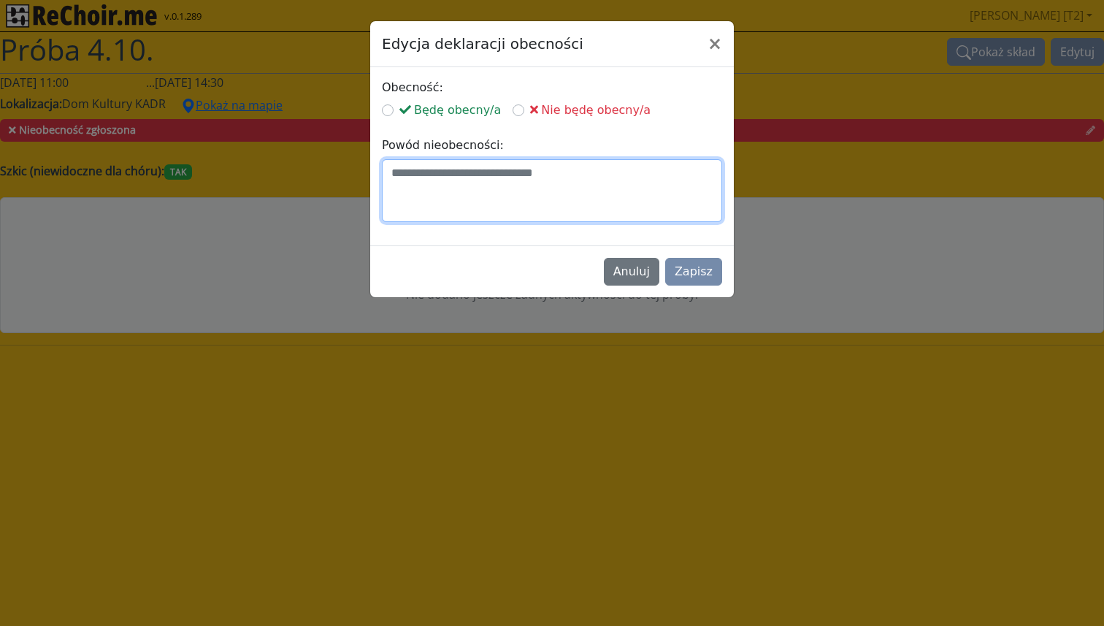
click at [414, 167] on textarea at bounding box center [552, 190] width 340 height 63
type textarea "**********"
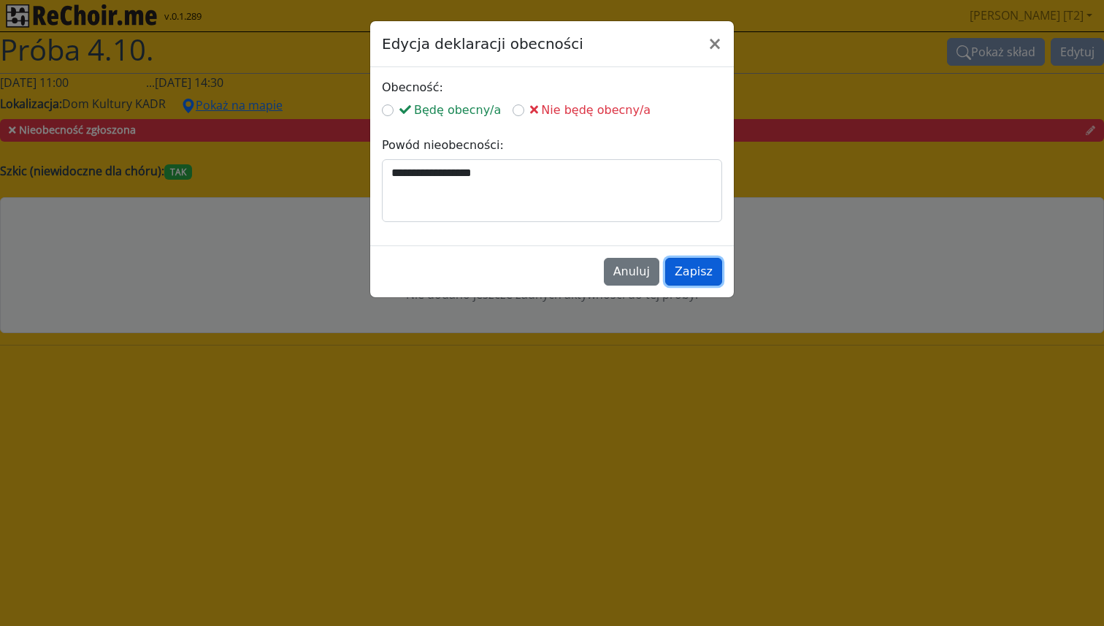
click at [696, 269] on button "Zapisz" at bounding box center [693, 272] width 57 height 28
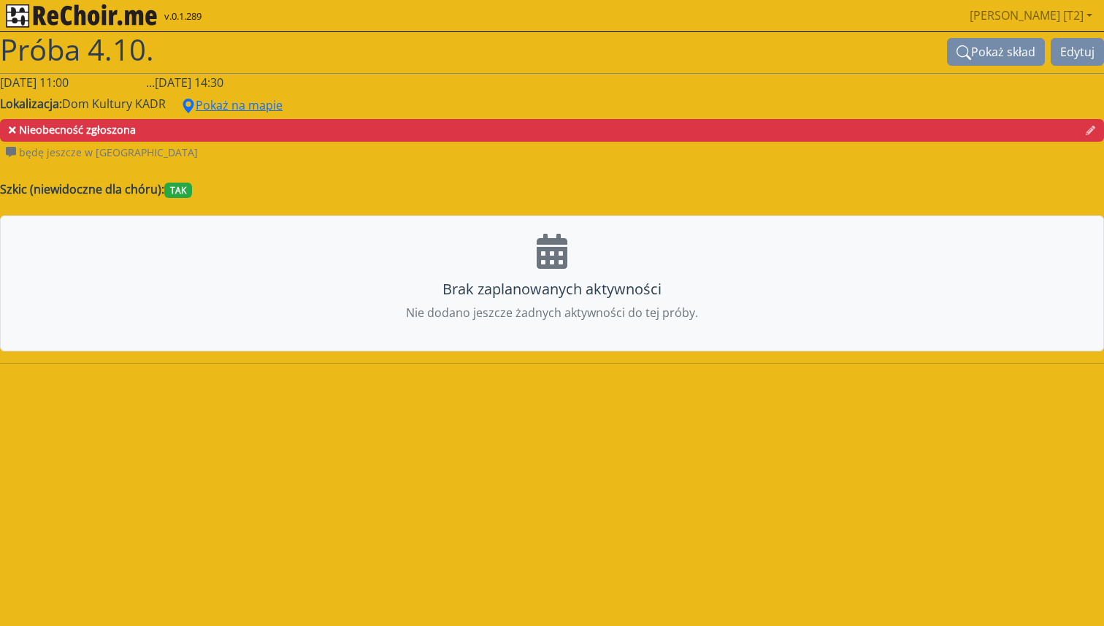
click at [63, 9] on img "rekłajer mi" at bounding box center [81, 15] width 151 height 23
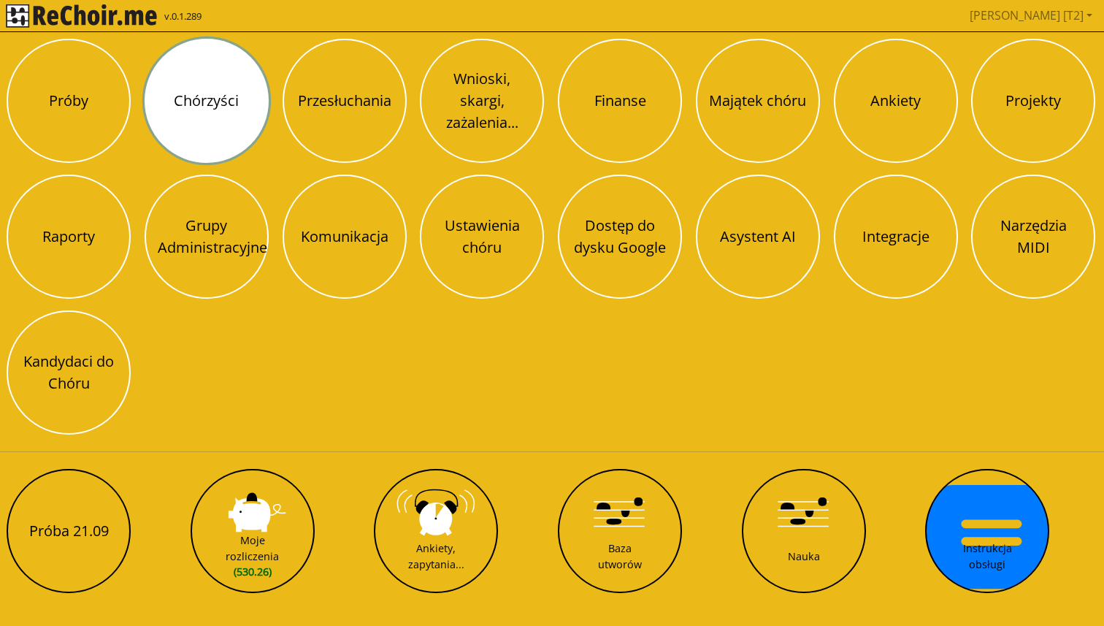
click at [180, 102] on button "Chórzyści" at bounding box center [207, 101] width 124 height 124
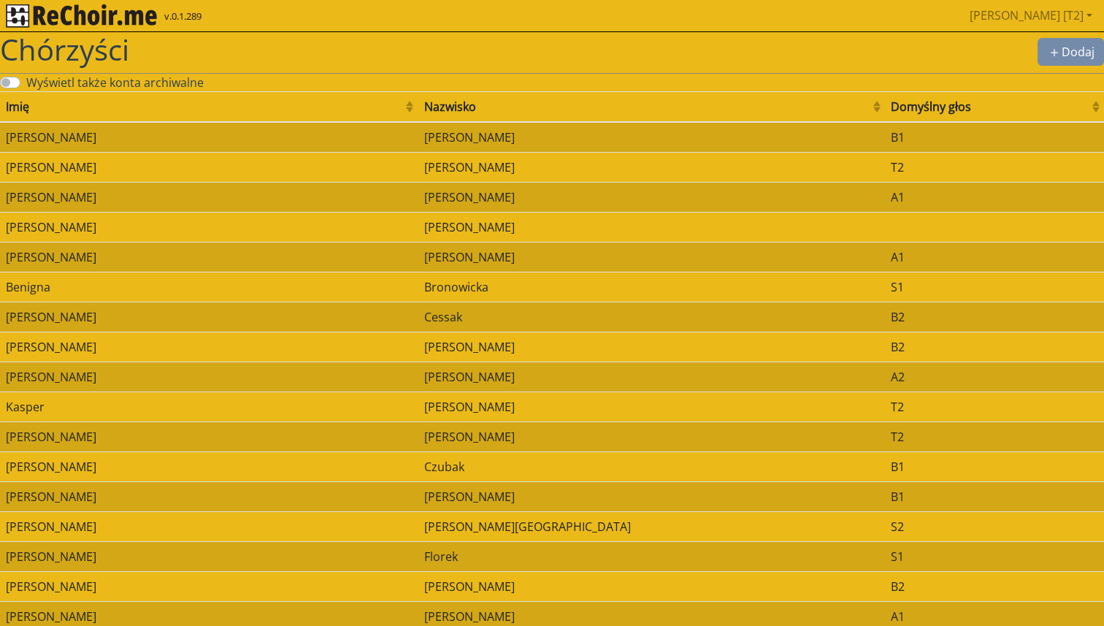
click at [61, 48] on span "Chórzyści" at bounding box center [64, 49] width 129 height 40
drag, startPoint x: 134, startPoint y: 19, endPoint x: 141, endPoint y: 26, distance: 10.3
click at [133, 19] on img "rekłajer mi" at bounding box center [81, 15] width 151 height 23
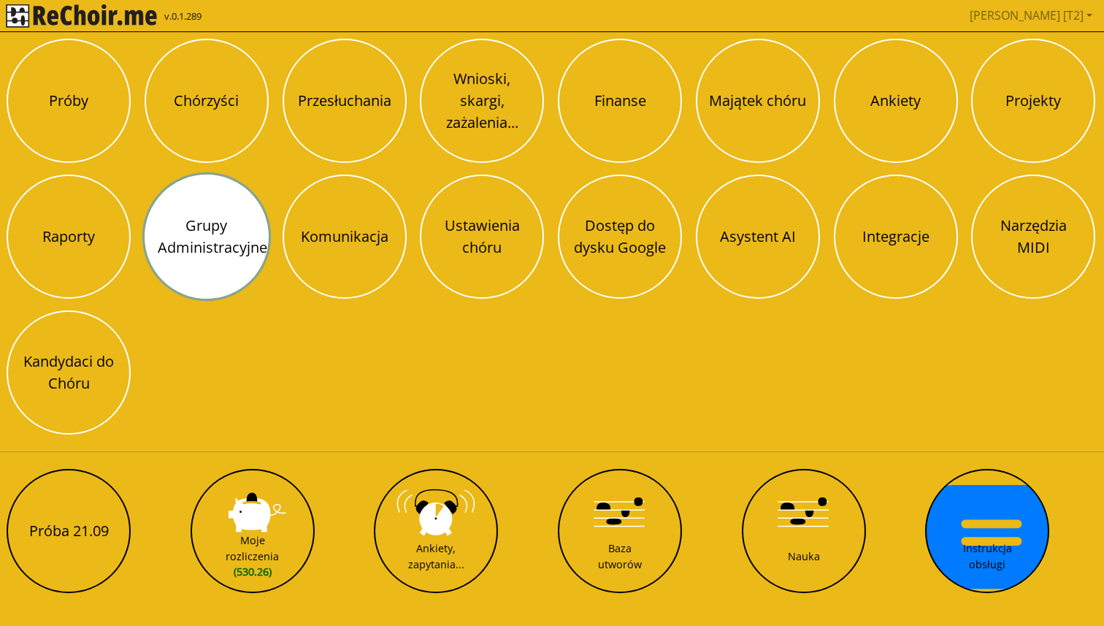
click at [185, 239] on button "Grupy Administracyjne" at bounding box center [207, 237] width 124 height 124
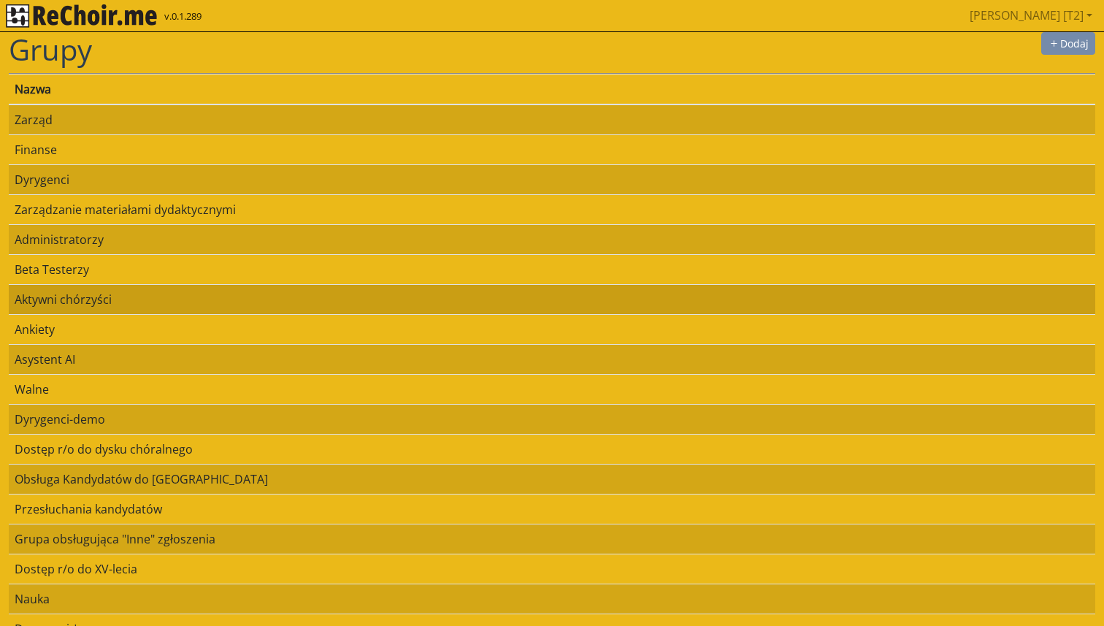
click at [82, 297] on td "Aktywni chórzyści" at bounding box center [552, 299] width 1087 height 30
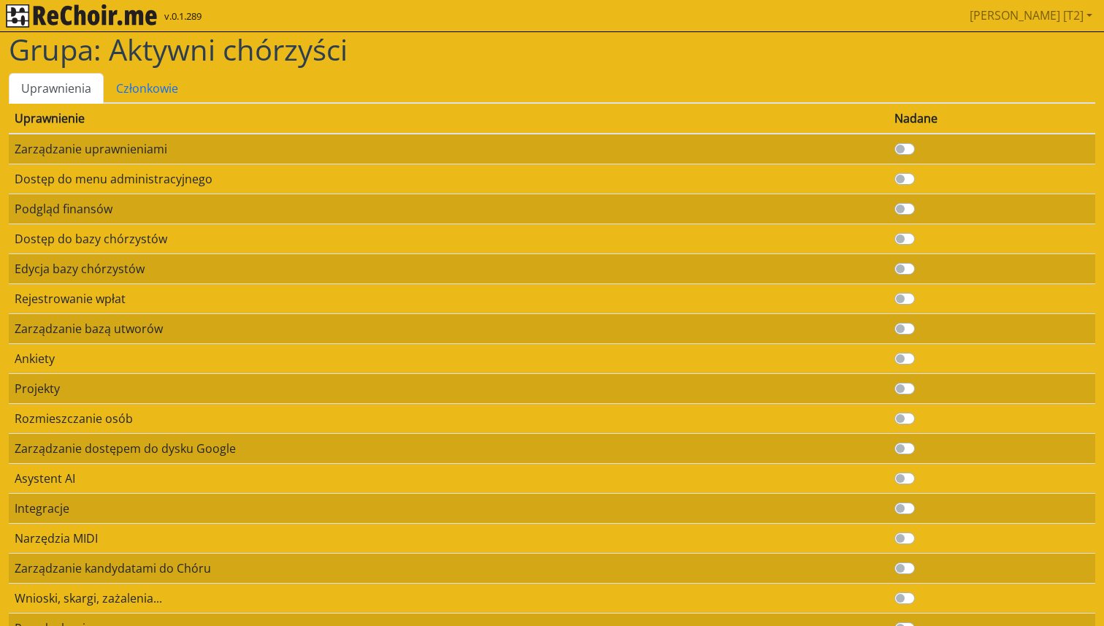
click at [177, 65] on h1 "Grupa: Aktywni chórzyści" at bounding box center [552, 49] width 1087 height 35
click at [169, 84] on link "Członkowie" at bounding box center [147, 88] width 87 height 31
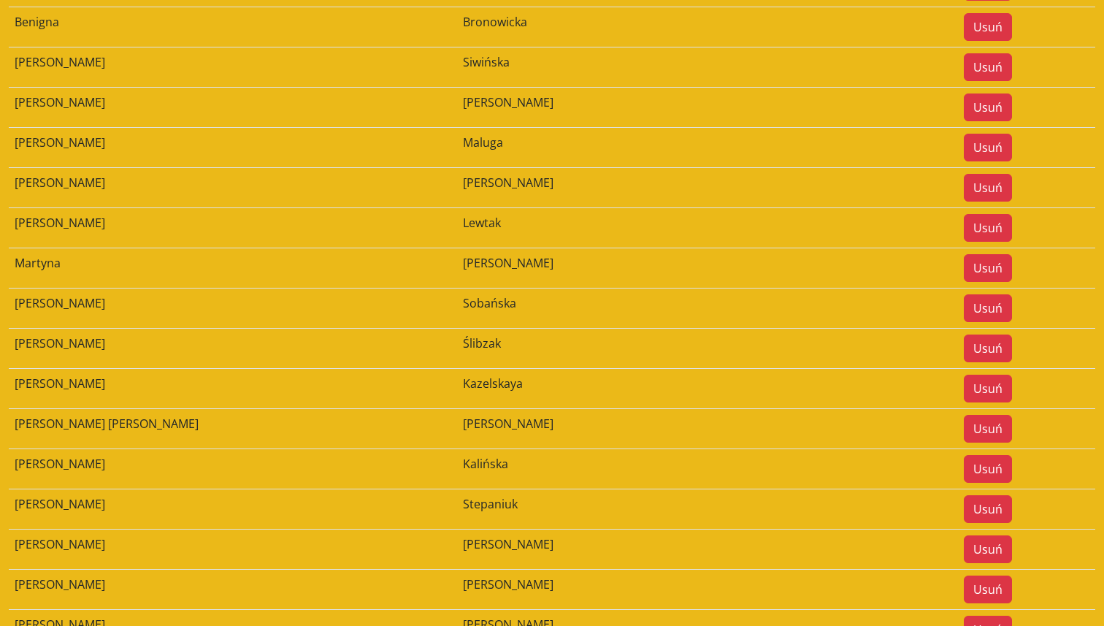
scroll to position [1621, 0]
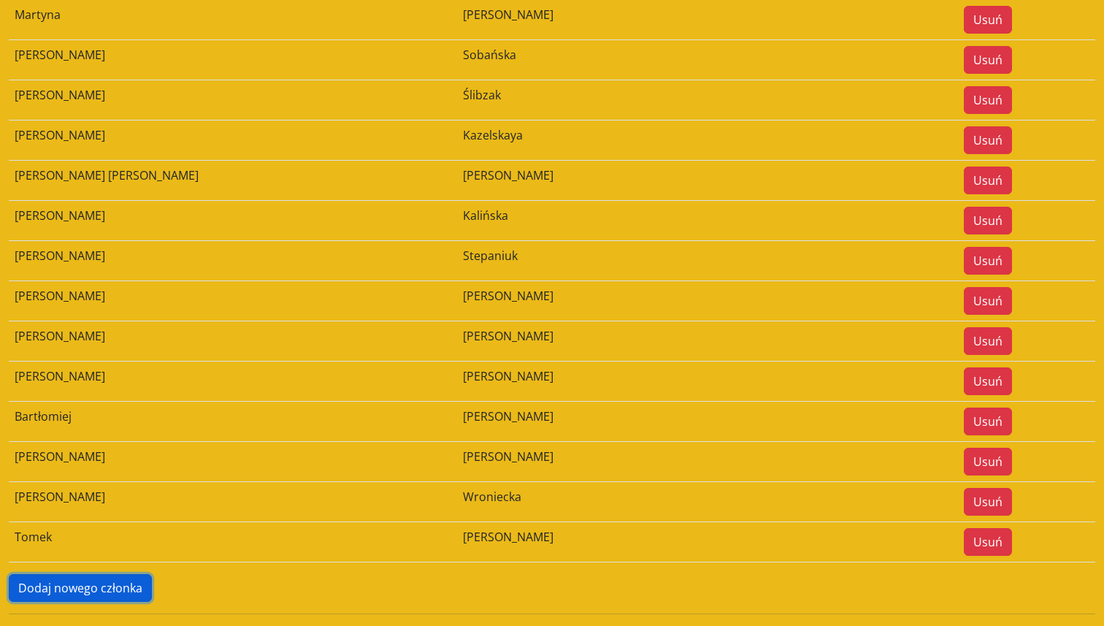
click at [102, 586] on button "Dodaj nowego członka" at bounding box center [80, 588] width 143 height 28
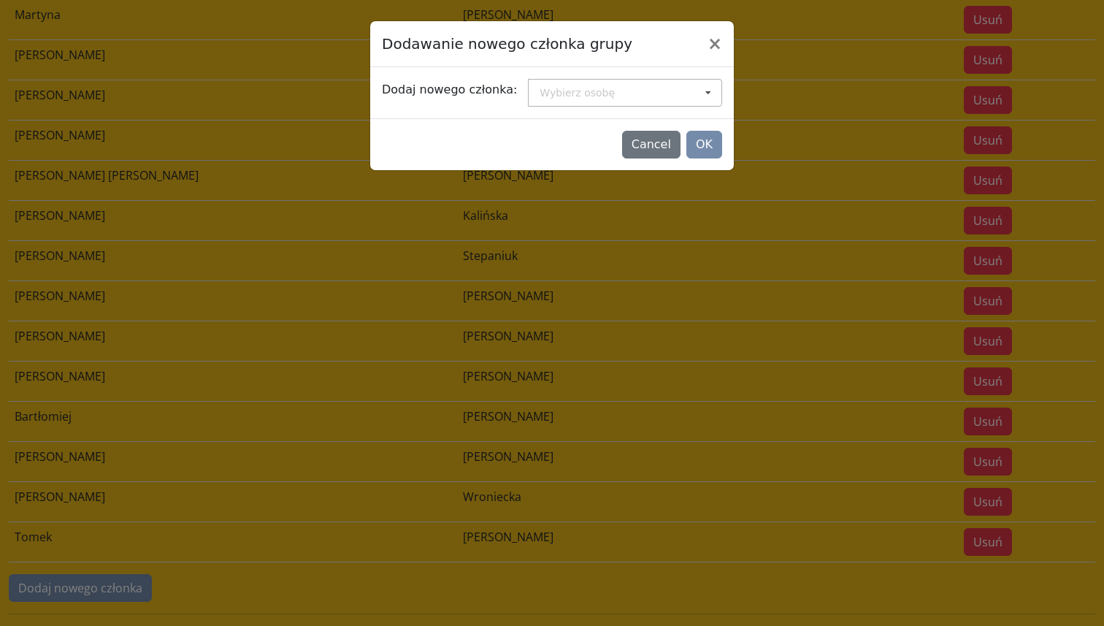
click at [549, 88] on div "Wybierz osobę" at bounding box center [577, 93] width 75 height 10
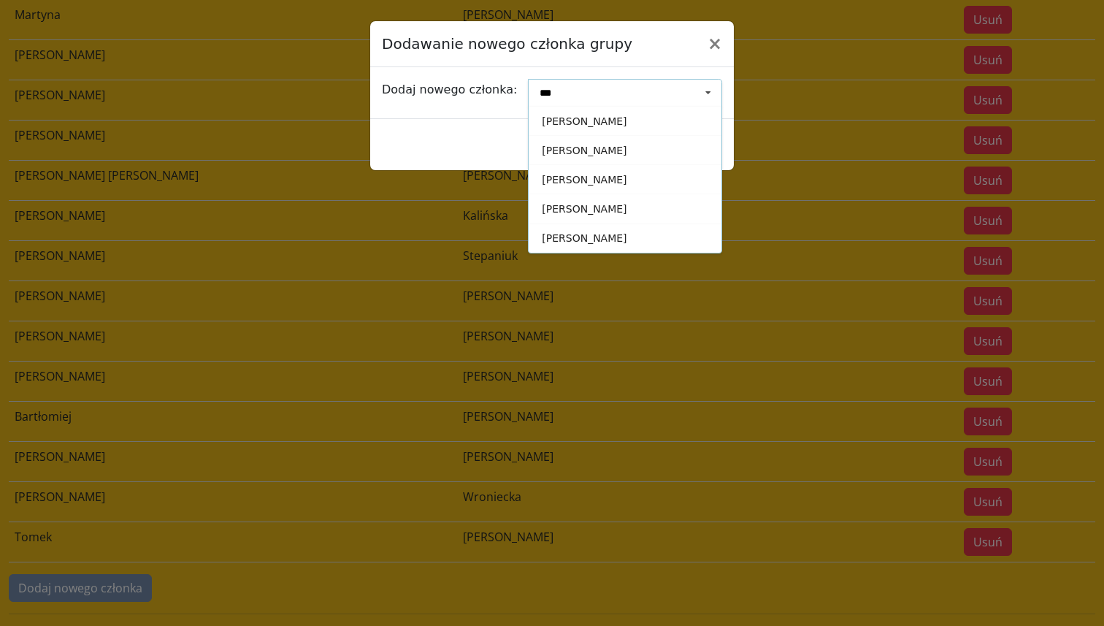
type input "****"
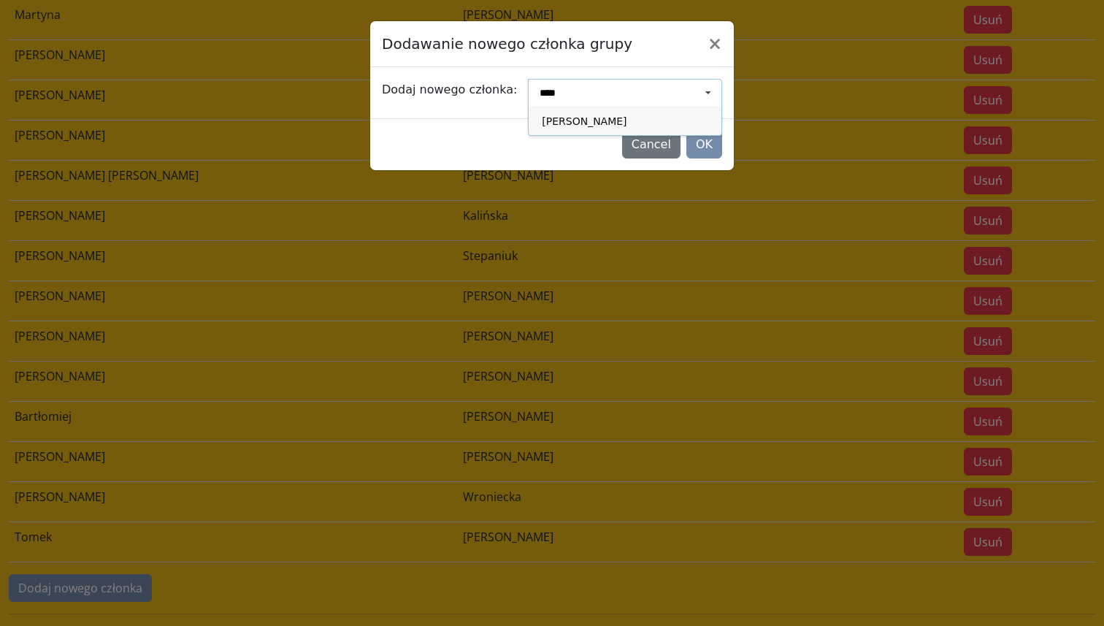
click at [556, 111] on div "[PERSON_NAME]" at bounding box center [625, 120] width 193 height 29
click at [706, 141] on button "OK" at bounding box center [705, 145] width 36 height 28
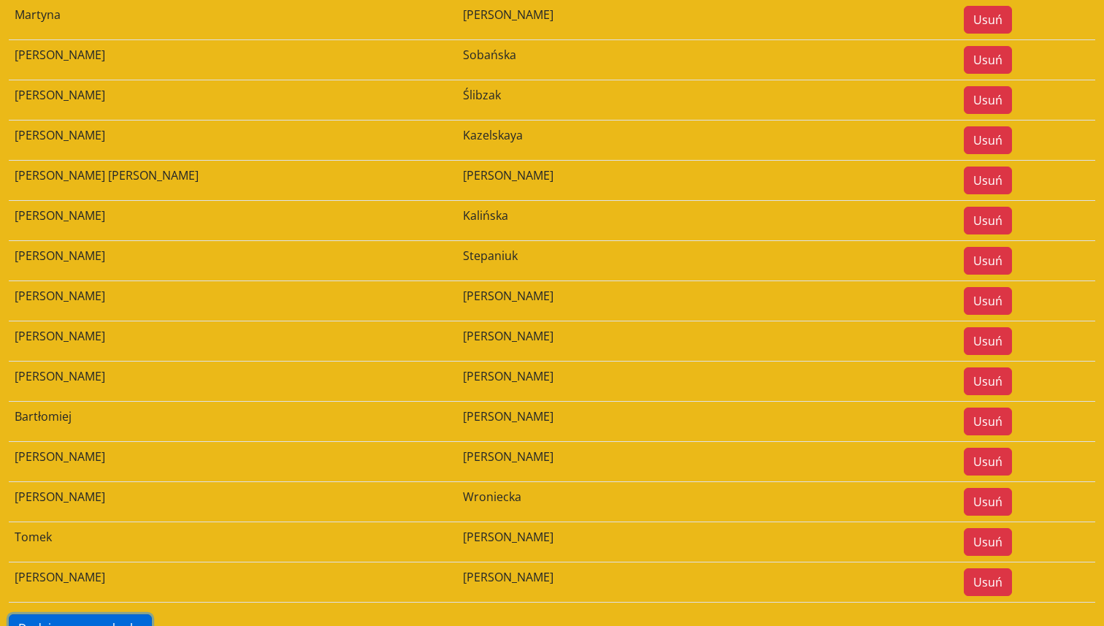
scroll to position [1661, 0]
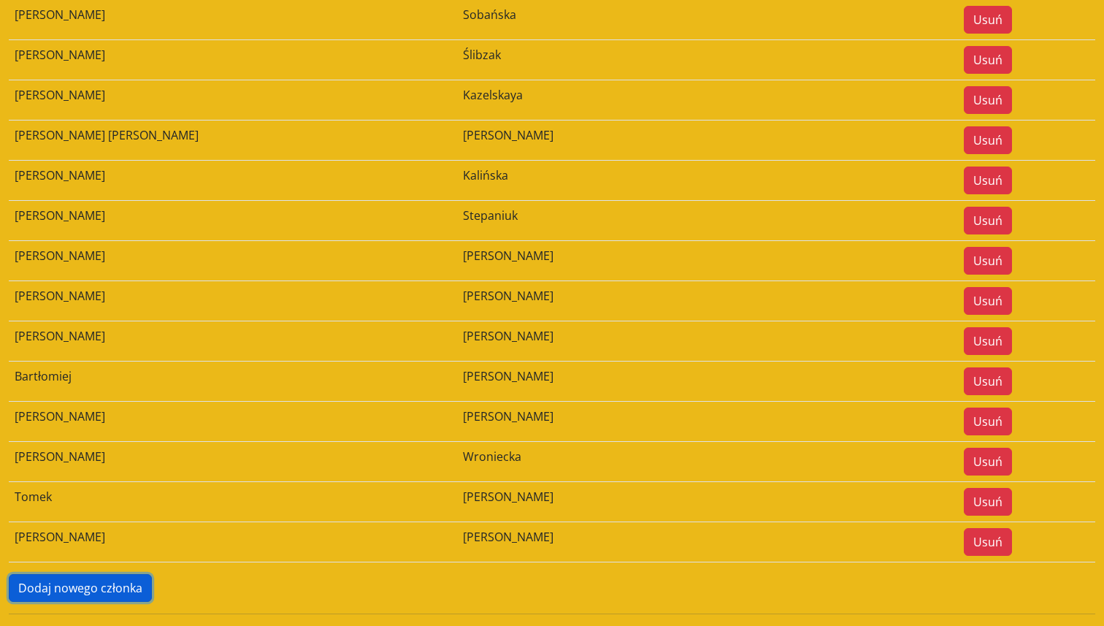
click at [77, 584] on button "Dodaj nowego członka" at bounding box center [80, 588] width 143 height 28
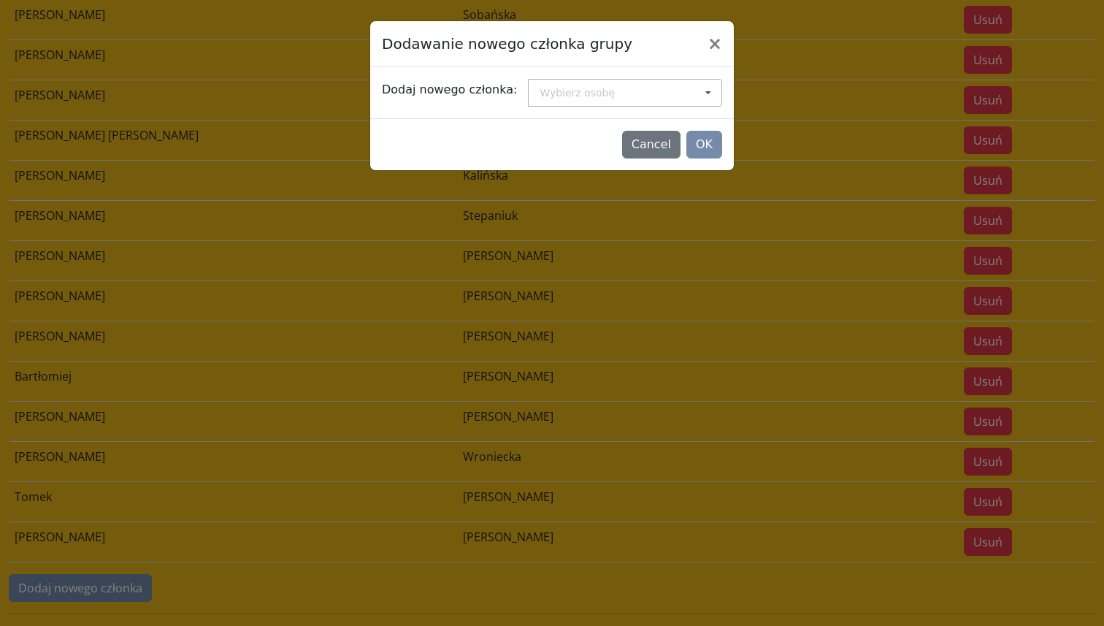
click at [540, 91] on div "Wybierz osobę" at bounding box center [577, 93] width 75 height 10
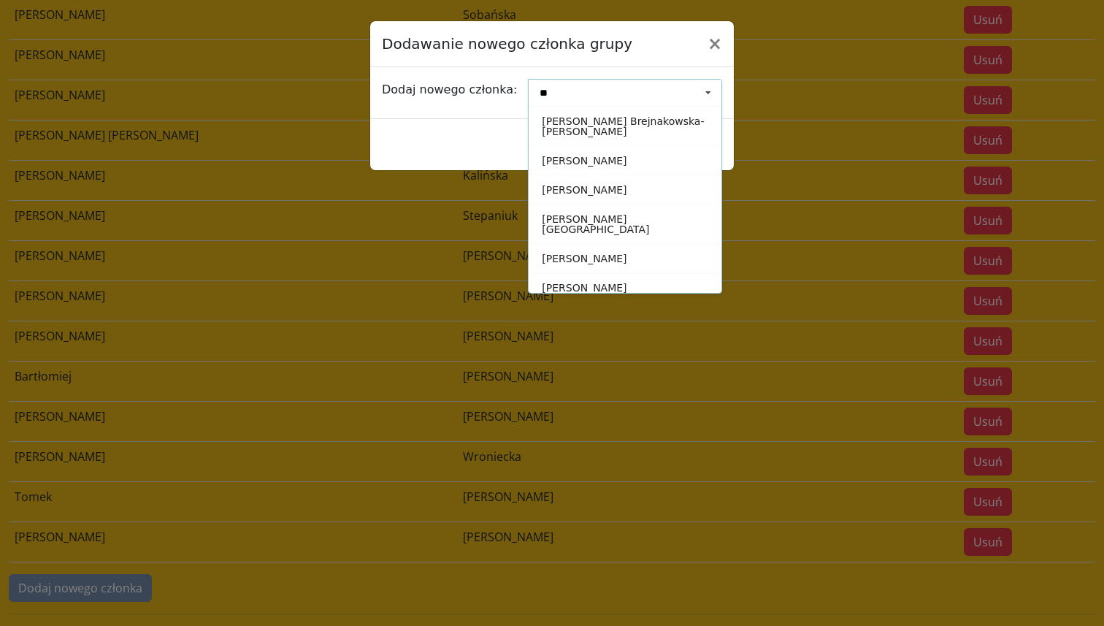
type input "***"
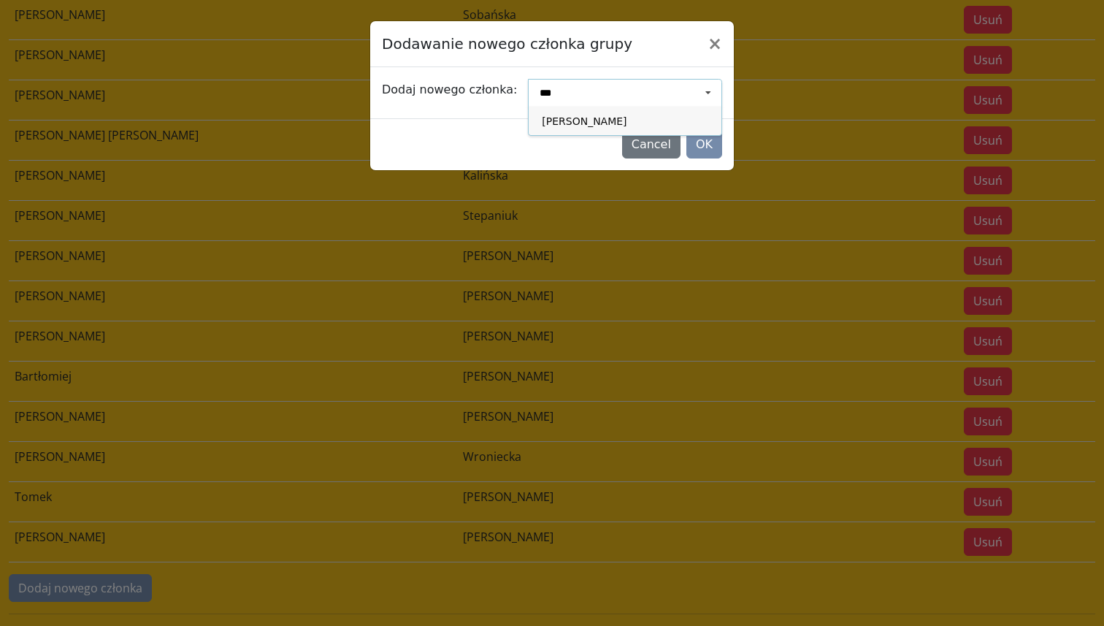
click at [546, 118] on div "[PERSON_NAME]" at bounding box center [625, 120] width 193 height 29
click at [702, 140] on button "OK" at bounding box center [705, 145] width 36 height 28
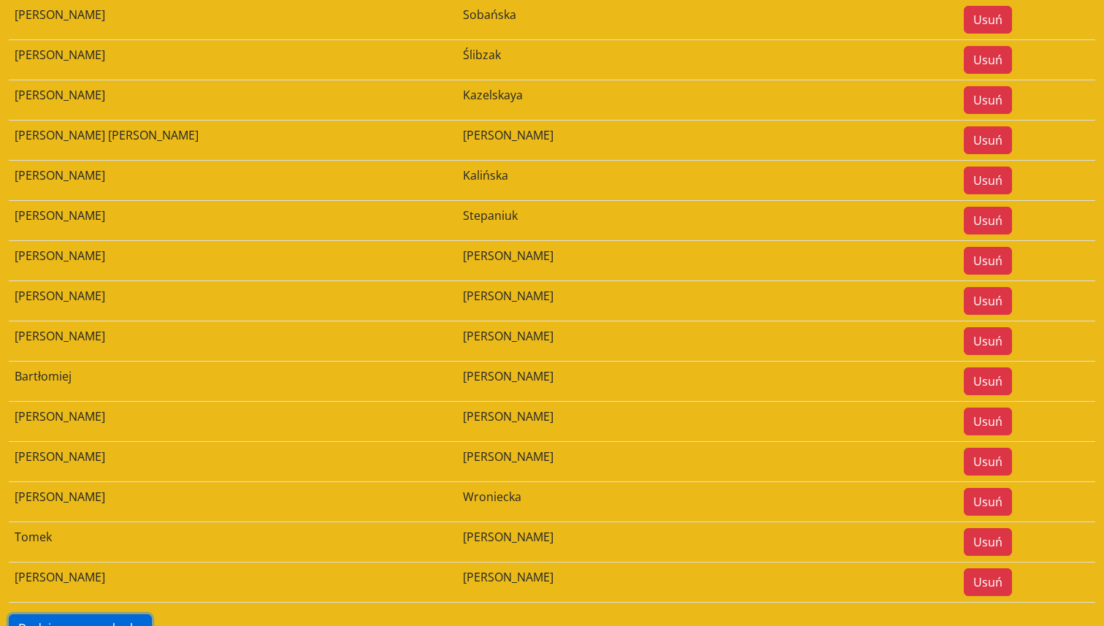
scroll to position [1701, 0]
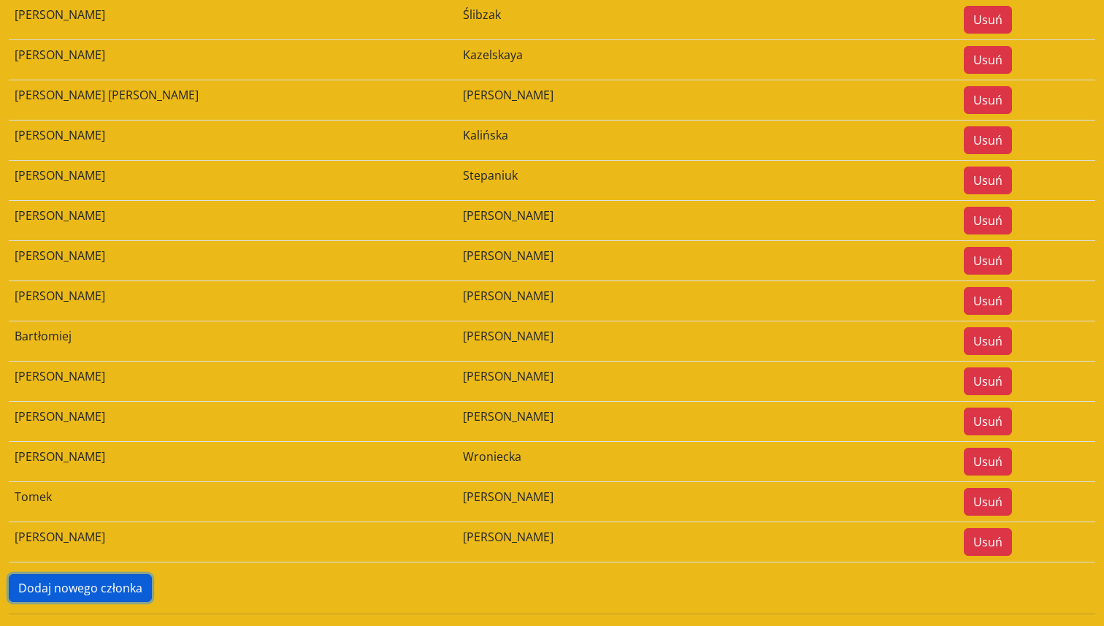
click at [115, 592] on button "Dodaj nowego członka" at bounding box center [80, 588] width 143 height 28
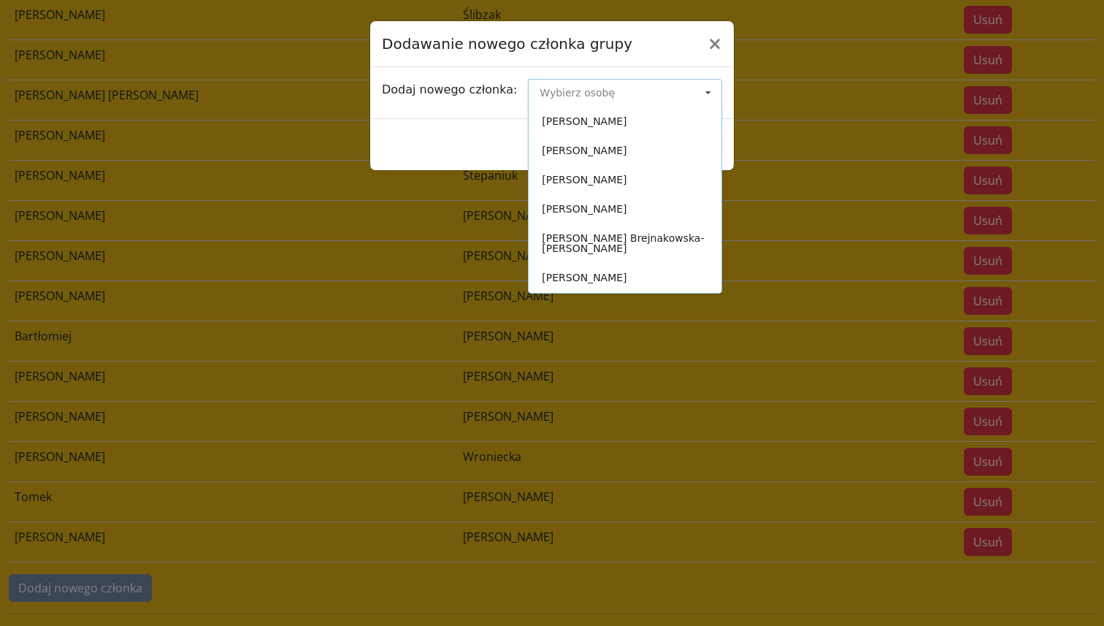
click at [610, 100] on input at bounding box center [626, 93] width 193 height 26
type input "**"
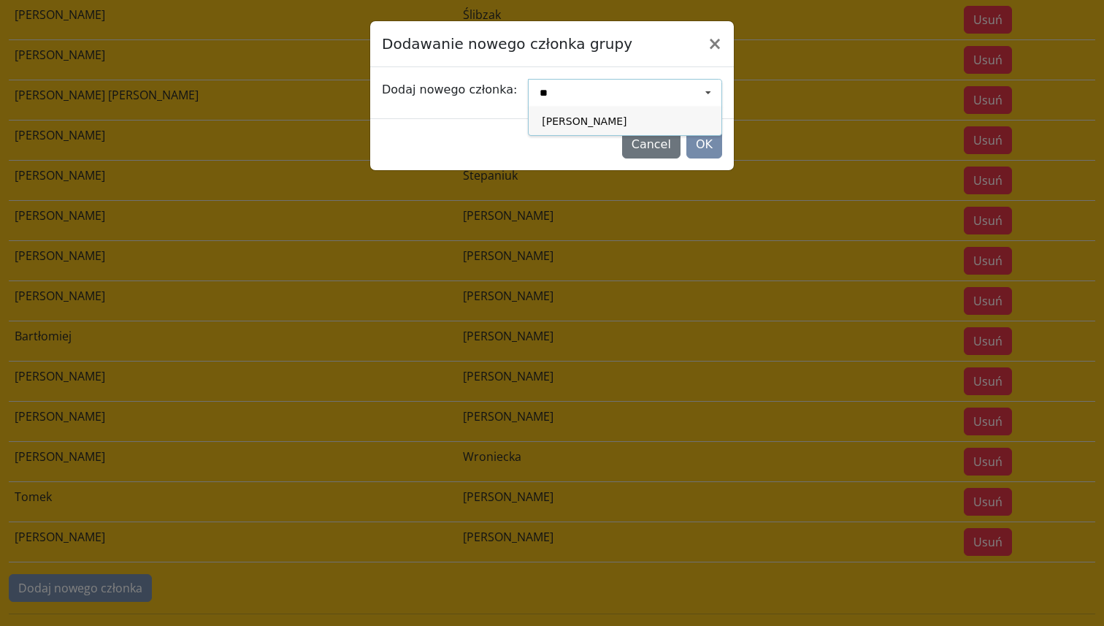
click at [598, 118] on div "[PERSON_NAME]" at bounding box center [625, 120] width 193 height 29
click at [701, 142] on button "OK" at bounding box center [705, 145] width 36 height 28
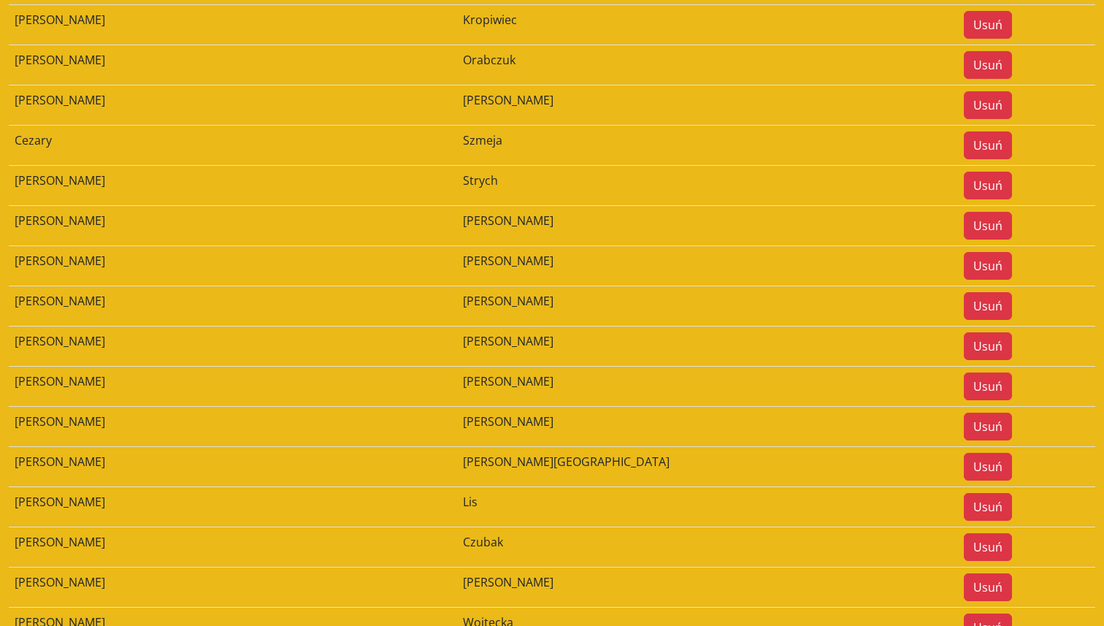
scroll to position [0, 0]
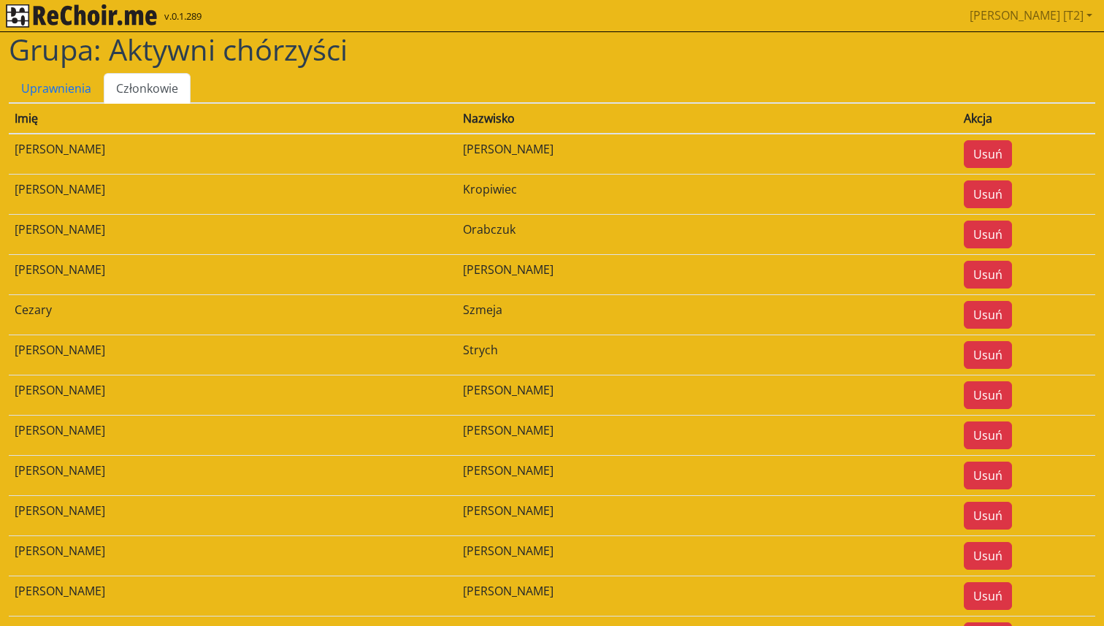
click at [145, 26] on img "rekłajer mi" at bounding box center [81, 15] width 151 height 23
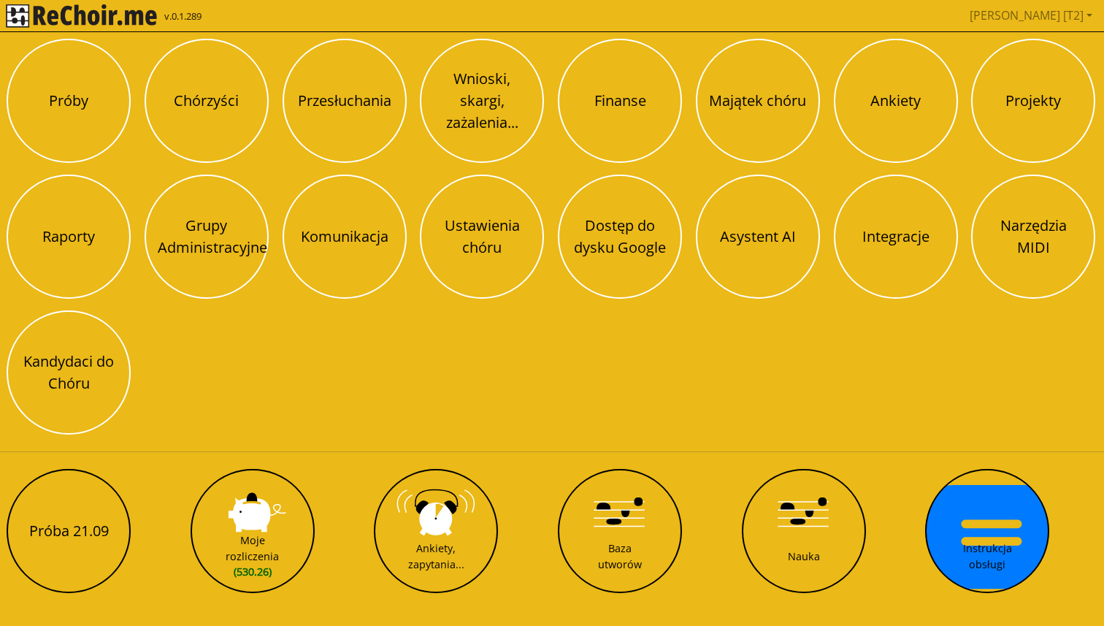
click at [677, 126] on div "Próby Chórzyści Przesłuchania Wnioski, skargi, zażalenia... Finanse Majątek chó…" at bounding box center [552, 237] width 1102 height 406
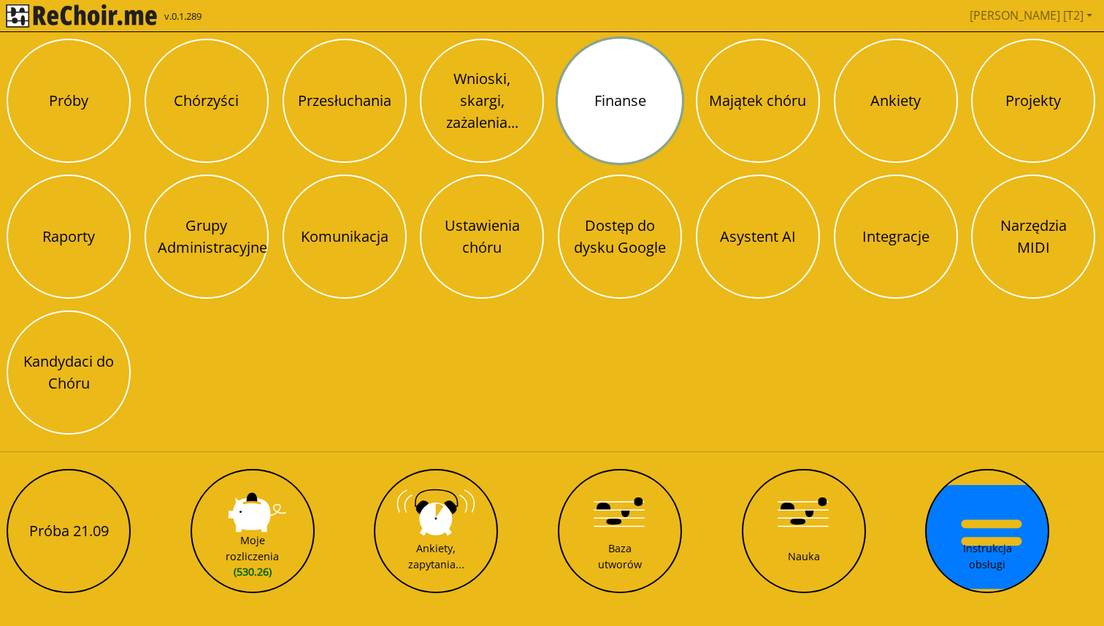
click at [629, 125] on button "Finanse" at bounding box center [620, 101] width 124 height 124
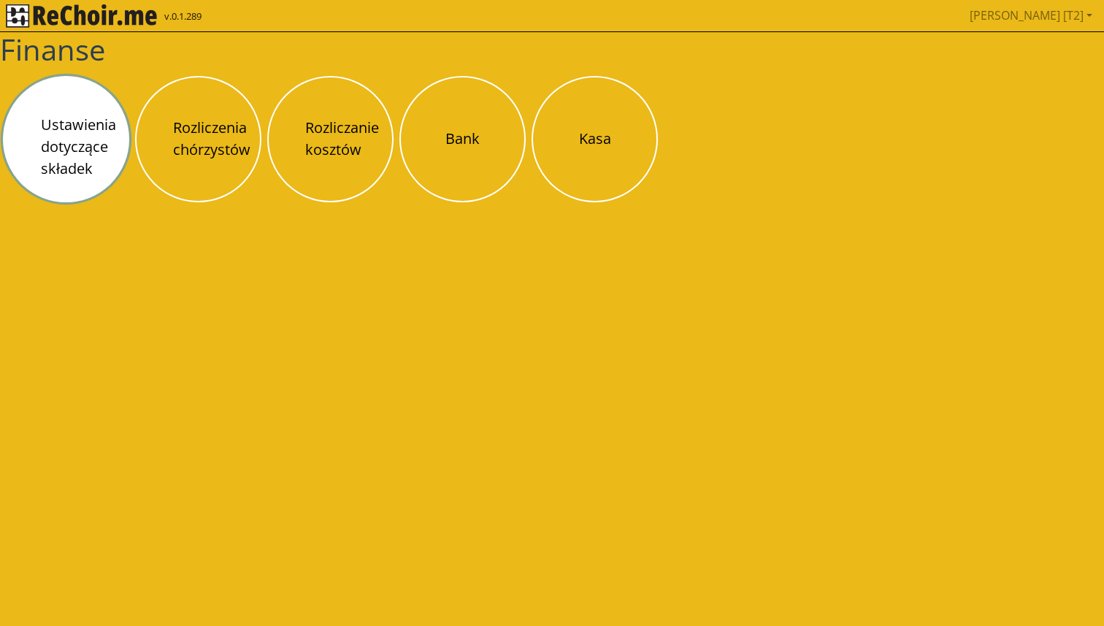
click at [85, 153] on button "Ustawienia dotyczące składek" at bounding box center [66, 139] width 126 height 126
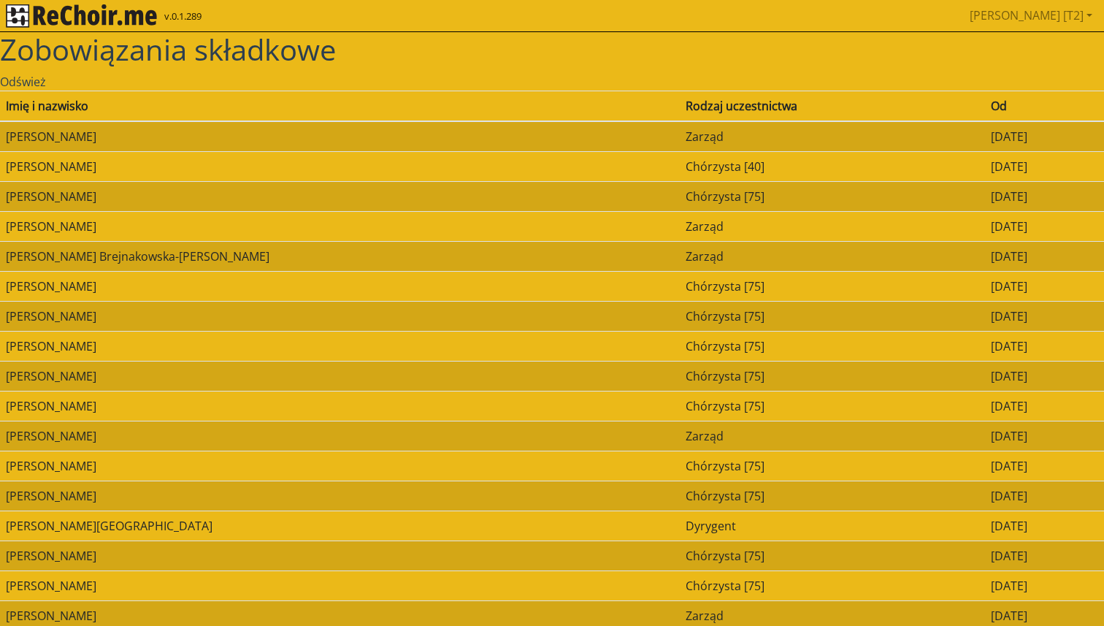
click at [432, 161] on td "[PERSON_NAME]" at bounding box center [340, 166] width 680 height 30
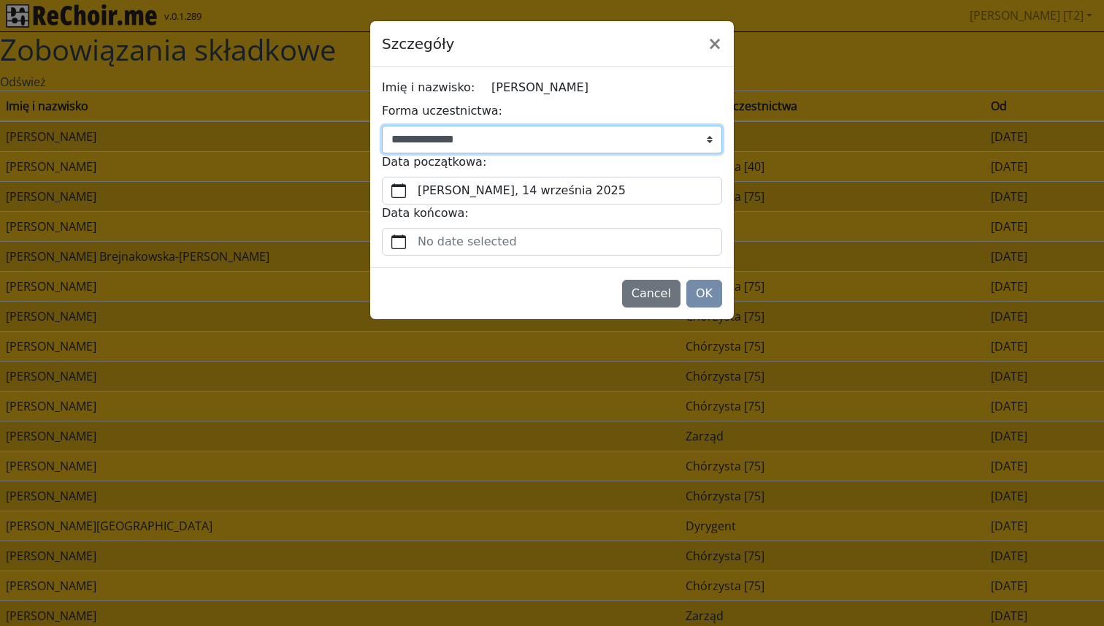
click at [495, 134] on select "**********" at bounding box center [552, 140] width 340 height 28
select select "**********"
click at [382, 126] on select "**********" at bounding box center [552, 140] width 340 height 28
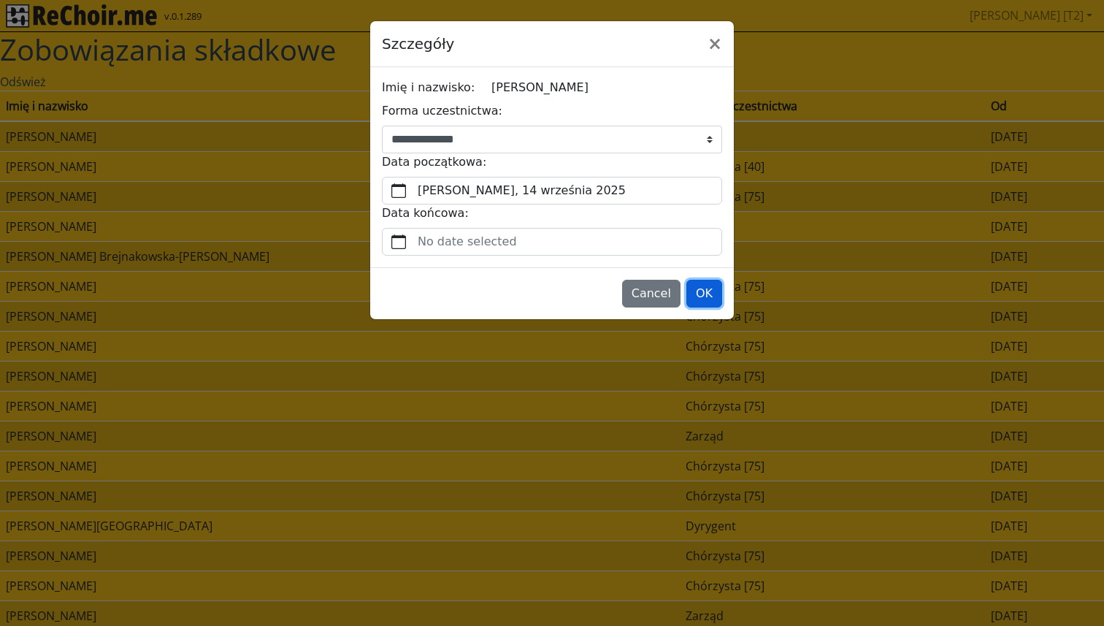
click at [708, 290] on button "OK" at bounding box center [705, 294] width 36 height 28
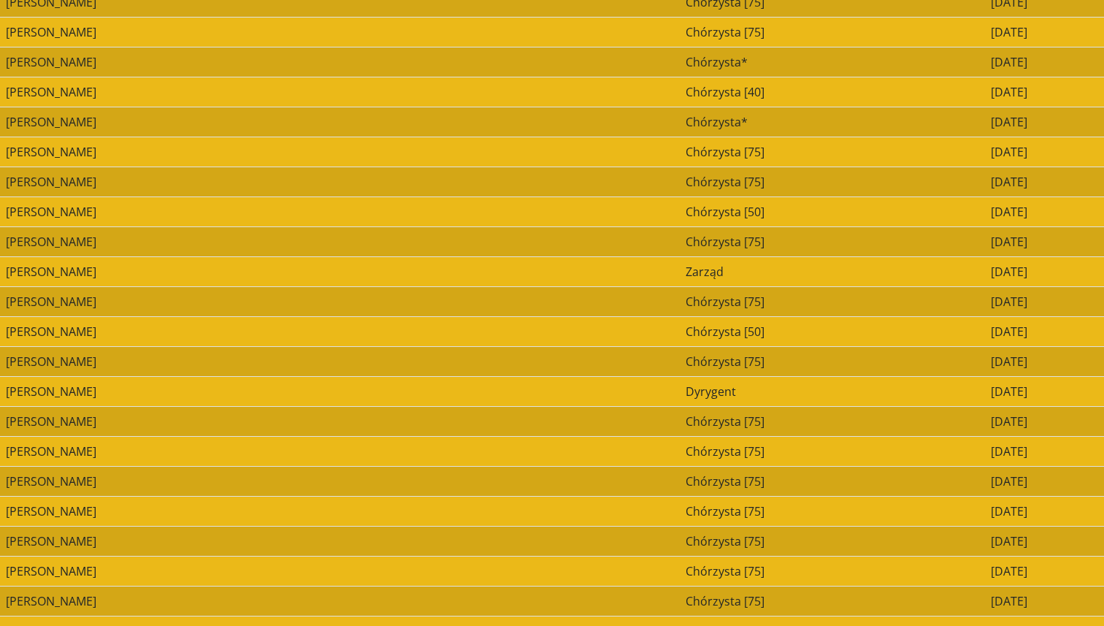
scroll to position [737, 0]
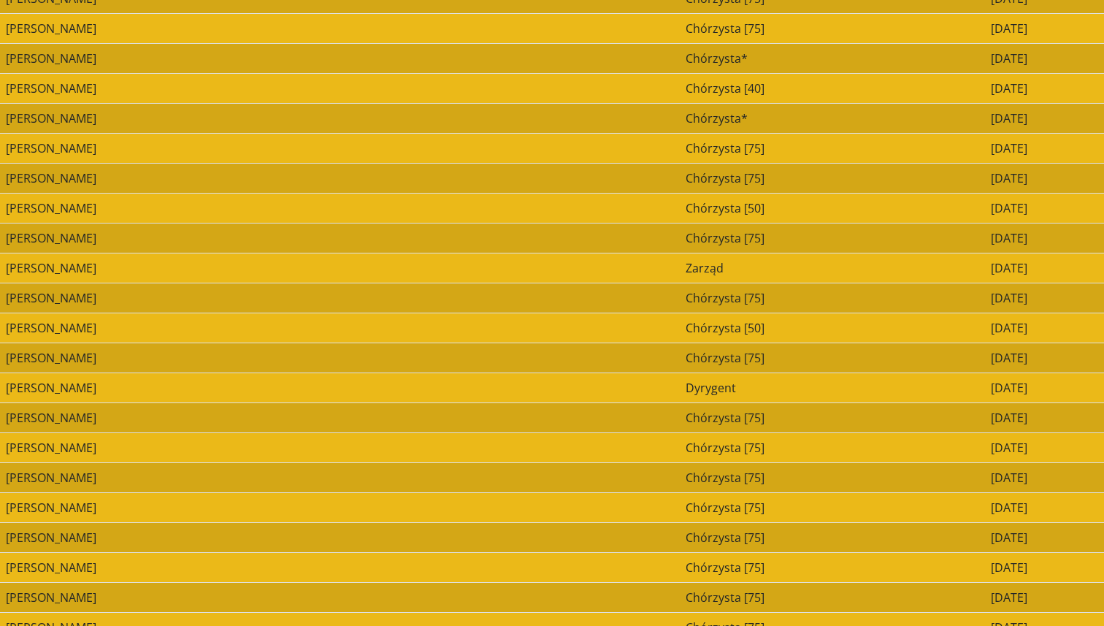
click at [680, 186] on td "Chórzysta [75]" at bounding box center [832, 178] width 305 height 30
select select "**********"
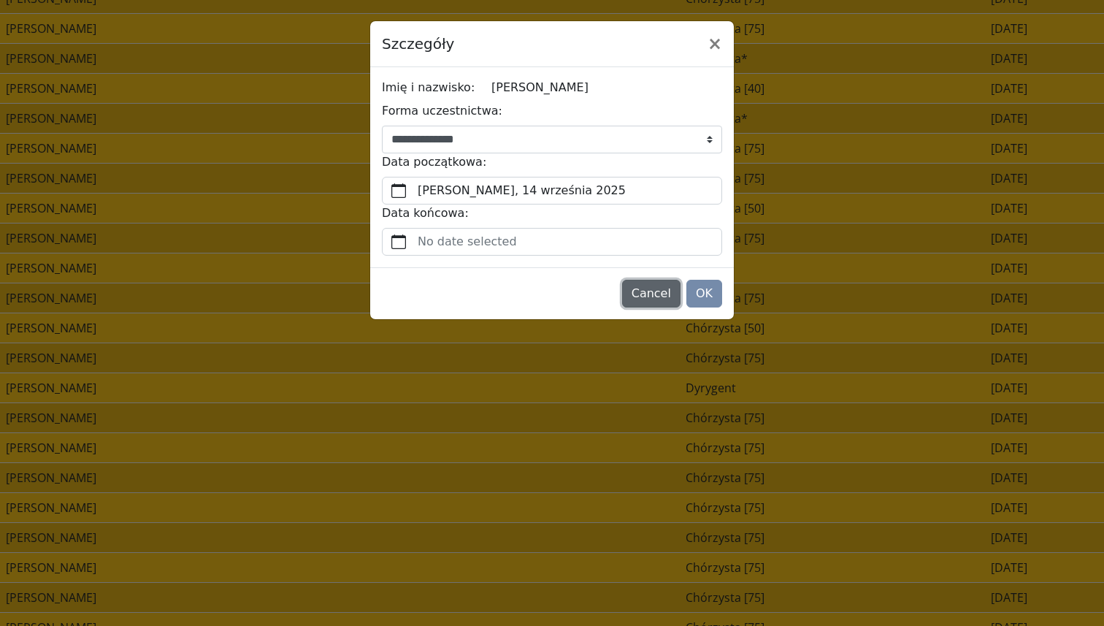
click at [671, 299] on button "Cancel" at bounding box center [651, 294] width 58 height 28
select select "**********"
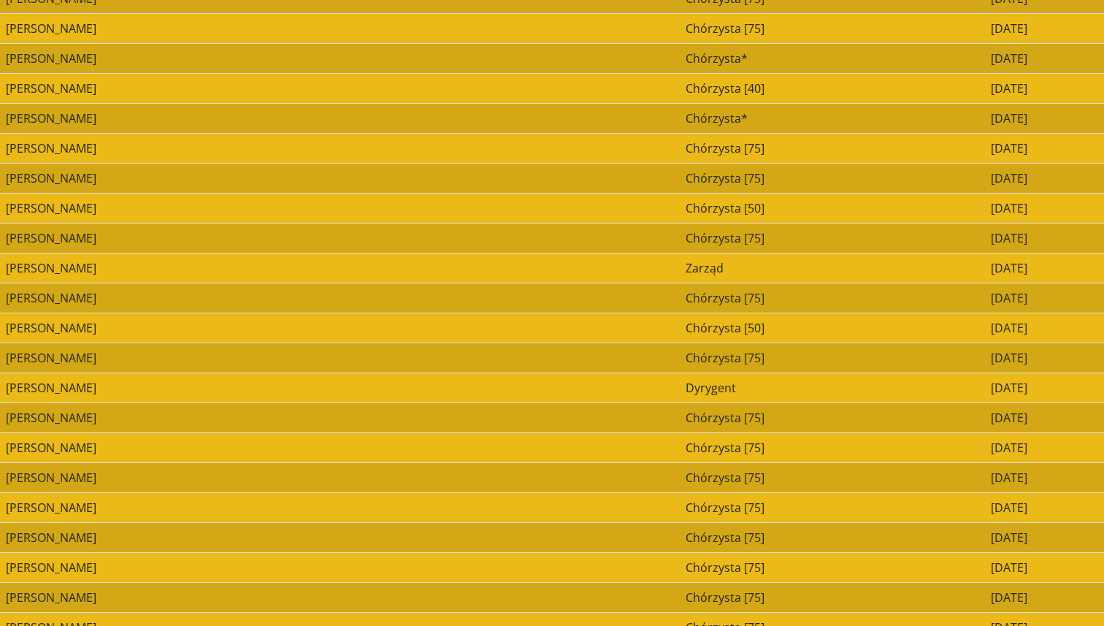
click at [680, 92] on td "Chórzysta [40]" at bounding box center [832, 88] width 305 height 30
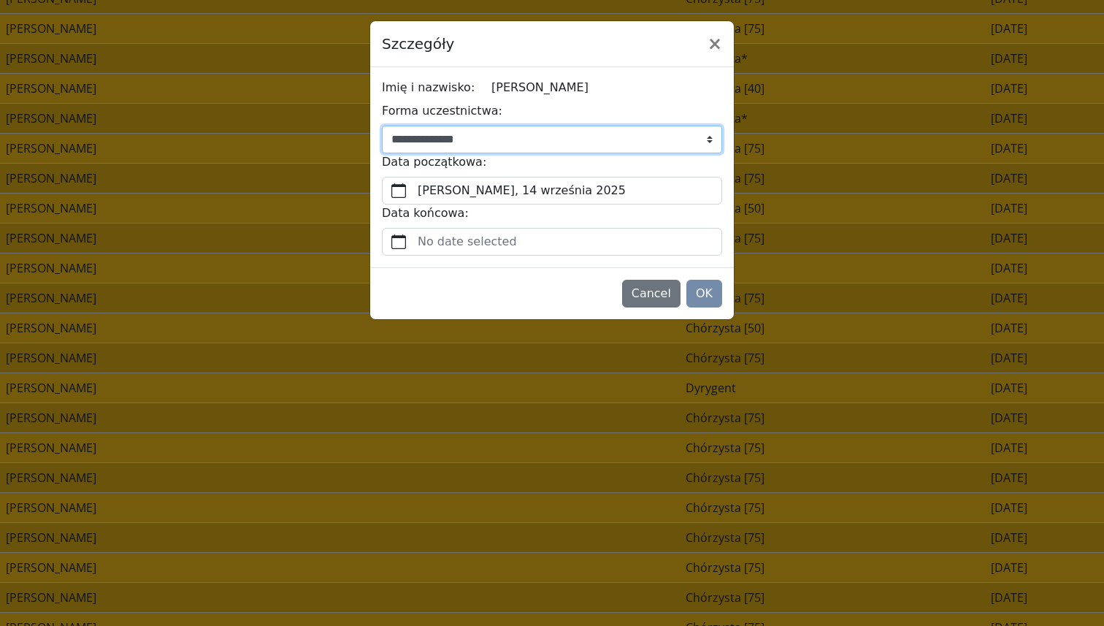
click at [482, 140] on select "**********" at bounding box center [552, 140] width 340 height 28
select select "**********"
click at [382, 126] on select "**********" at bounding box center [552, 140] width 340 height 28
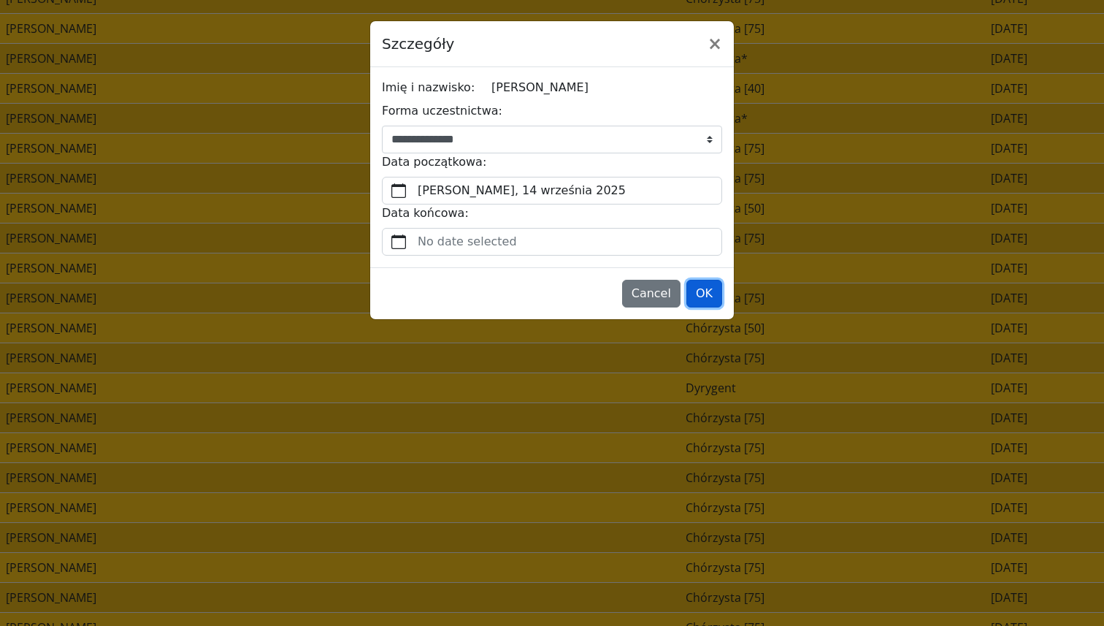
click at [710, 298] on button "OK" at bounding box center [705, 294] width 36 height 28
select select "**********"
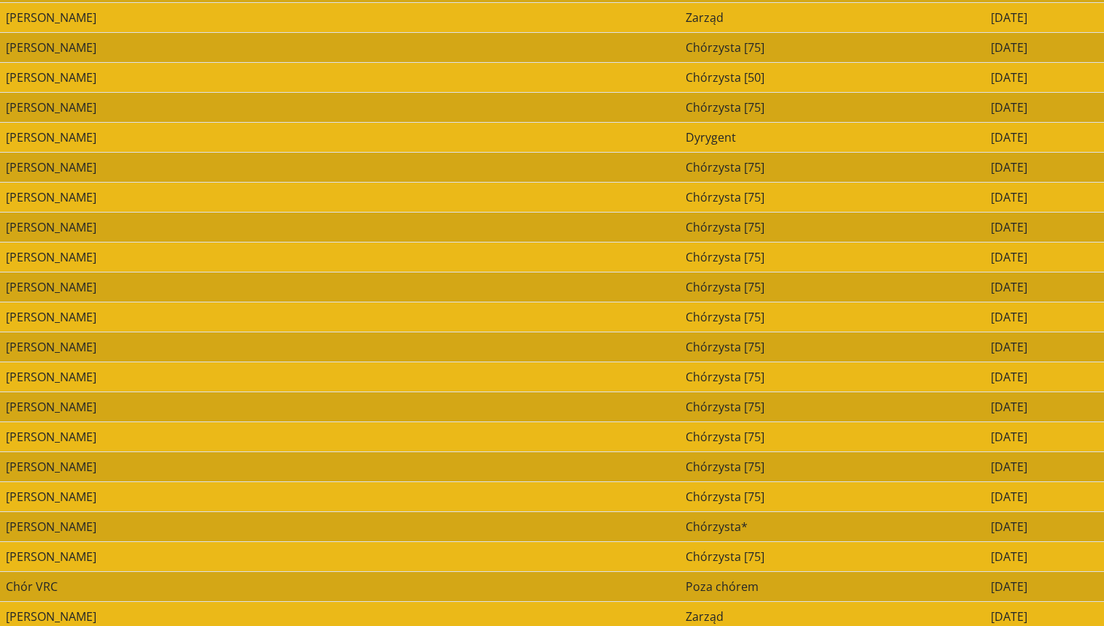
scroll to position [1215, 0]
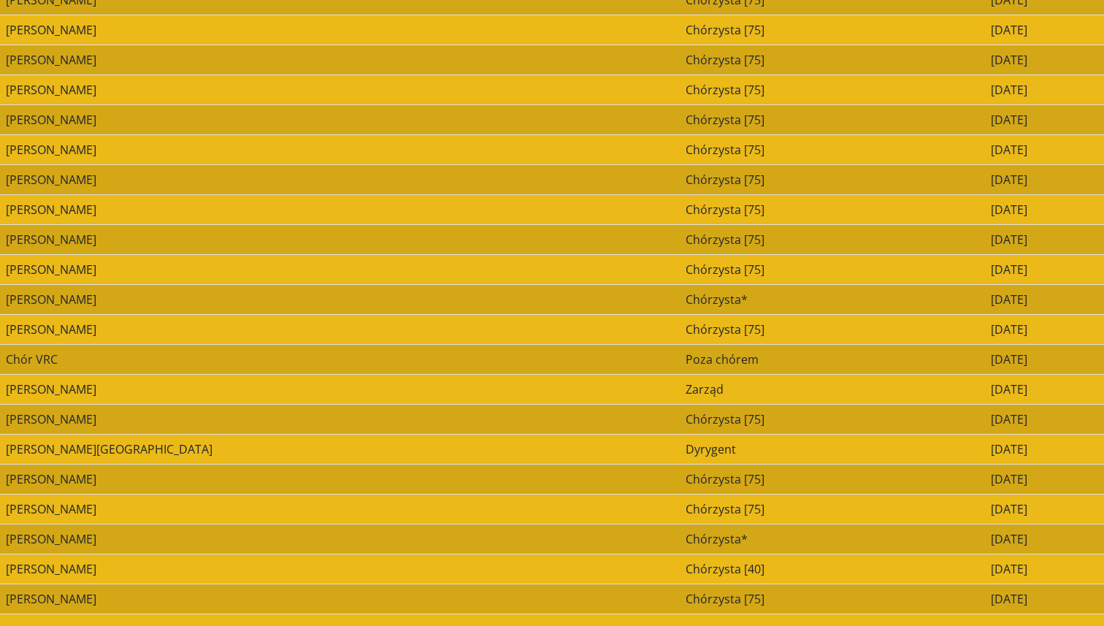
click at [680, 573] on td "Chórzysta [40]" at bounding box center [832, 569] width 305 height 30
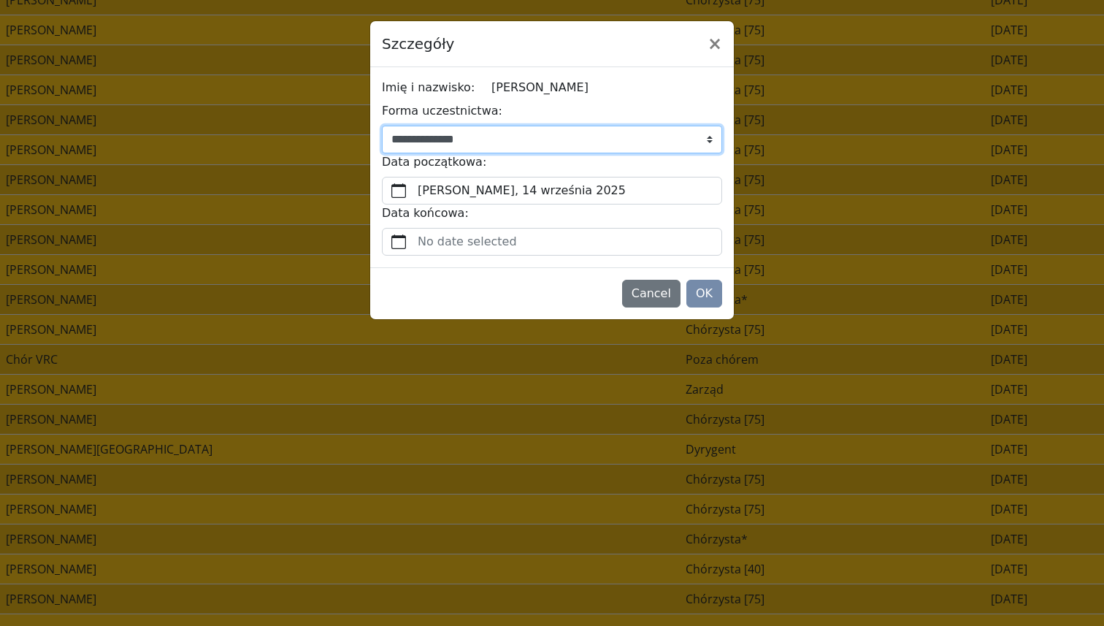
click at [471, 140] on select "**********" at bounding box center [552, 140] width 340 height 28
select select "**********"
click at [382, 126] on select "**********" at bounding box center [552, 140] width 340 height 28
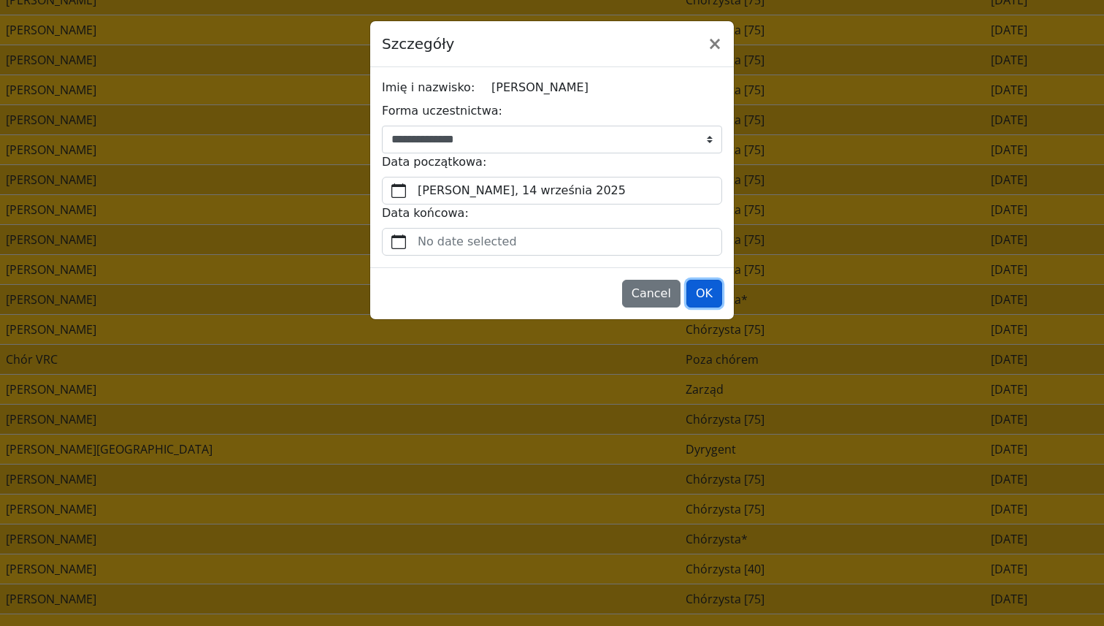
click at [713, 291] on button "OK" at bounding box center [705, 294] width 36 height 28
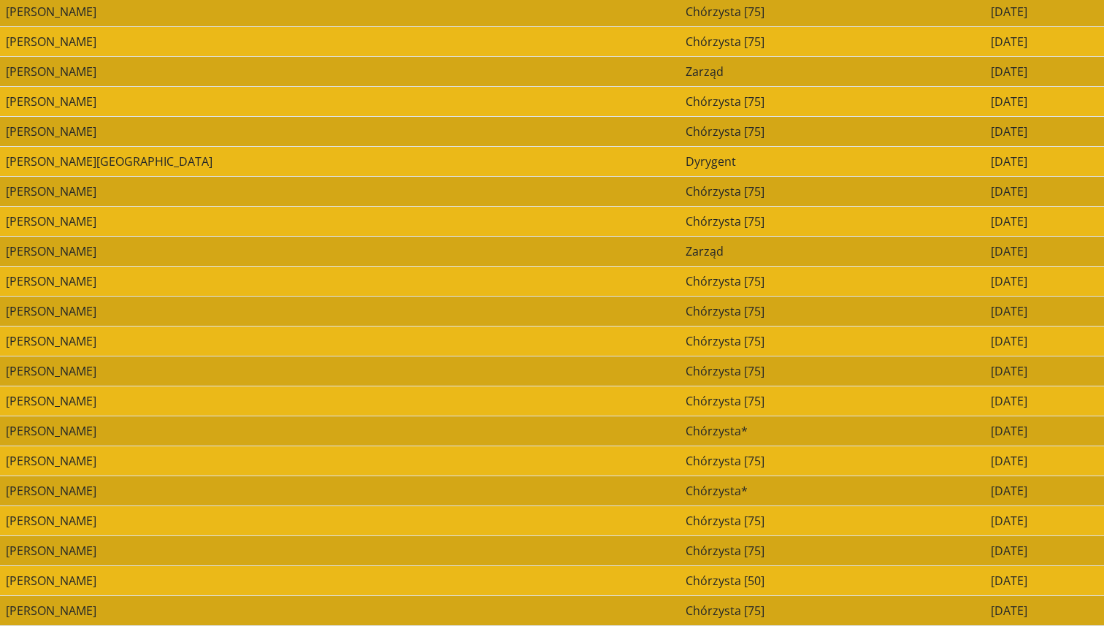
scroll to position [0, 0]
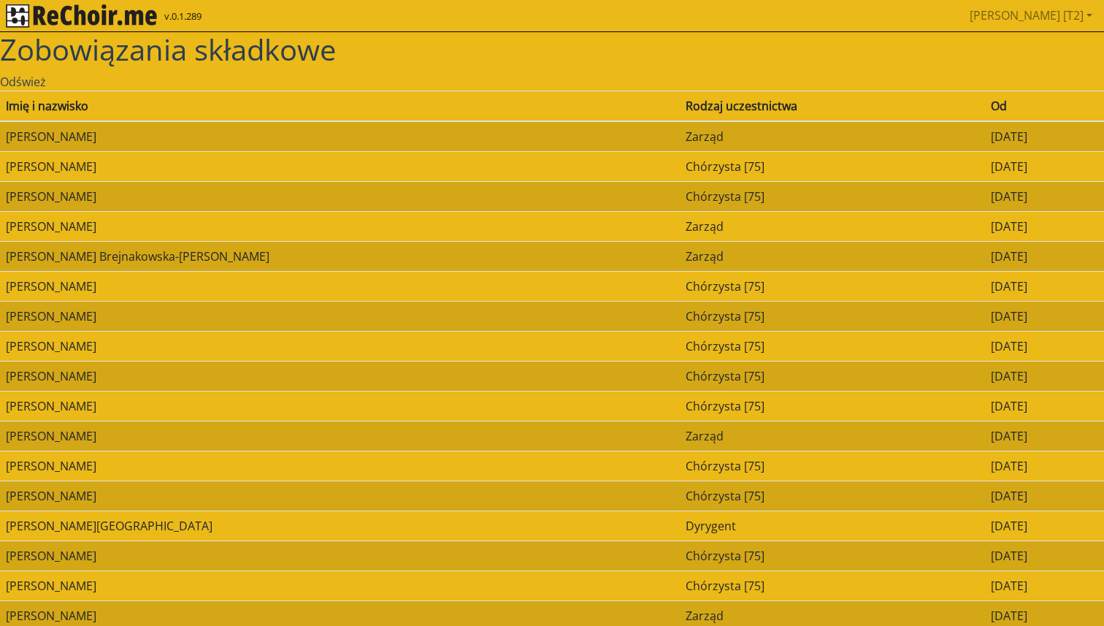
click at [118, 13] on img "rekłajer mi" at bounding box center [81, 15] width 151 height 23
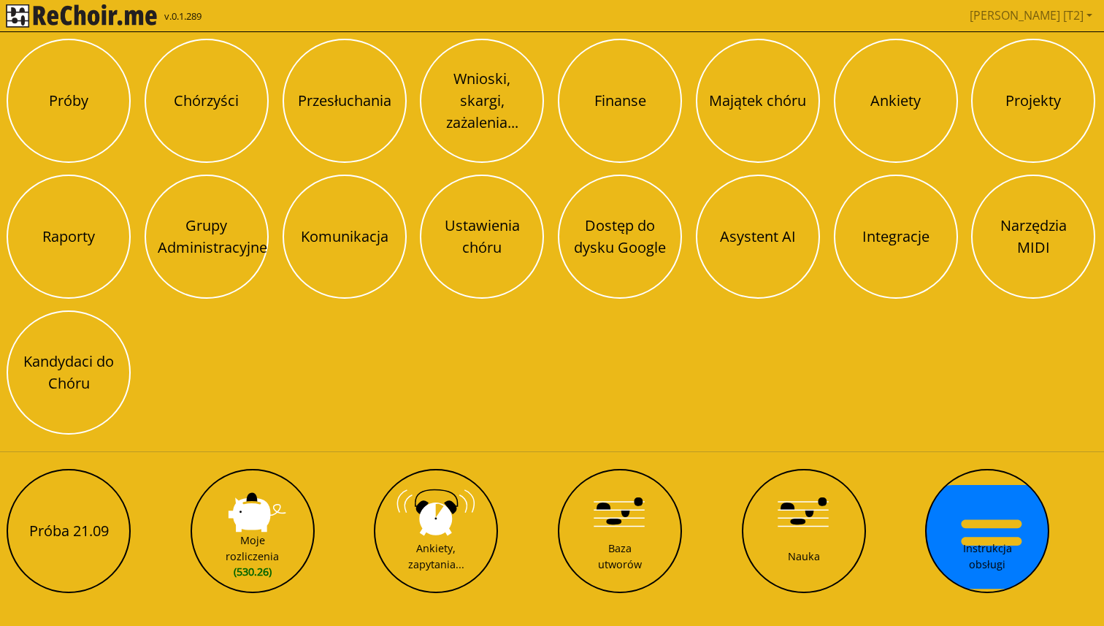
click at [43, 8] on img "rekłajer mi" at bounding box center [81, 15] width 151 height 23
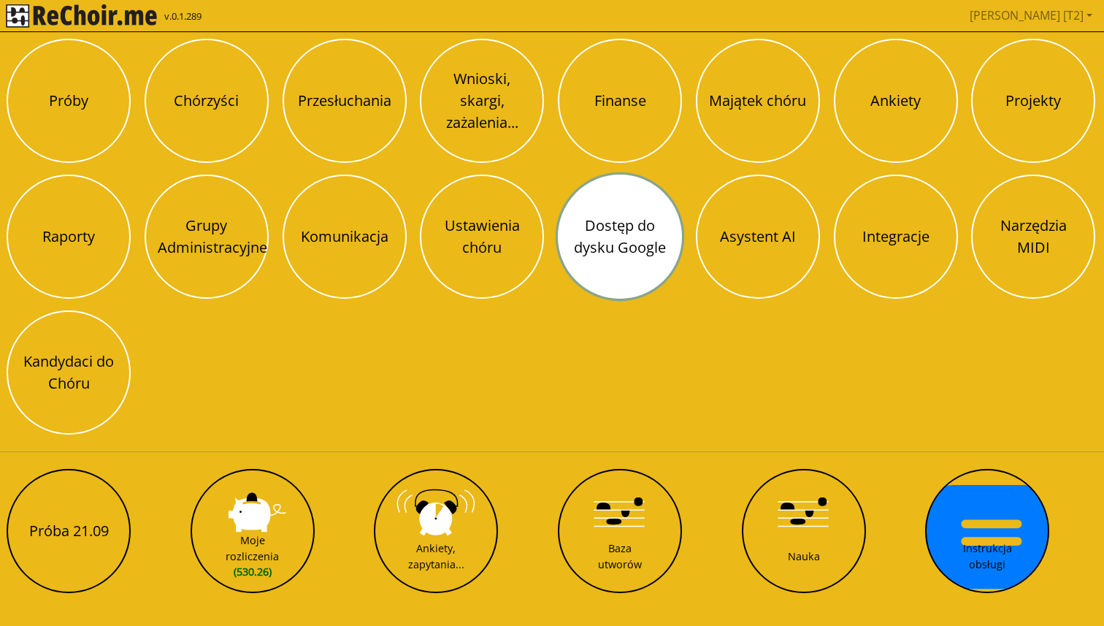
click at [600, 243] on button "Dostęp do dysku Google" at bounding box center [620, 237] width 124 height 124
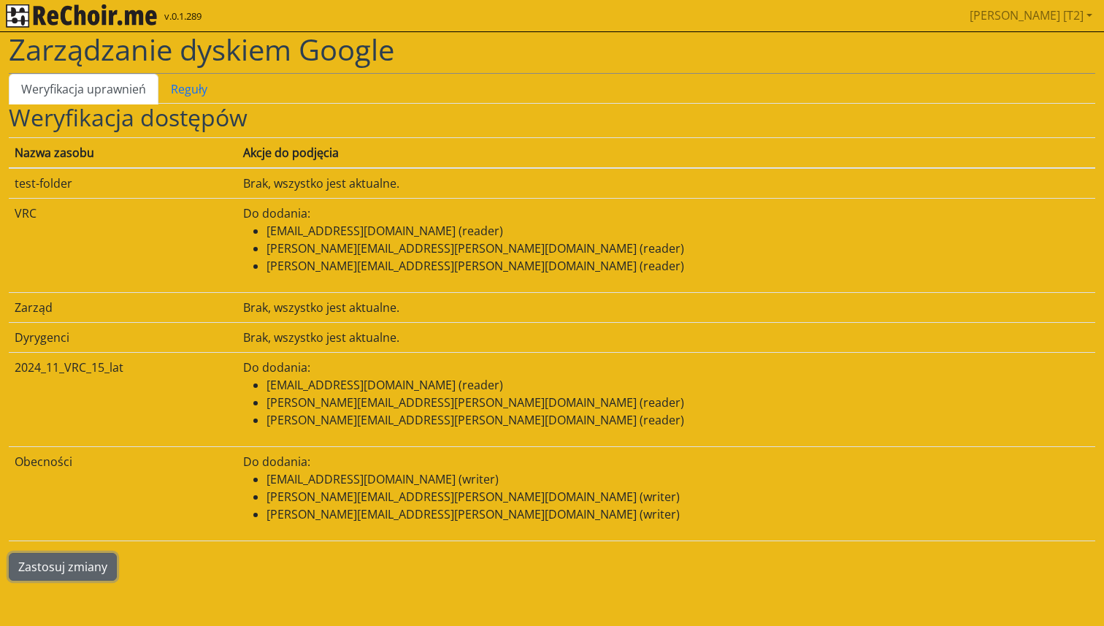
click at [52, 563] on button "Zastosuj zmiany" at bounding box center [63, 567] width 108 height 28
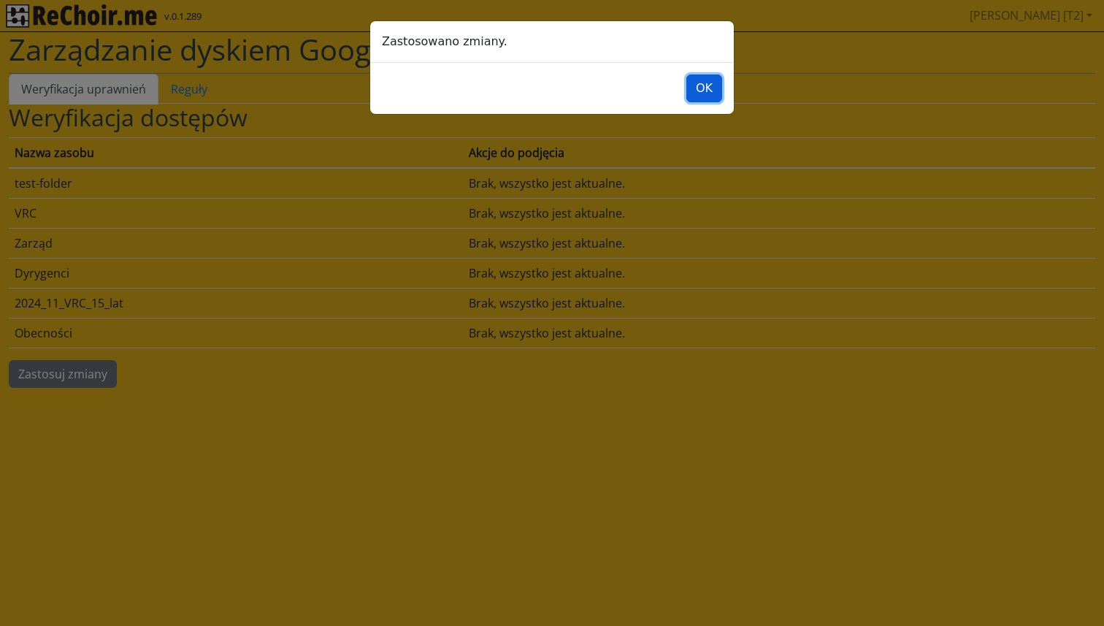
click at [719, 88] on button "OK" at bounding box center [705, 89] width 36 height 28
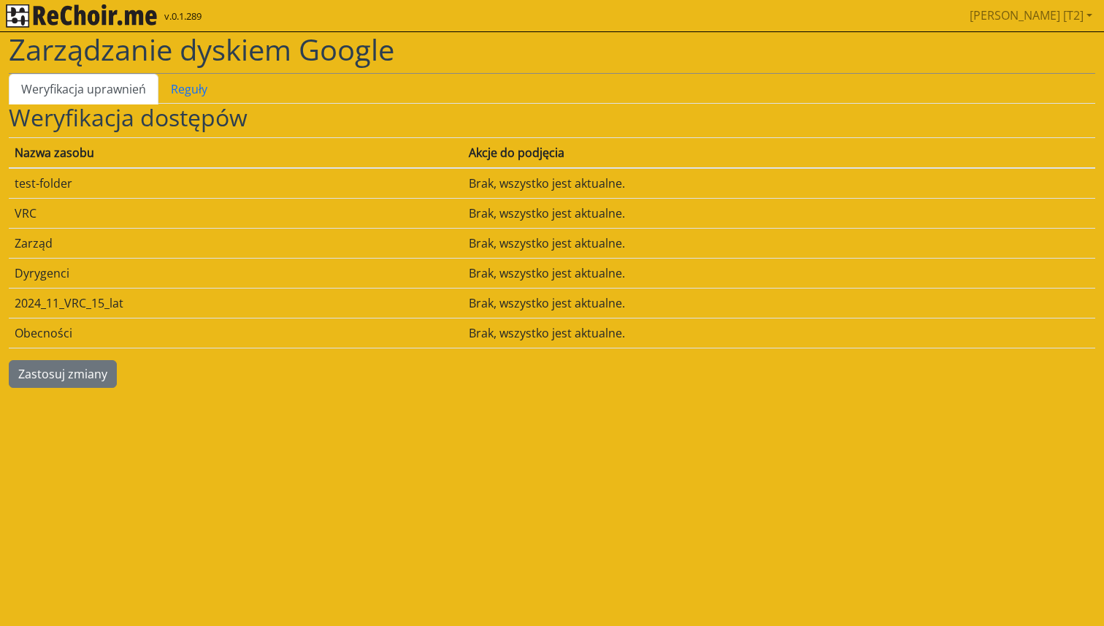
click at [133, 18] on img "rekłajer mi" at bounding box center [81, 15] width 151 height 23
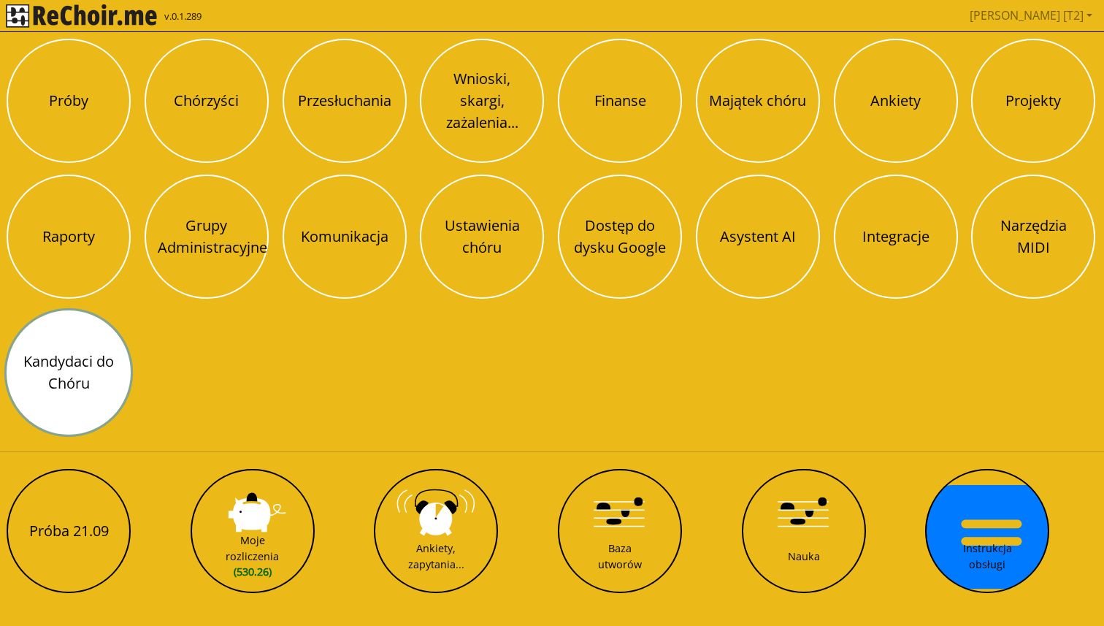
click at [91, 378] on button "Kandydaci do Chóru" at bounding box center [69, 372] width 124 height 124
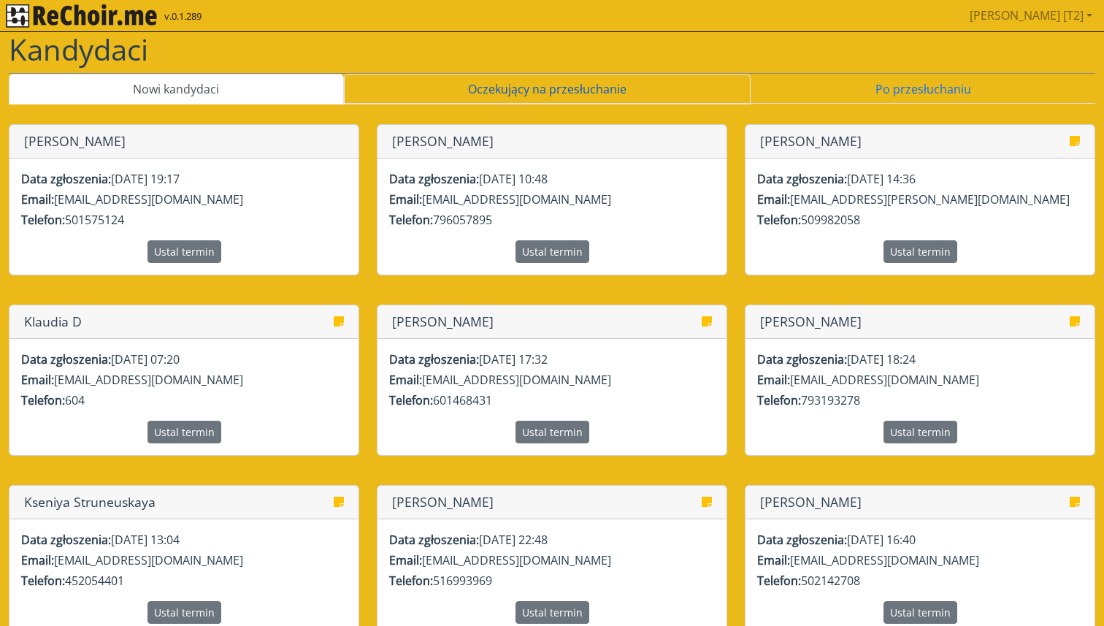
click at [447, 91] on link "Oczekujący na przesłuchanie" at bounding box center [548, 89] width 408 height 31
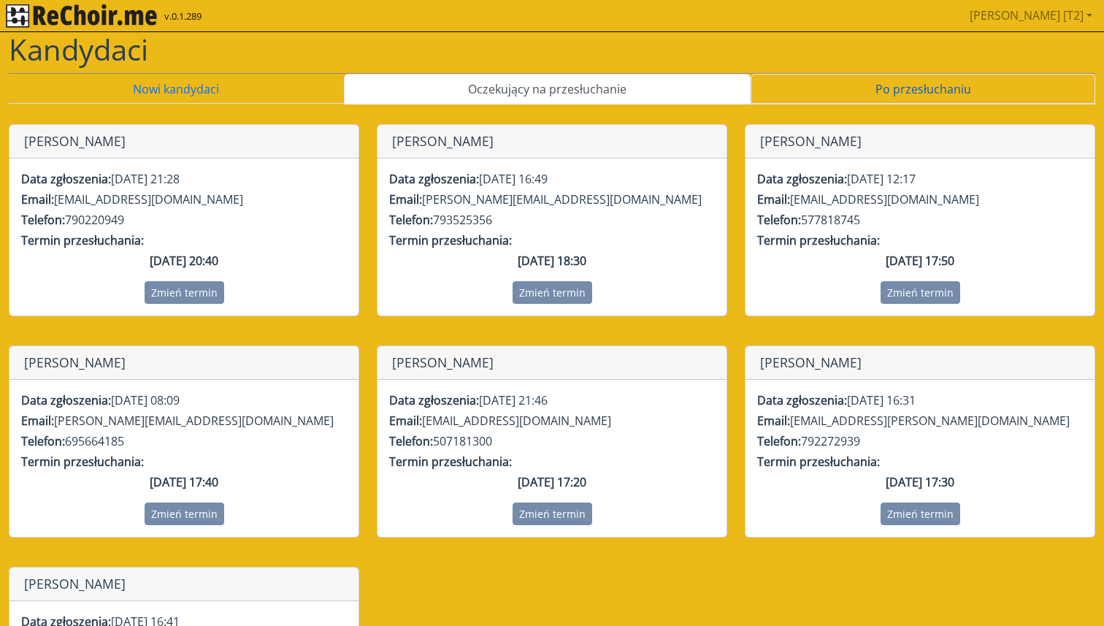
click at [901, 91] on link "Po przesłuchaniu" at bounding box center [923, 89] width 345 height 31
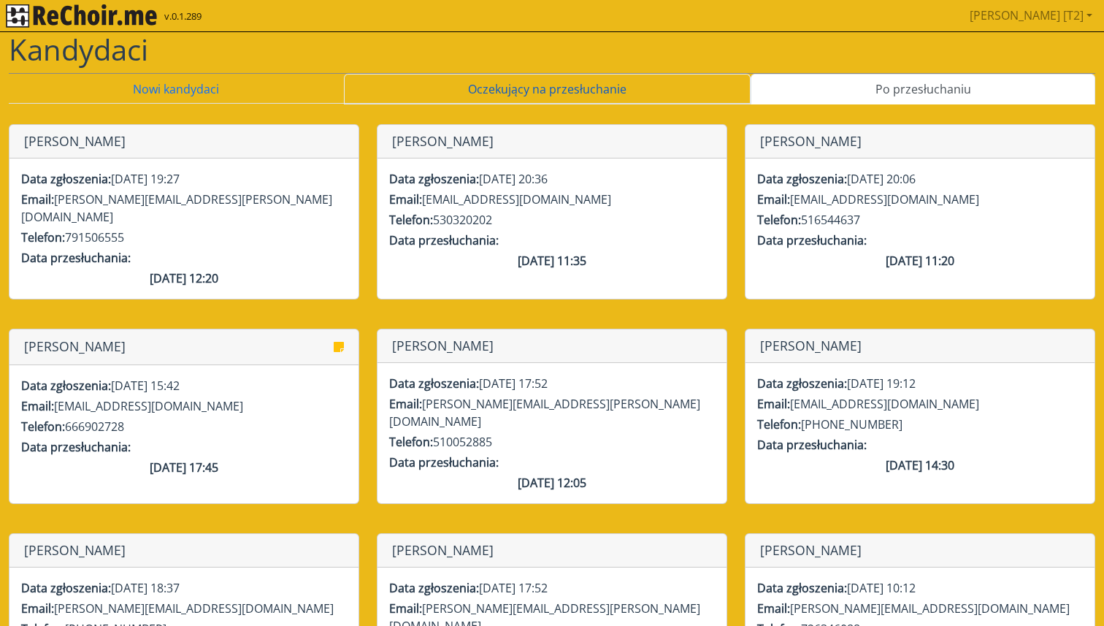
click at [625, 86] on link "Oczekujący na przesłuchanie" at bounding box center [548, 89] width 408 height 31
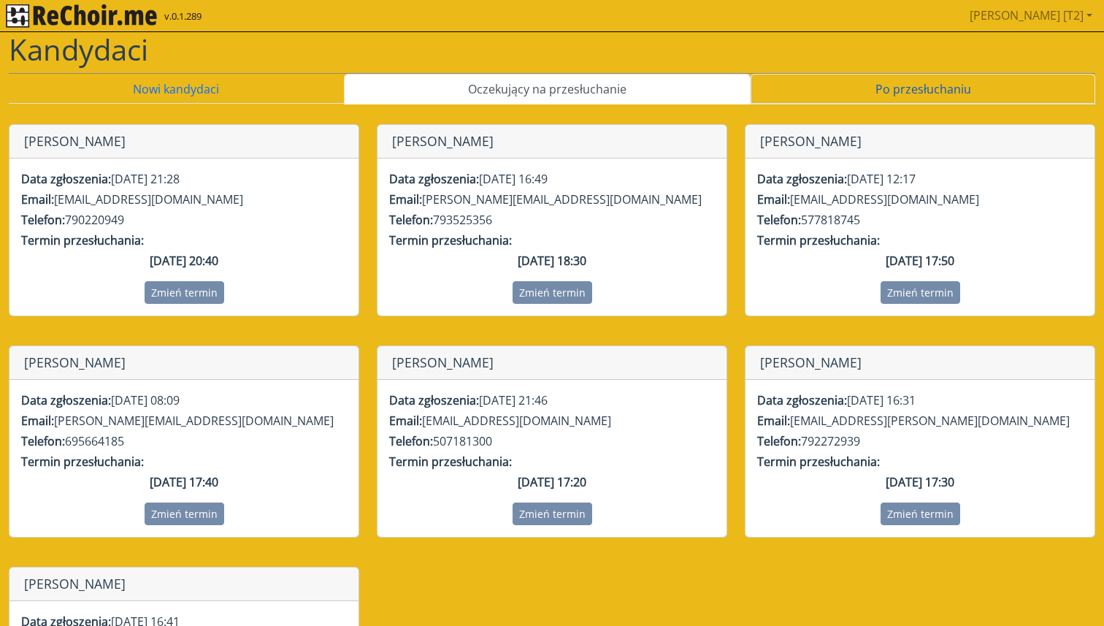
click at [791, 77] on link "Po przesłuchaniu" at bounding box center [923, 89] width 345 height 31
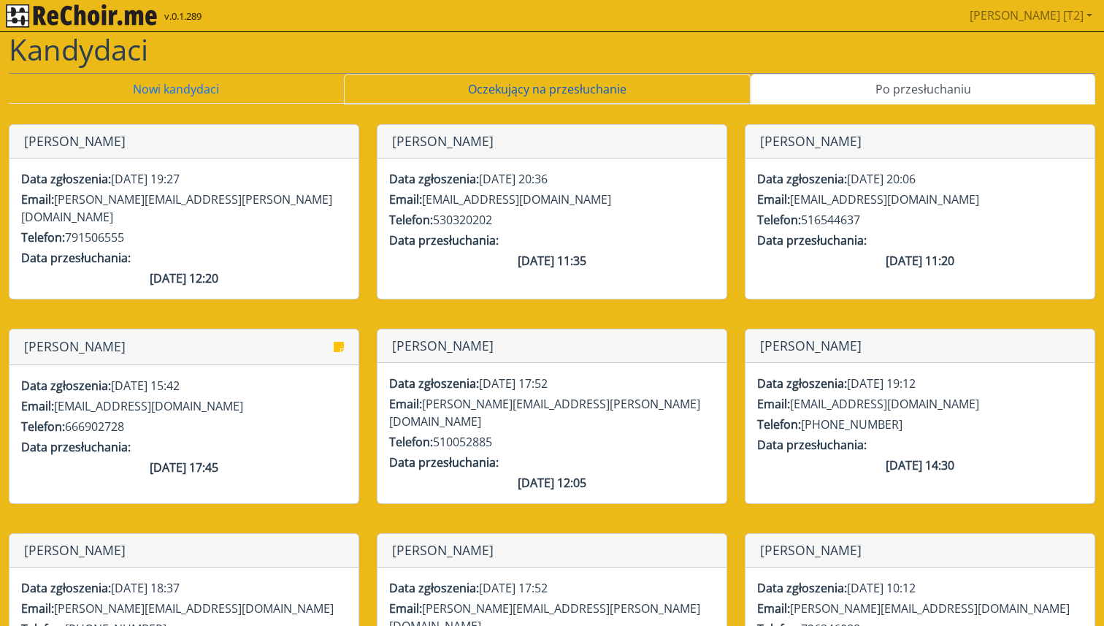
click at [641, 97] on link "Oczekujący na przesłuchanie" at bounding box center [548, 89] width 408 height 31
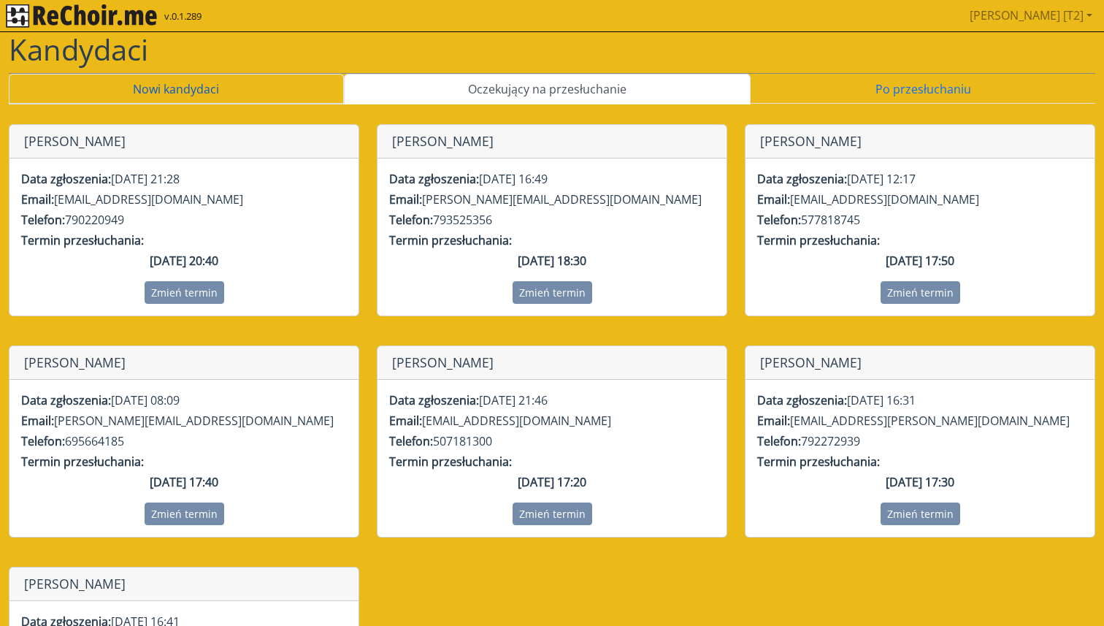
click at [242, 99] on link "Nowi kandydaci" at bounding box center [176, 89] width 335 height 31
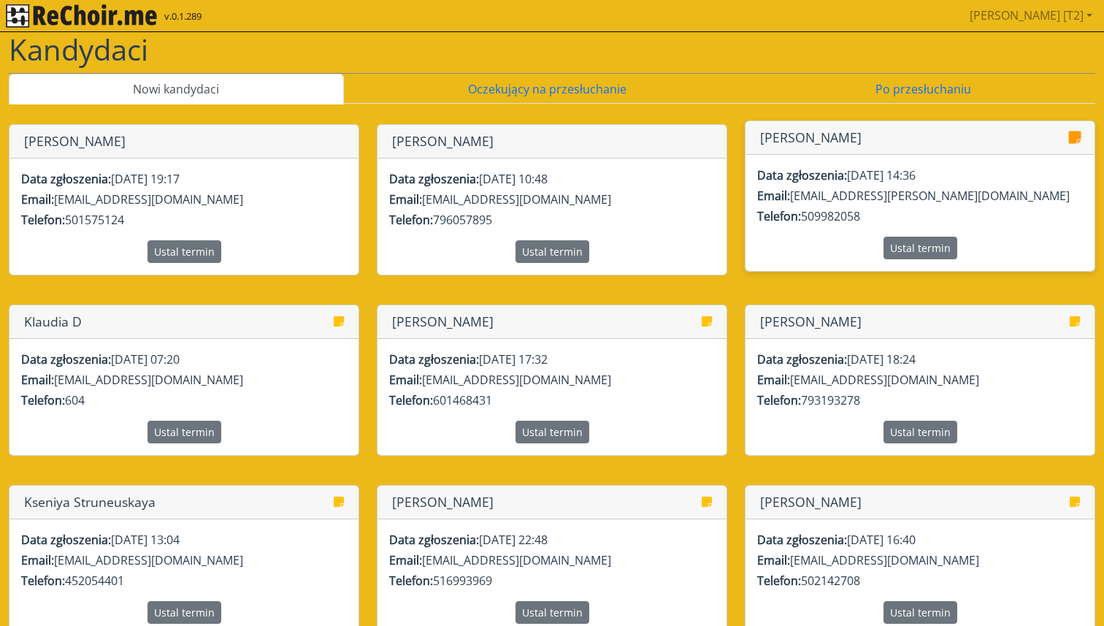
click at [1074, 136] on icon at bounding box center [1075, 137] width 12 height 12
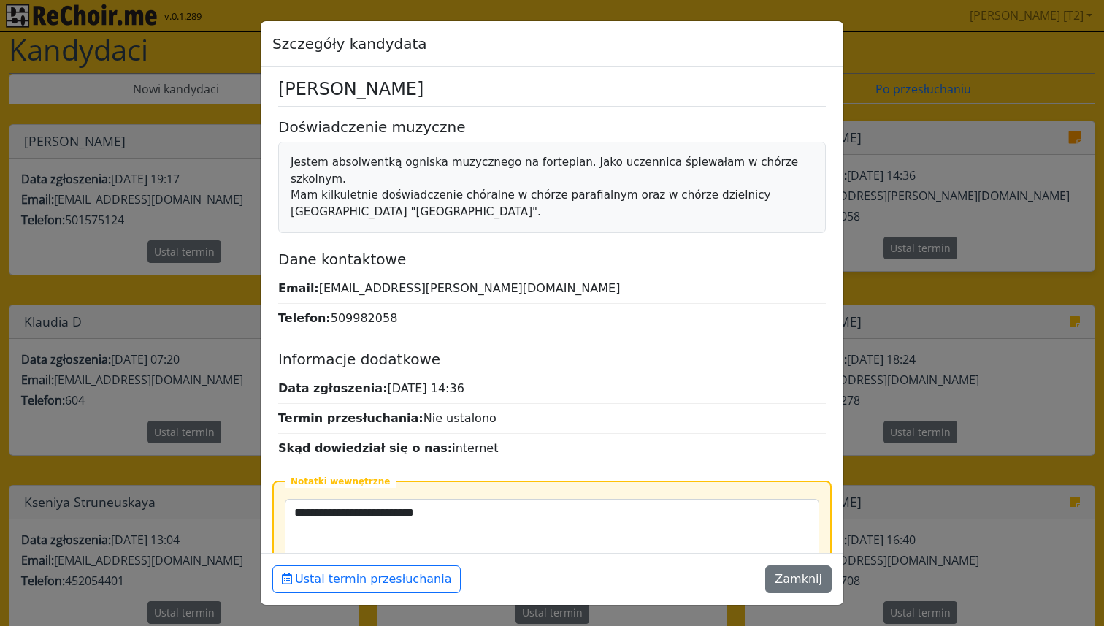
scroll to position [85, 0]
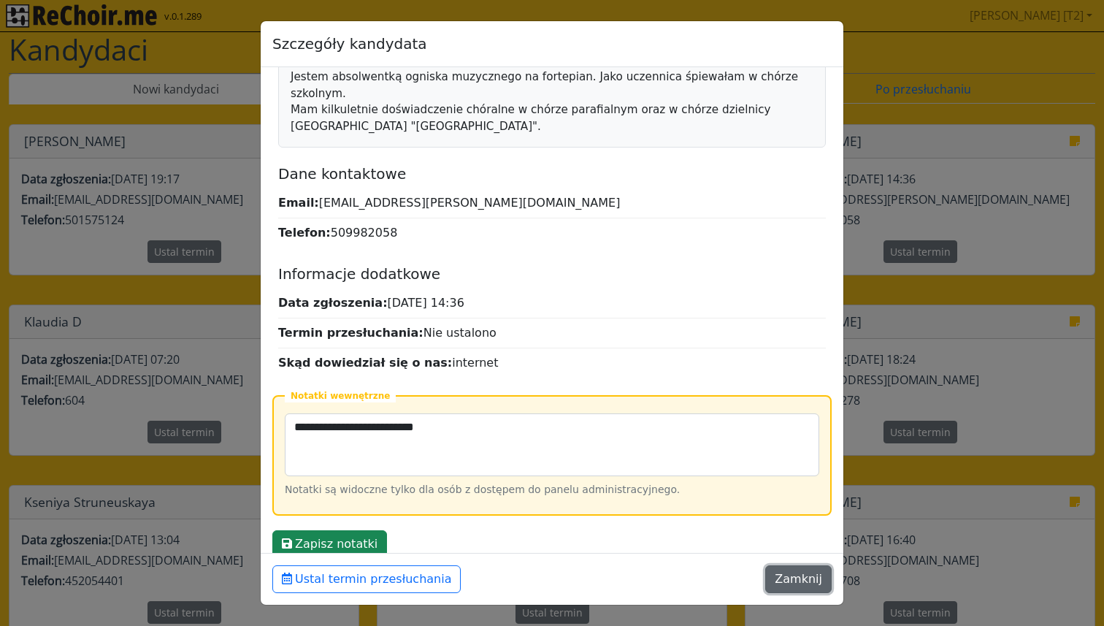
click at [803, 586] on button "Zamknij" at bounding box center [799, 579] width 66 height 28
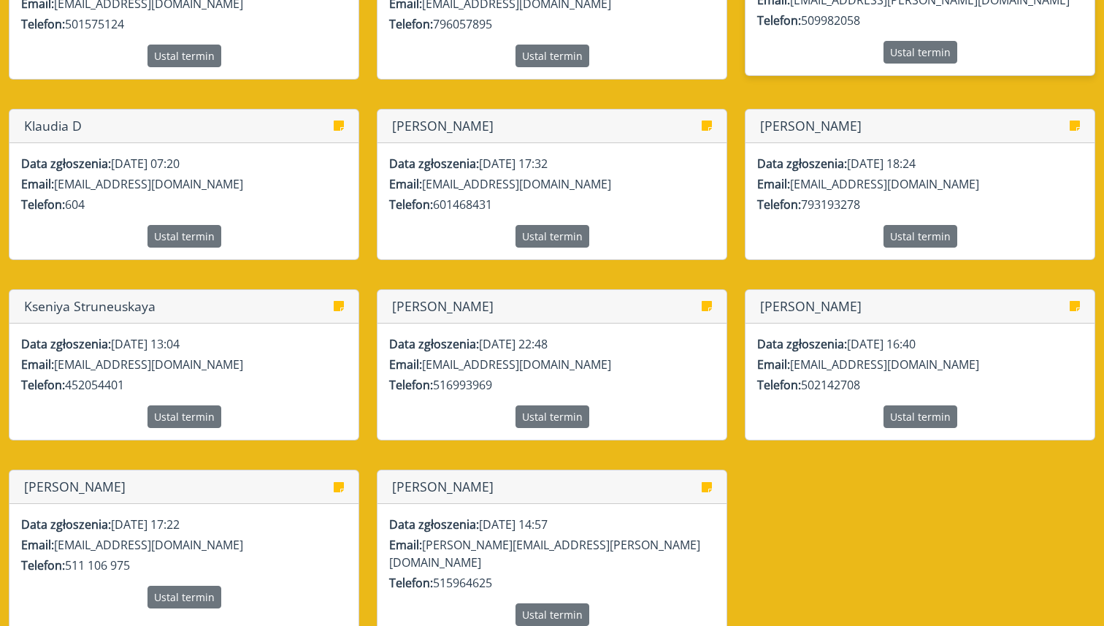
scroll to position [211, 0]
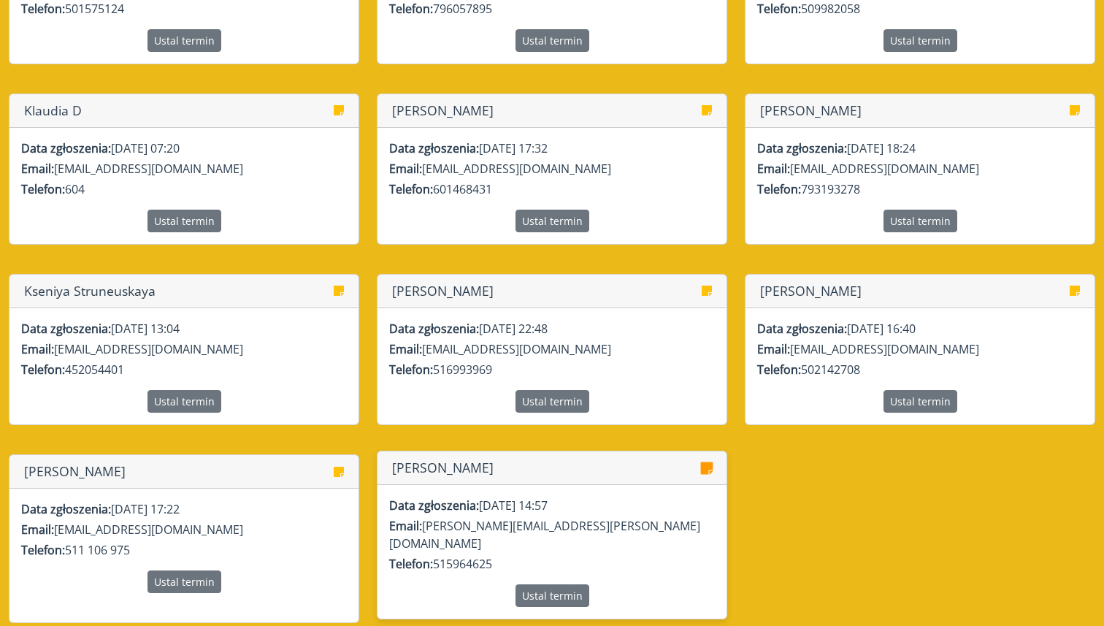
click at [708, 472] on icon at bounding box center [707, 468] width 12 height 12
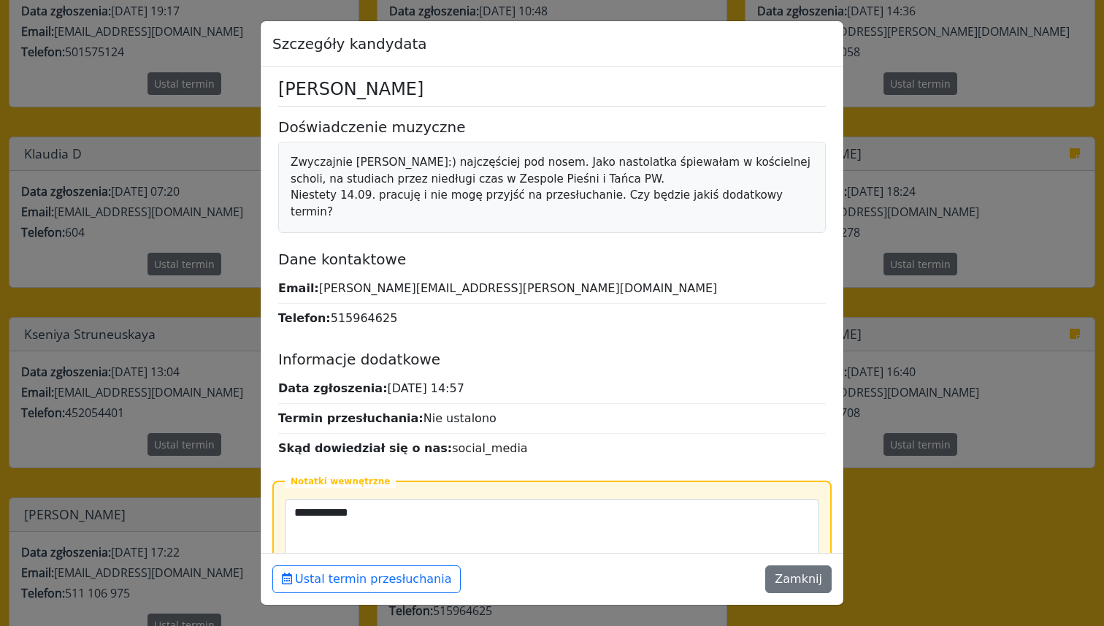
scroll to position [167, 0]
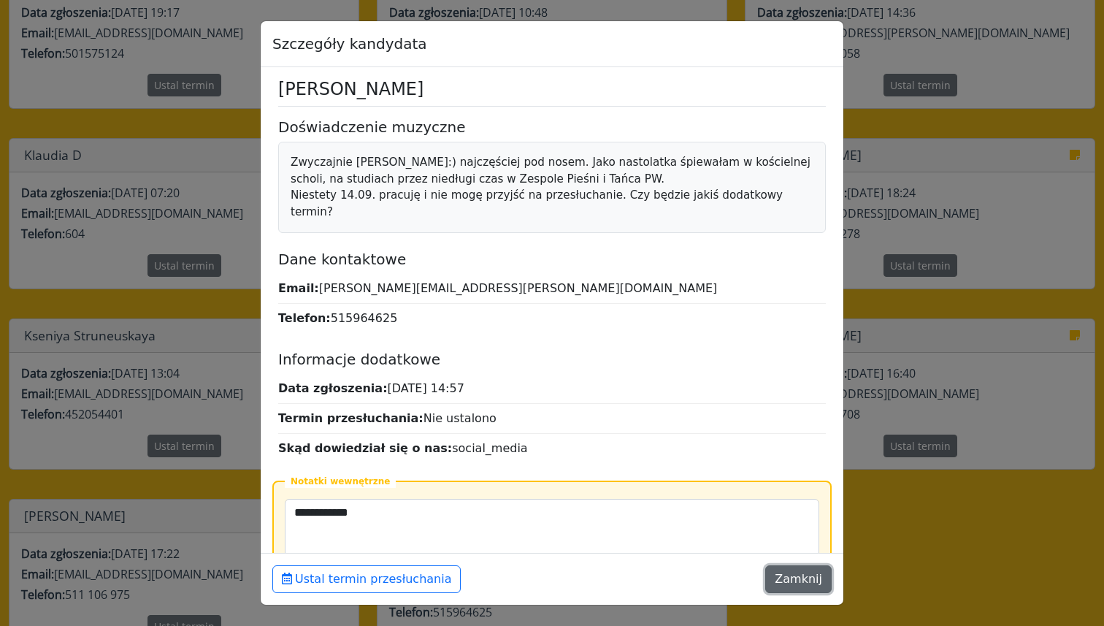
click at [795, 573] on button "Zamknij" at bounding box center [799, 579] width 66 height 28
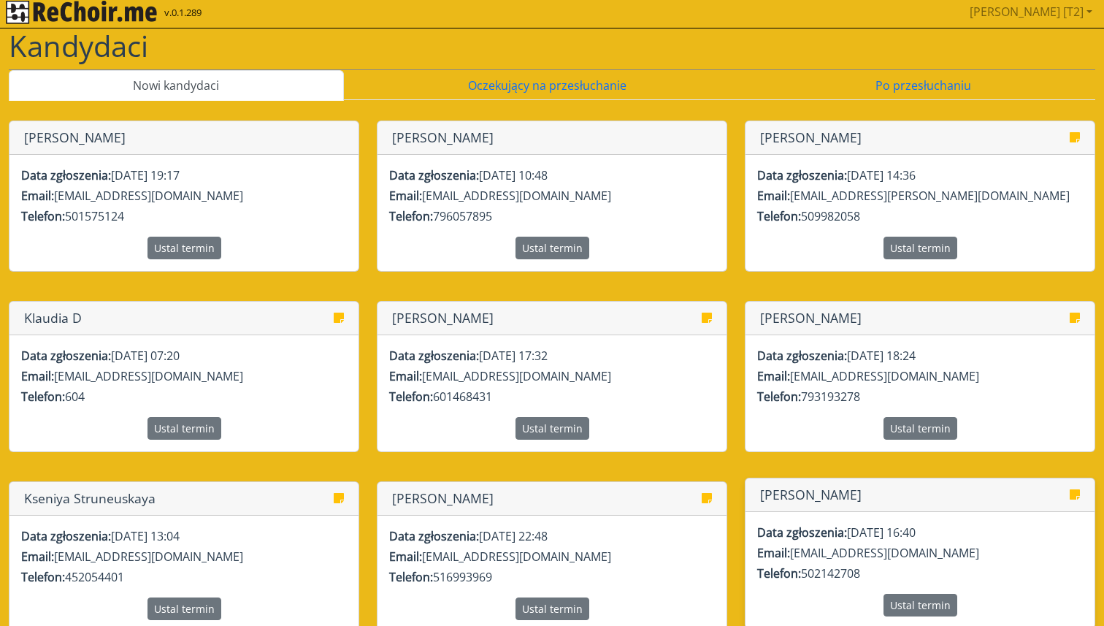
scroll to position [0, 0]
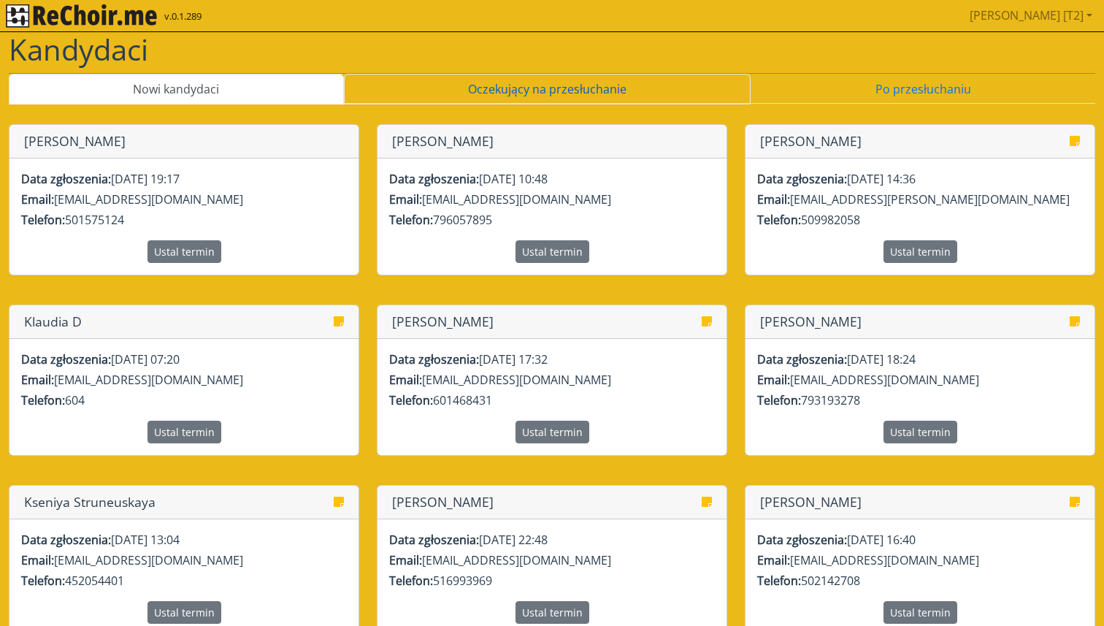
click at [620, 93] on link "Oczekujący na przesłuchanie" at bounding box center [548, 89] width 408 height 31
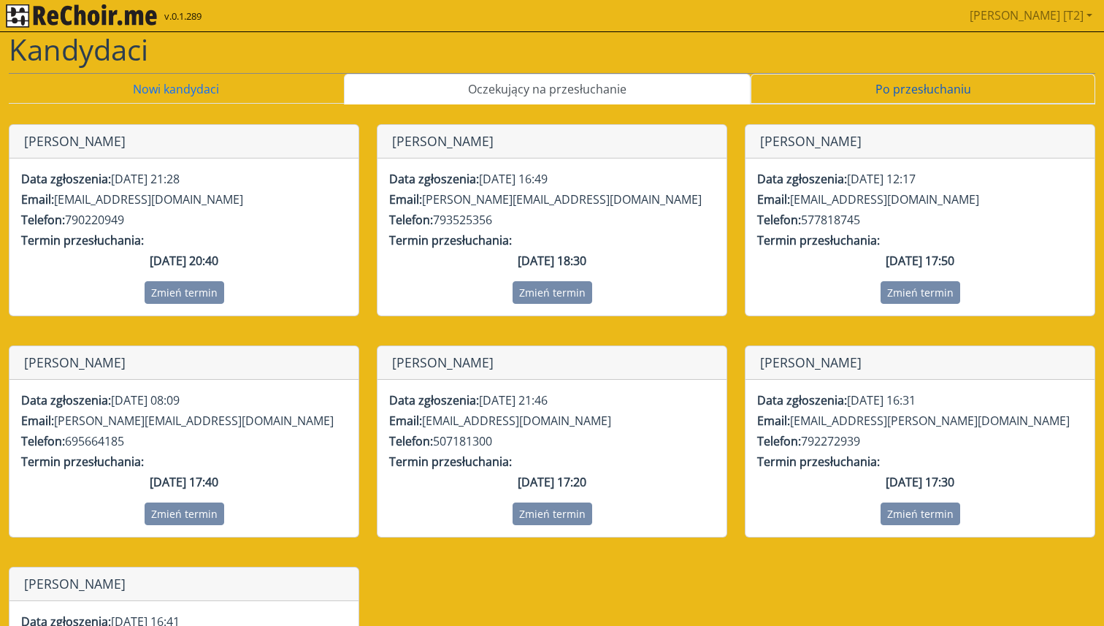
click at [842, 91] on link "Po przesłuchaniu" at bounding box center [923, 89] width 345 height 31
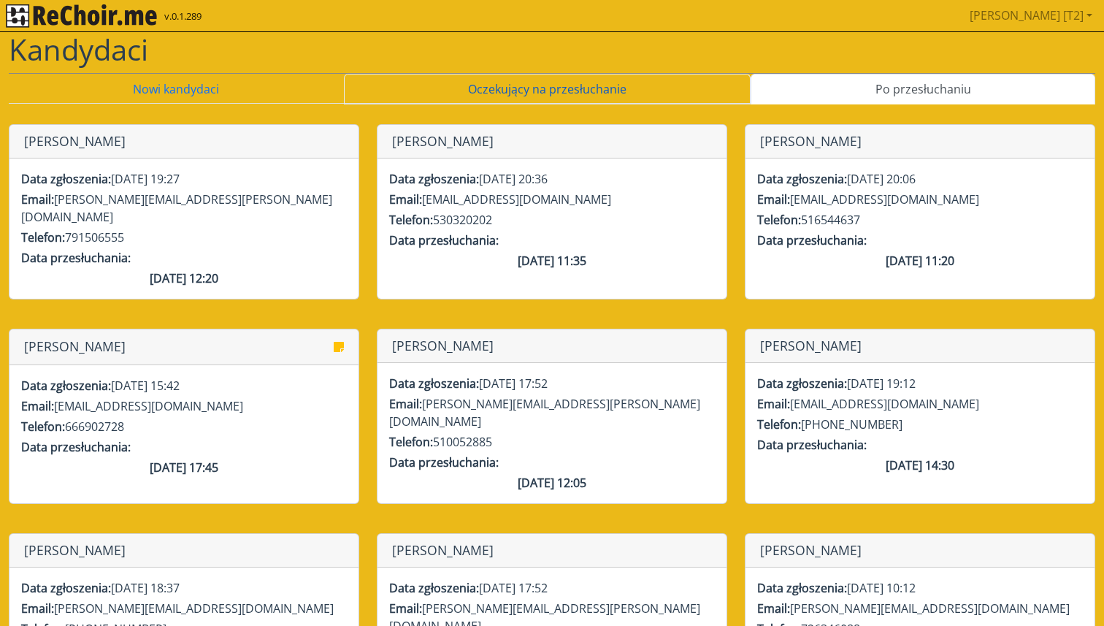
click at [692, 91] on link "Oczekujący na przesłuchanie" at bounding box center [548, 89] width 408 height 31
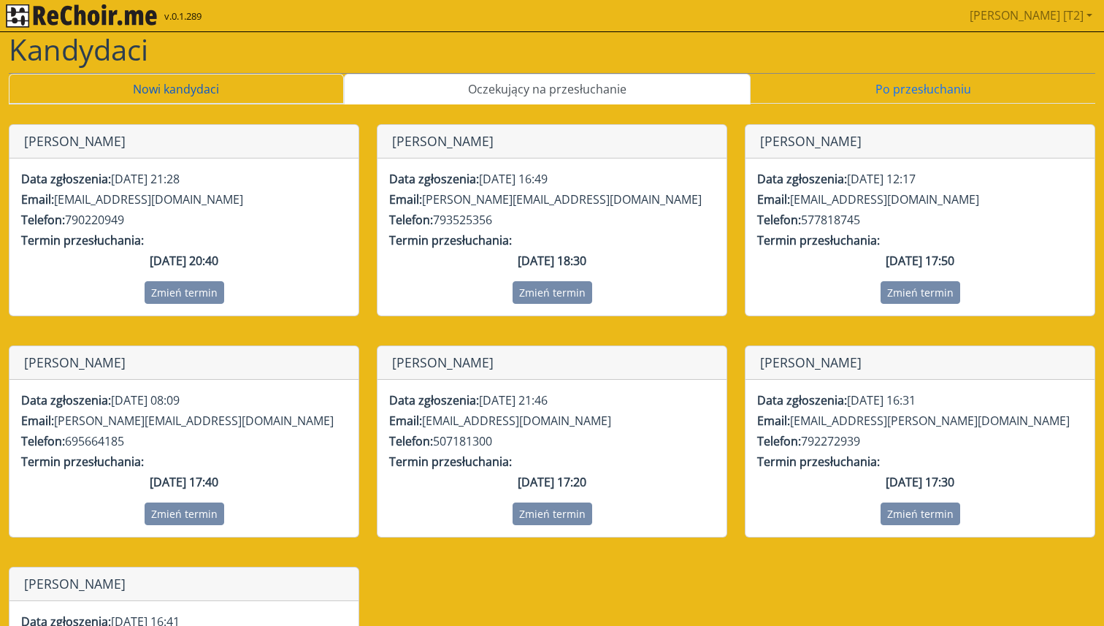
click at [284, 75] on link "Nowi kandydaci" at bounding box center [176, 89] width 335 height 31
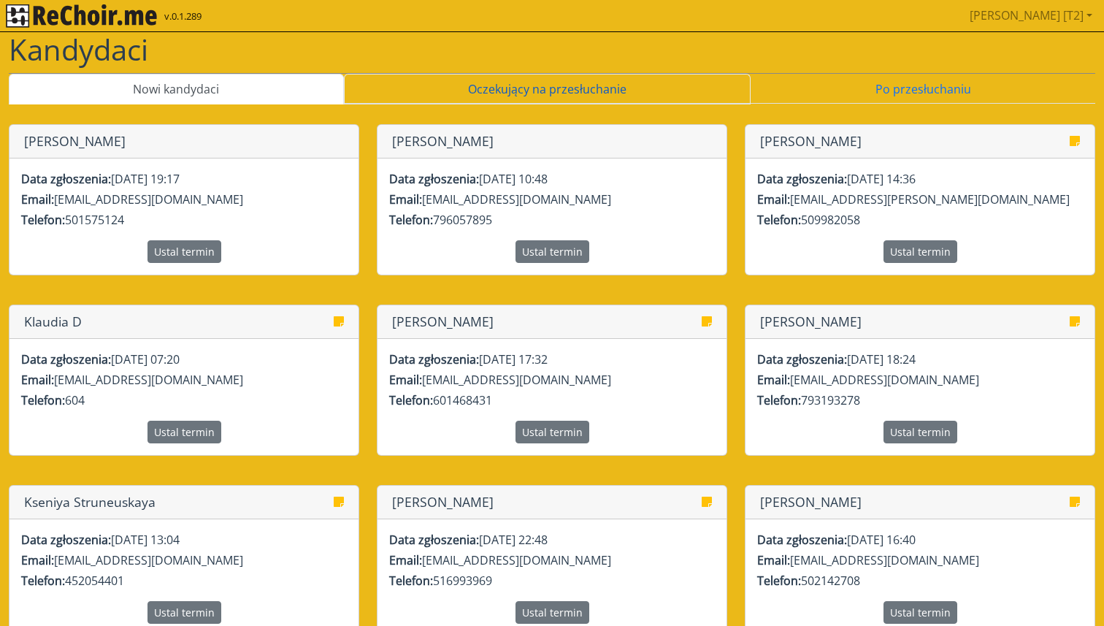
click at [429, 88] on link "Oczekujący na przesłuchanie" at bounding box center [548, 89] width 408 height 31
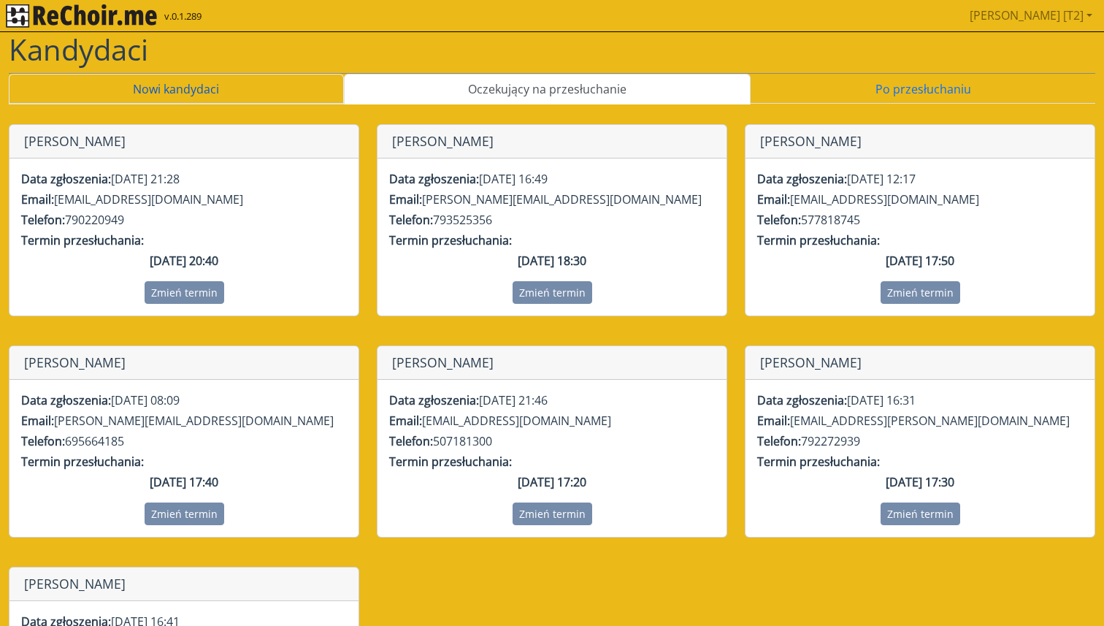
click at [289, 99] on link "Nowi kandydaci" at bounding box center [176, 89] width 335 height 31
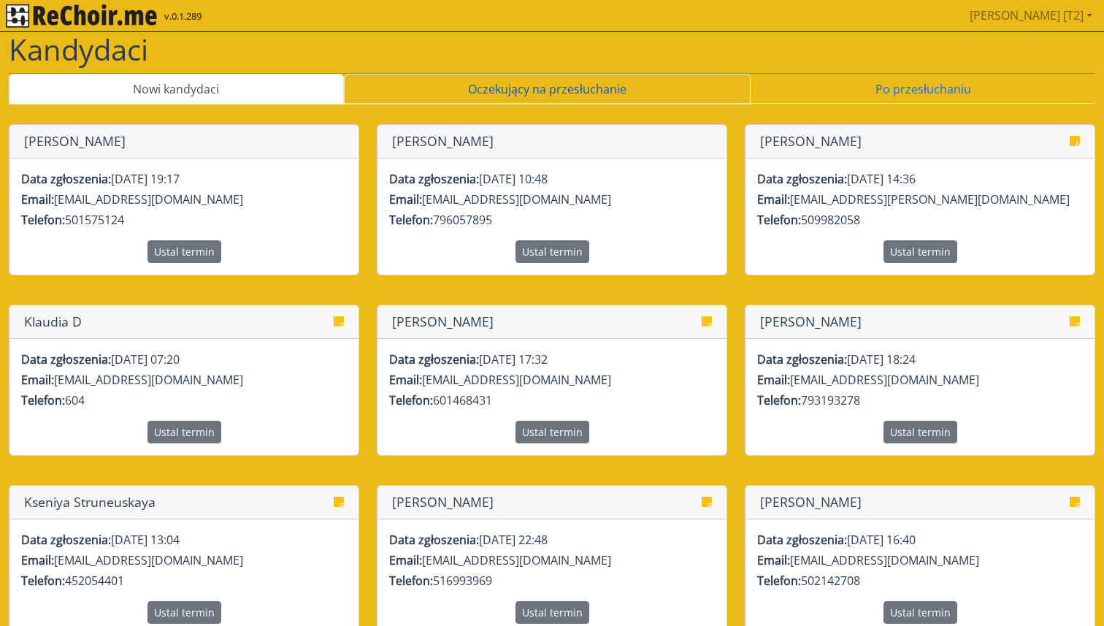
click at [457, 78] on link "Oczekujący na przesłuchanie" at bounding box center [548, 89] width 408 height 31
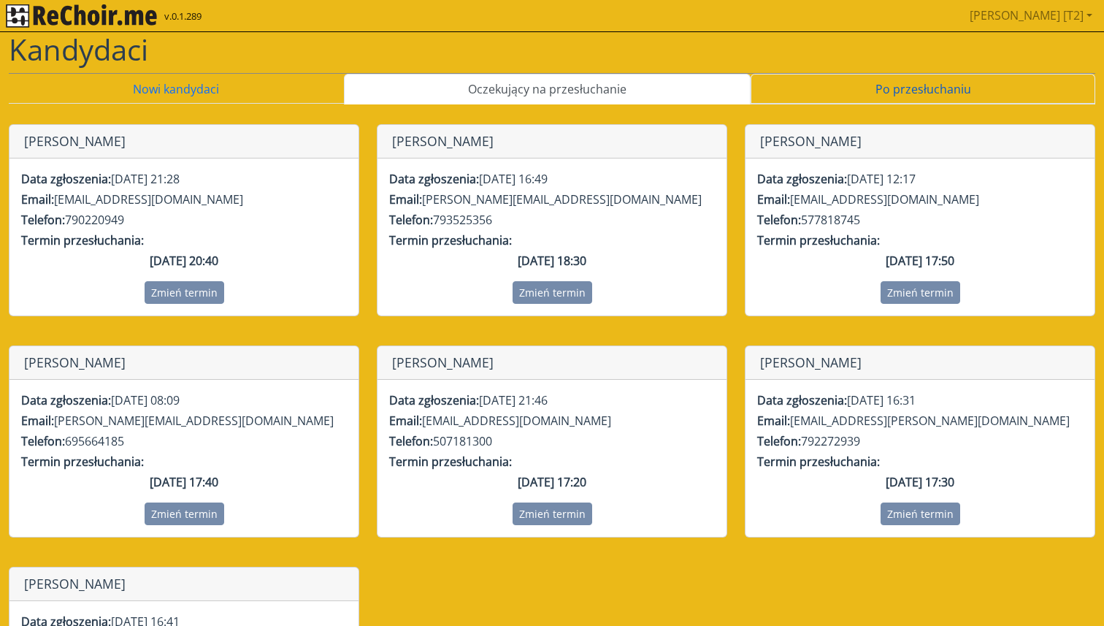
click at [835, 90] on link "Po przesłuchaniu" at bounding box center [923, 89] width 345 height 31
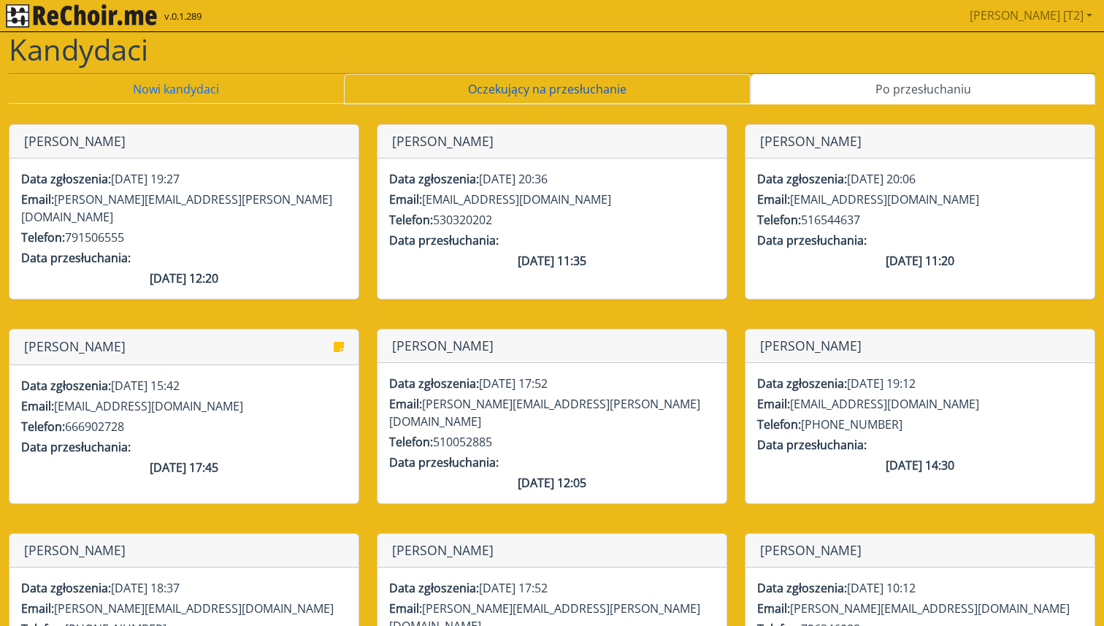
click at [667, 86] on link "Oczekujący na przesłuchanie" at bounding box center [548, 89] width 408 height 31
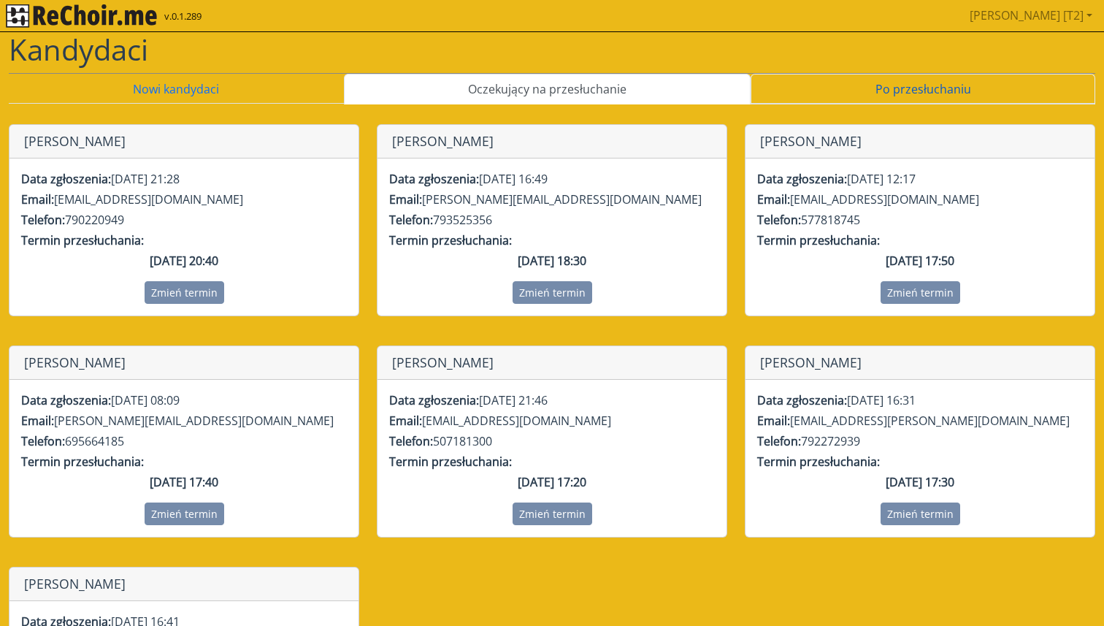
click at [787, 80] on link "Po przesłuchaniu" at bounding box center [923, 89] width 345 height 31
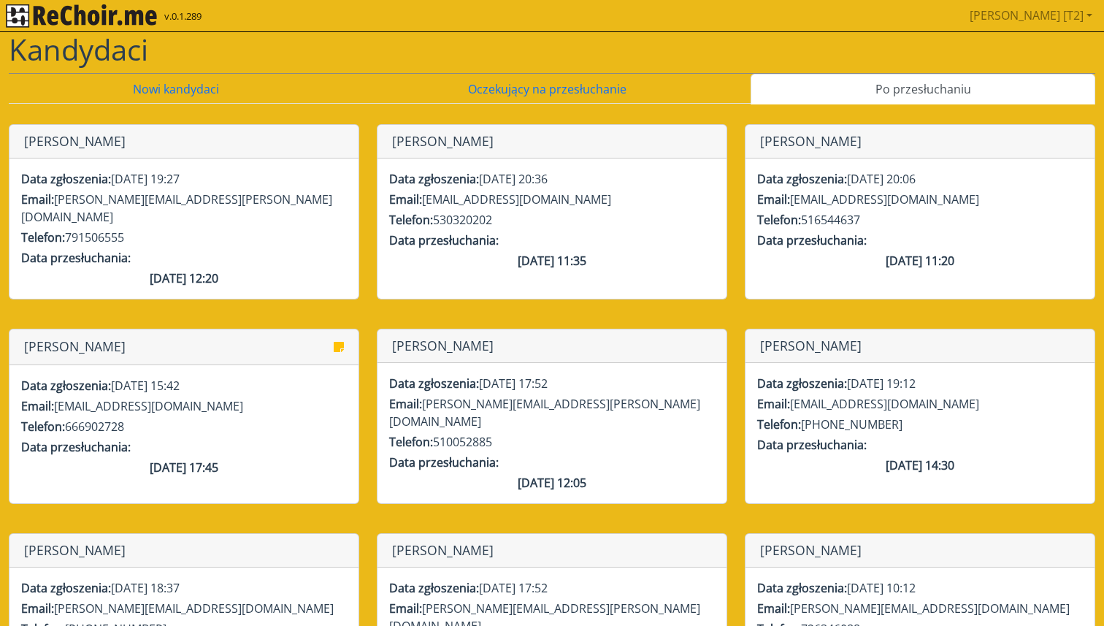
click at [700, 38] on h1 "Kandydaci" at bounding box center [552, 49] width 1087 height 35
click at [127, 19] on img "rekłajer mi" at bounding box center [81, 15] width 151 height 23
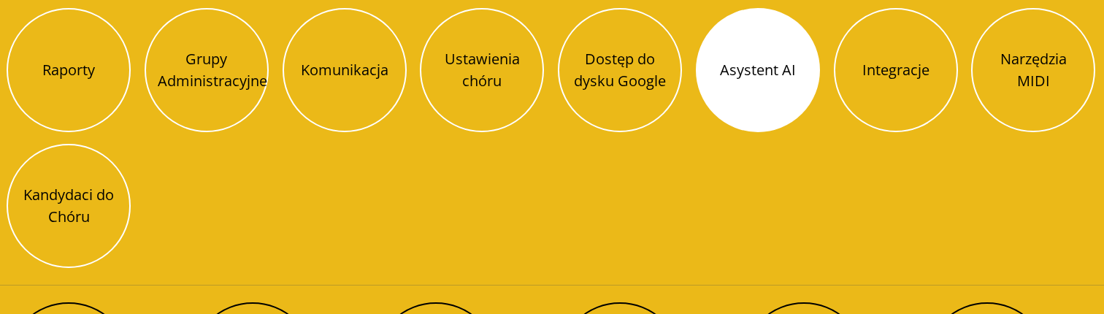
scroll to position [291, 0]
